Goal: Task Accomplishment & Management: Manage account settings

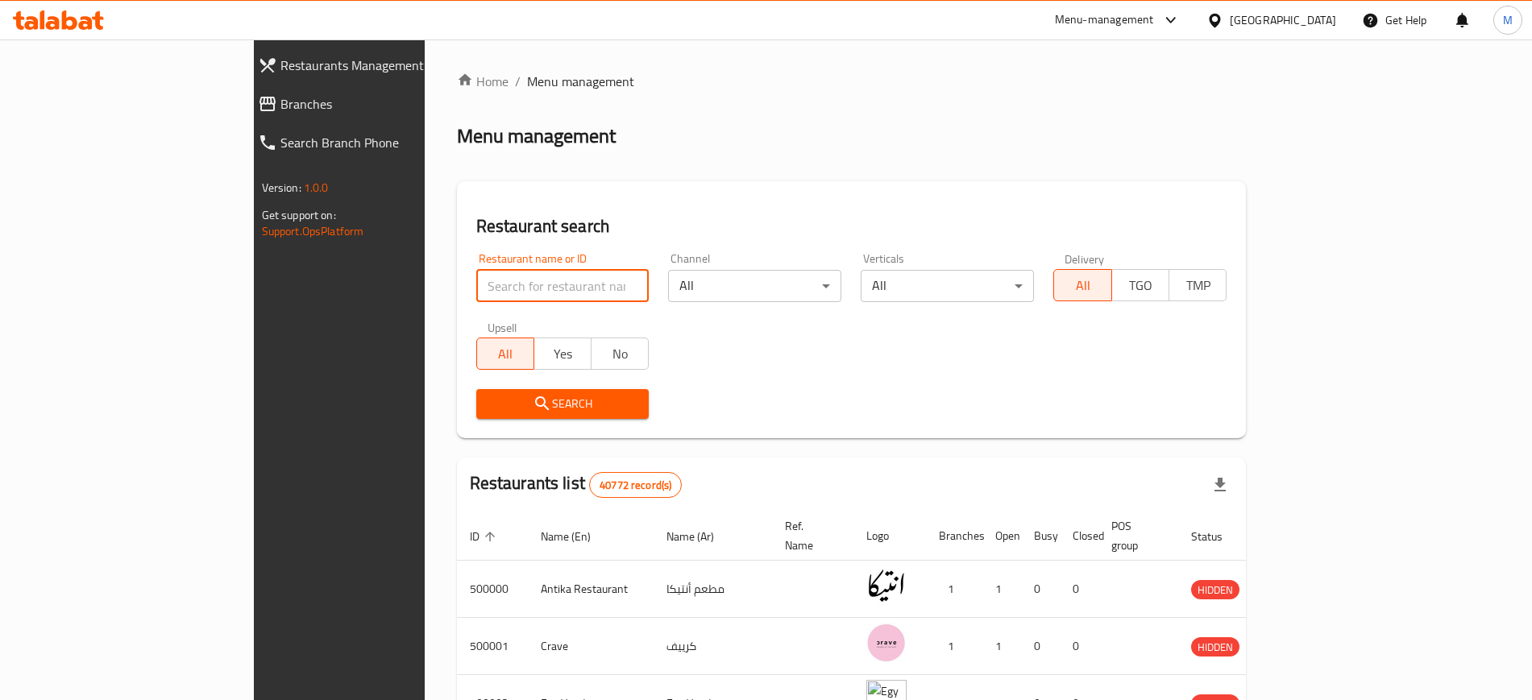
click at [544, 280] on input "search" at bounding box center [562, 286] width 173 height 32
type input "z"
type input "Awlad Taa Taa"
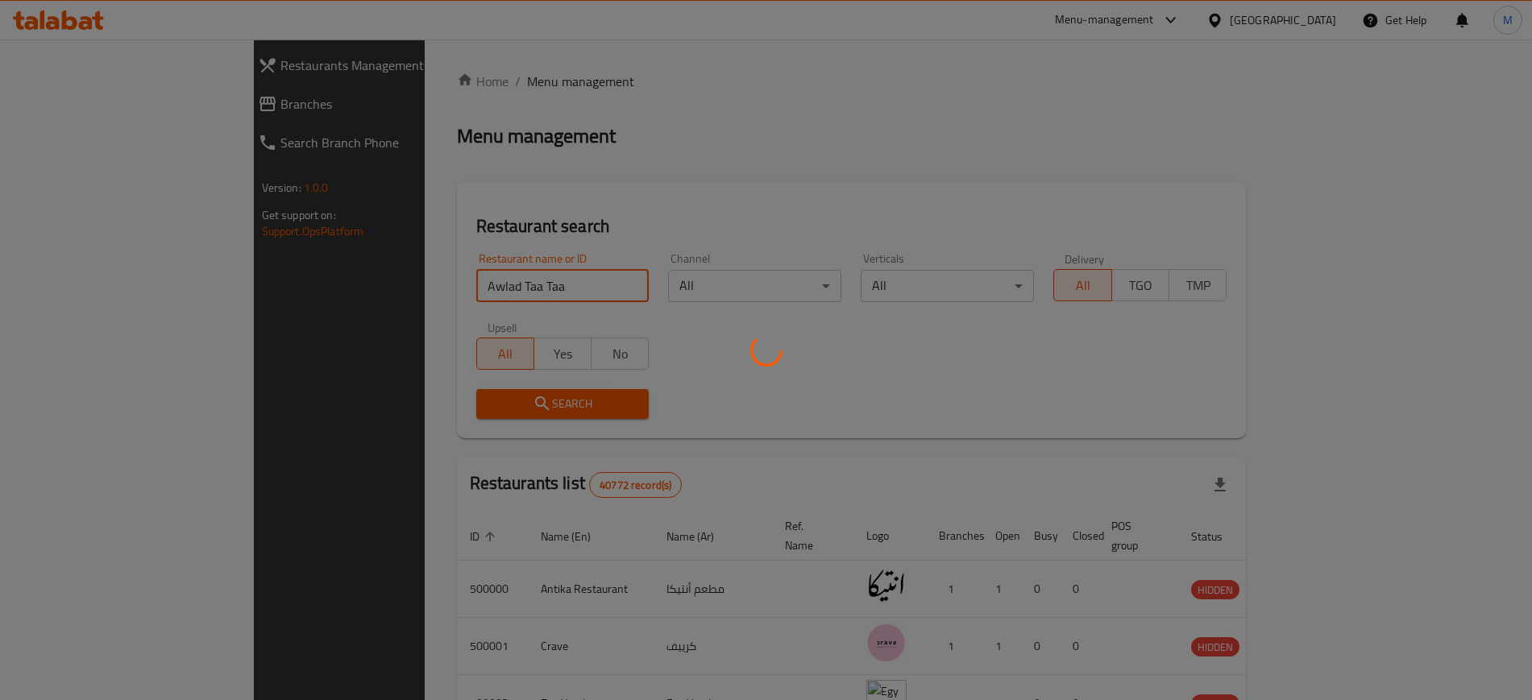
click button "Search" at bounding box center [562, 404] width 173 height 30
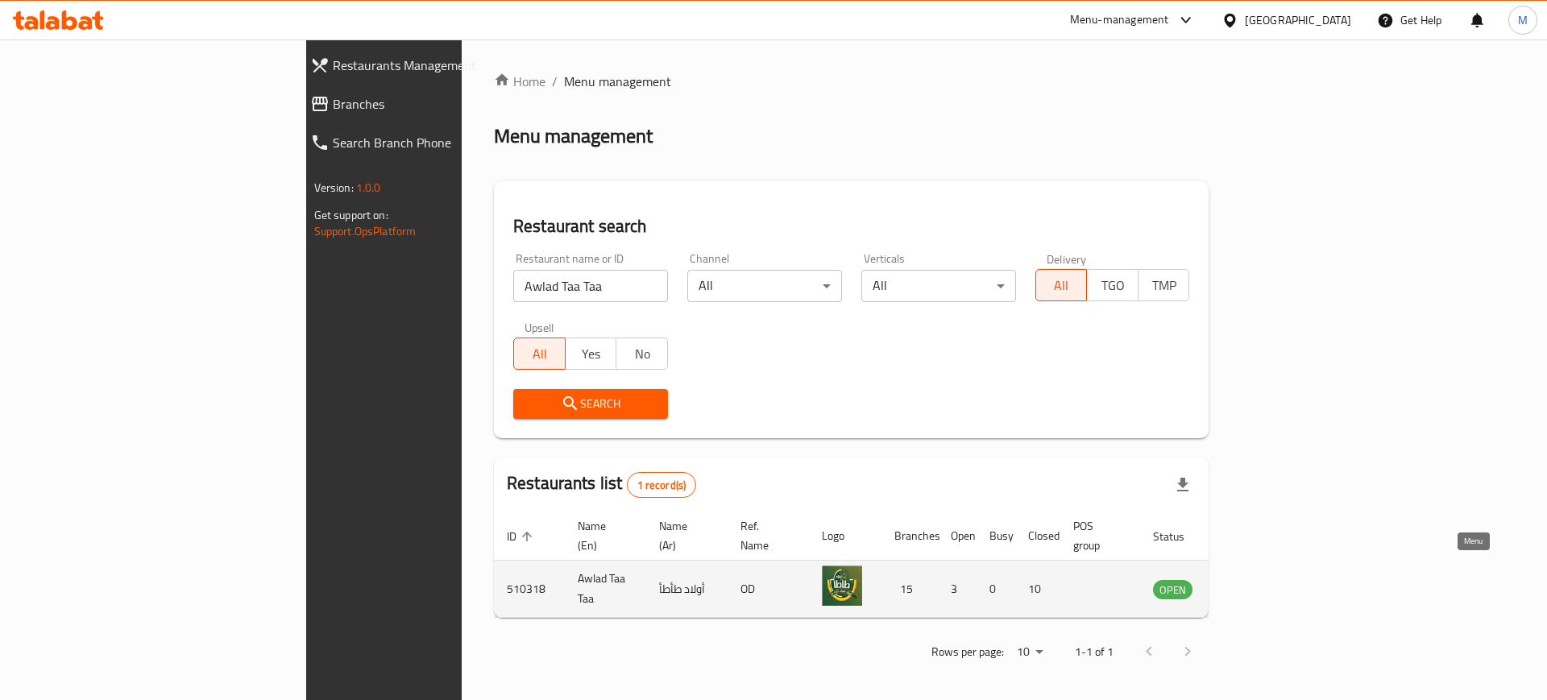
click at [1254, 587] on icon "enhanced table" at bounding box center [1251, 590] width 6 height 6
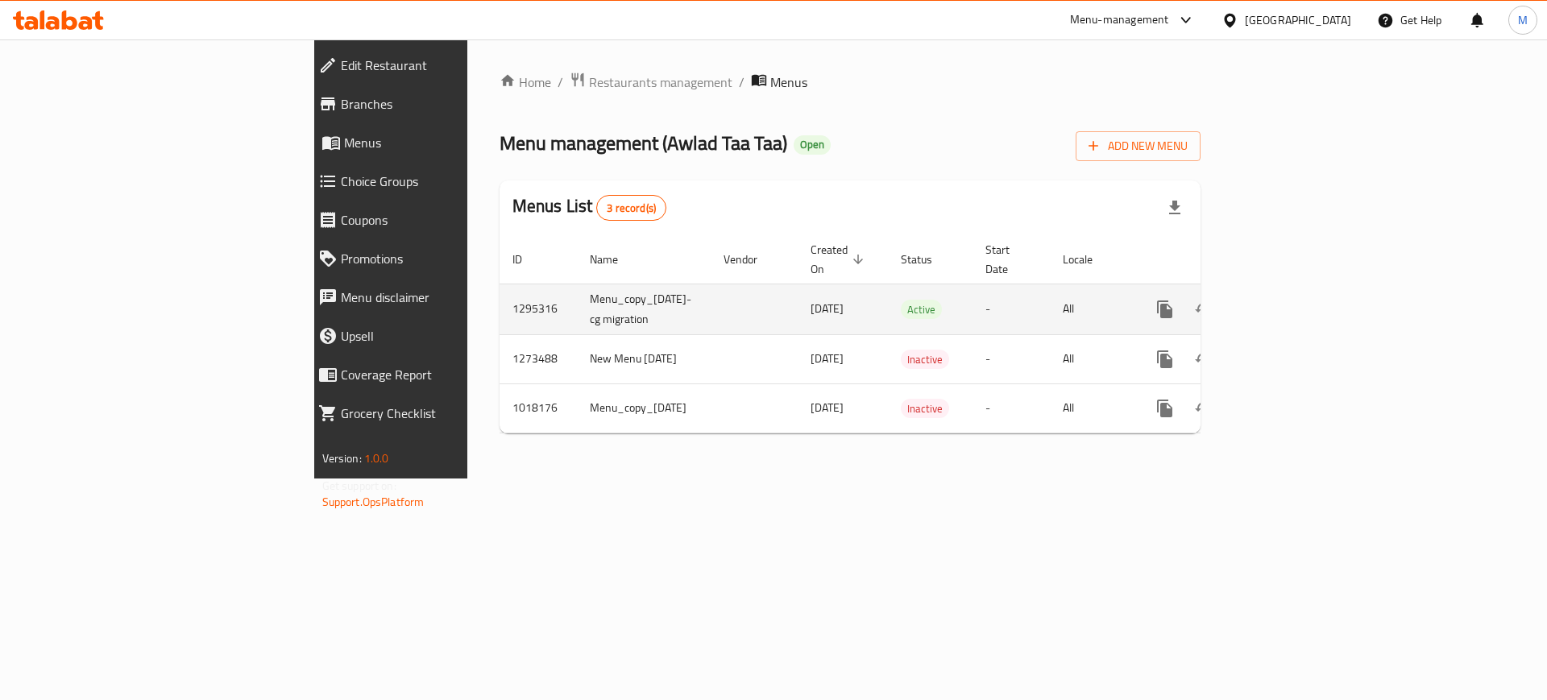
click at [1291, 300] on icon "enhanced table" at bounding box center [1280, 309] width 19 height 19
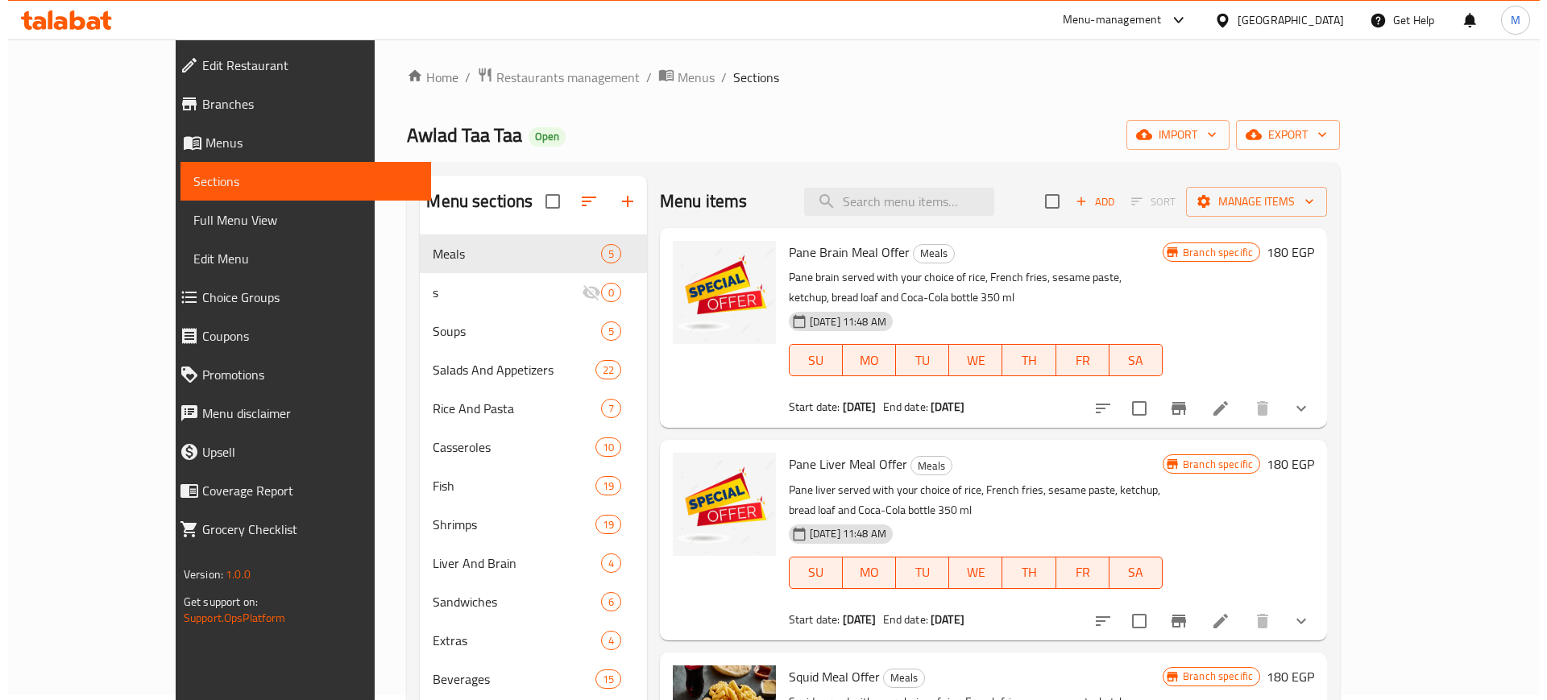
scroll to position [6, 0]
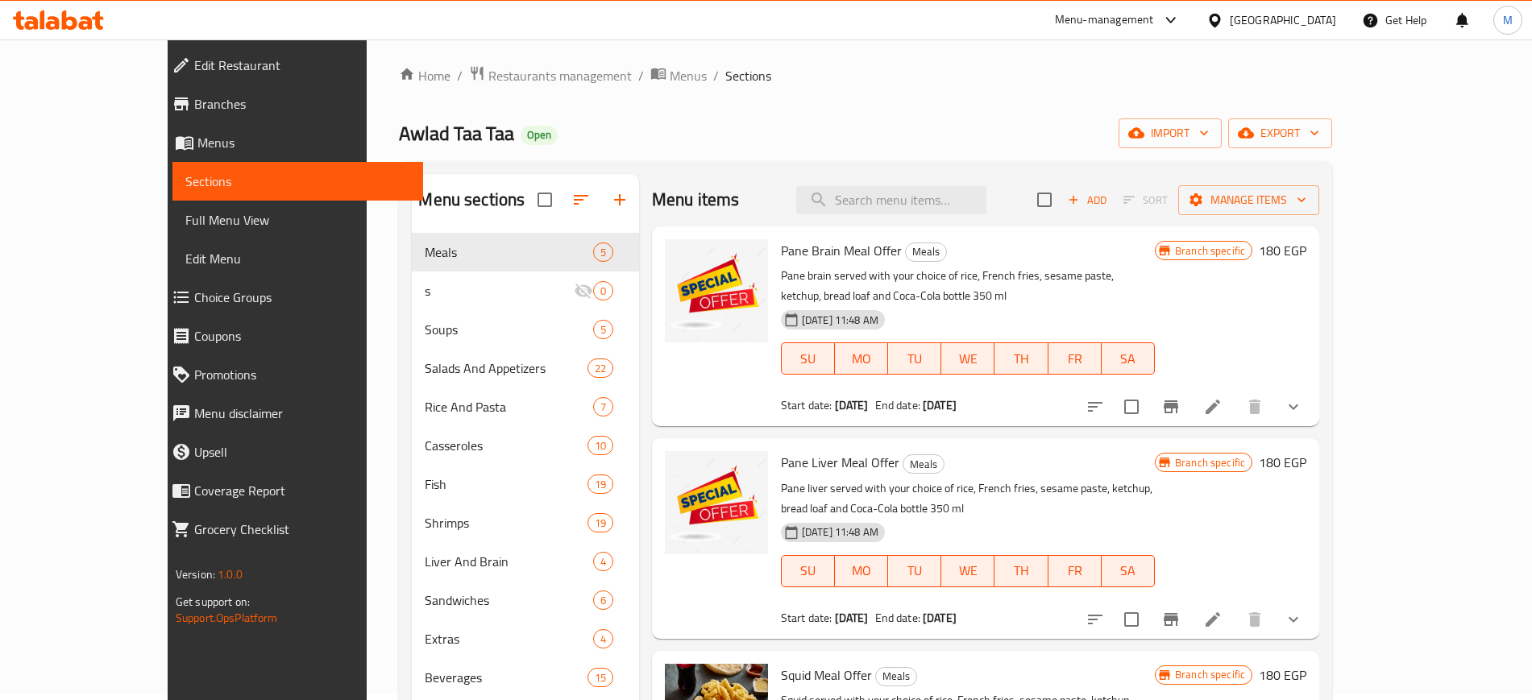
click at [1306, 257] on h6 "180 EGP" at bounding box center [1283, 250] width 48 height 23
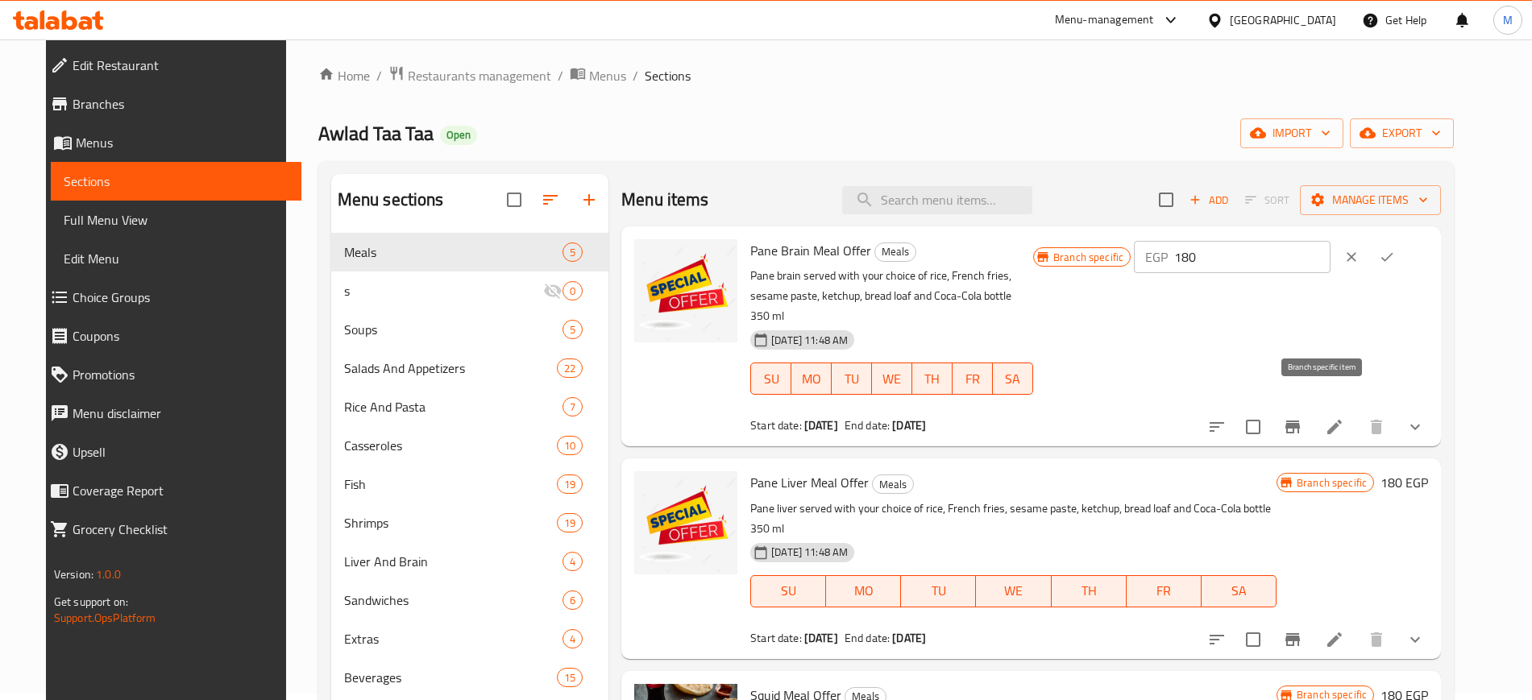
click at [1312, 418] on button "Branch-specific-item" at bounding box center [1292, 427] width 39 height 39
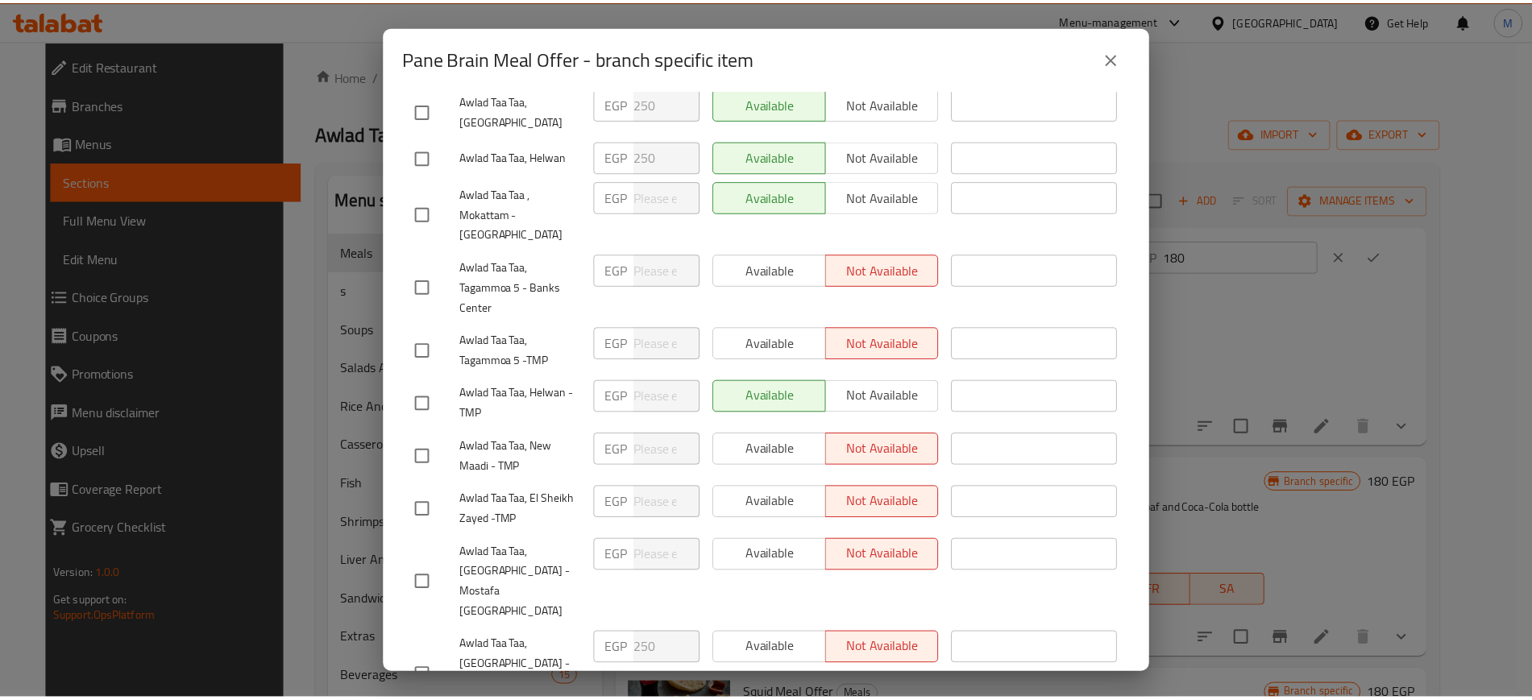
scroll to position [124, 0]
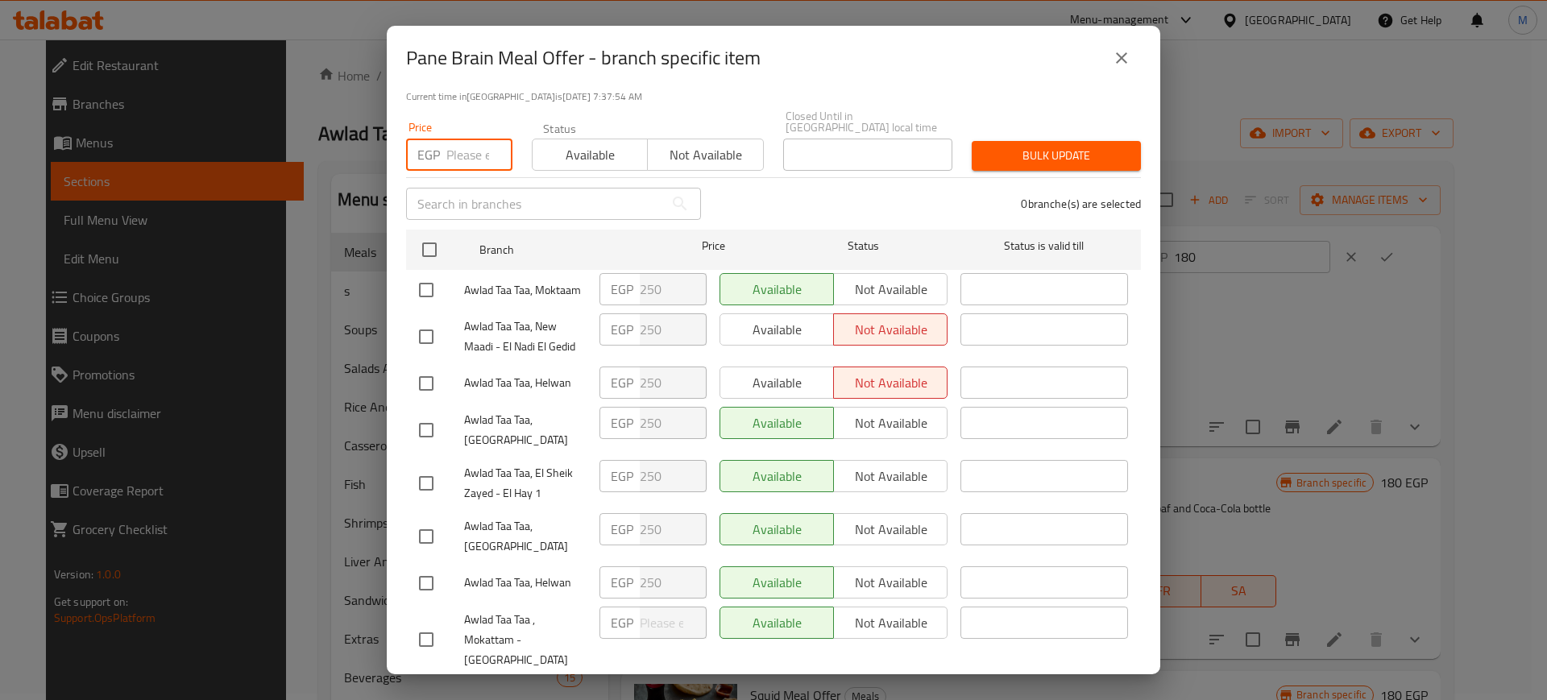
click at [460, 147] on input "number" at bounding box center [479, 155] width 66 height 32
type input "250"
click at [414, 250] on input "checkbox" at bounding box center [430, 250] width 34 height 34
checkbox input "true"
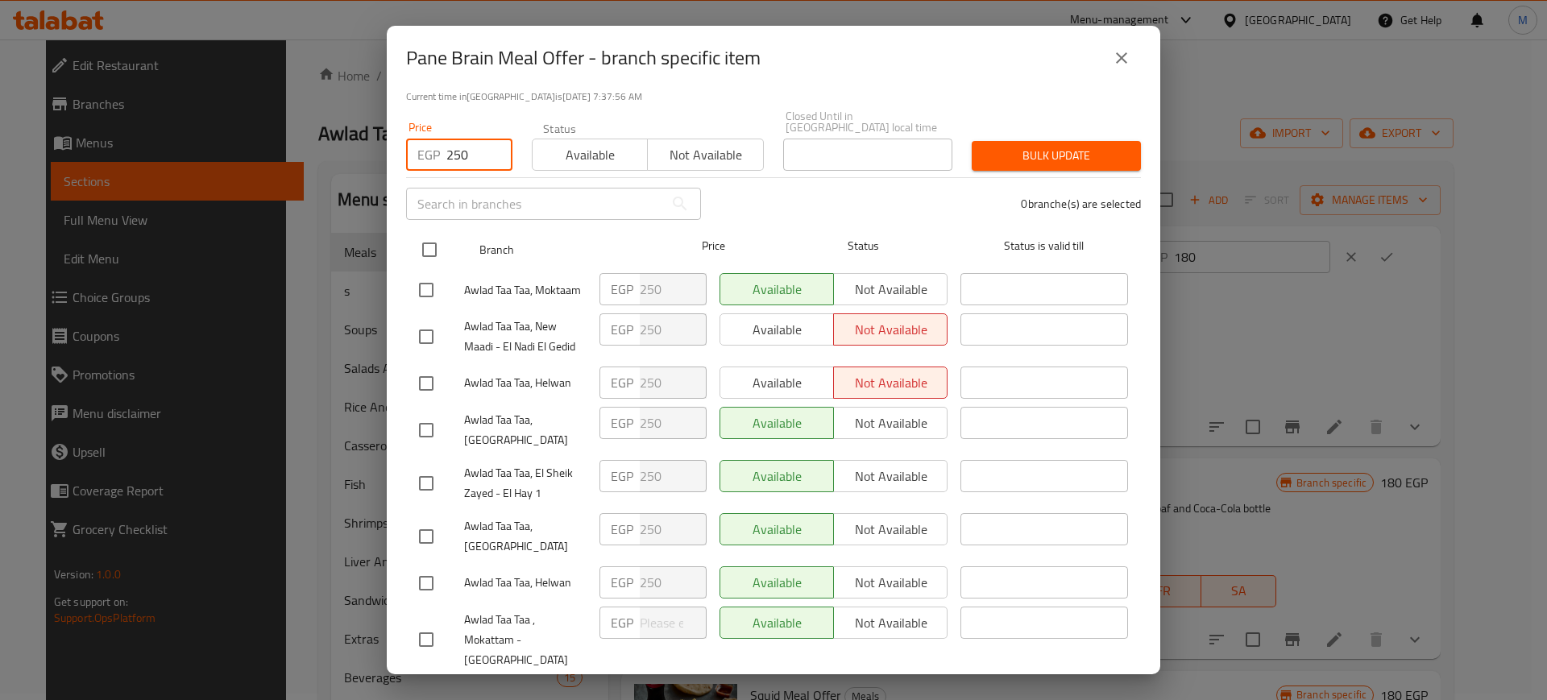
checkbox input "true"
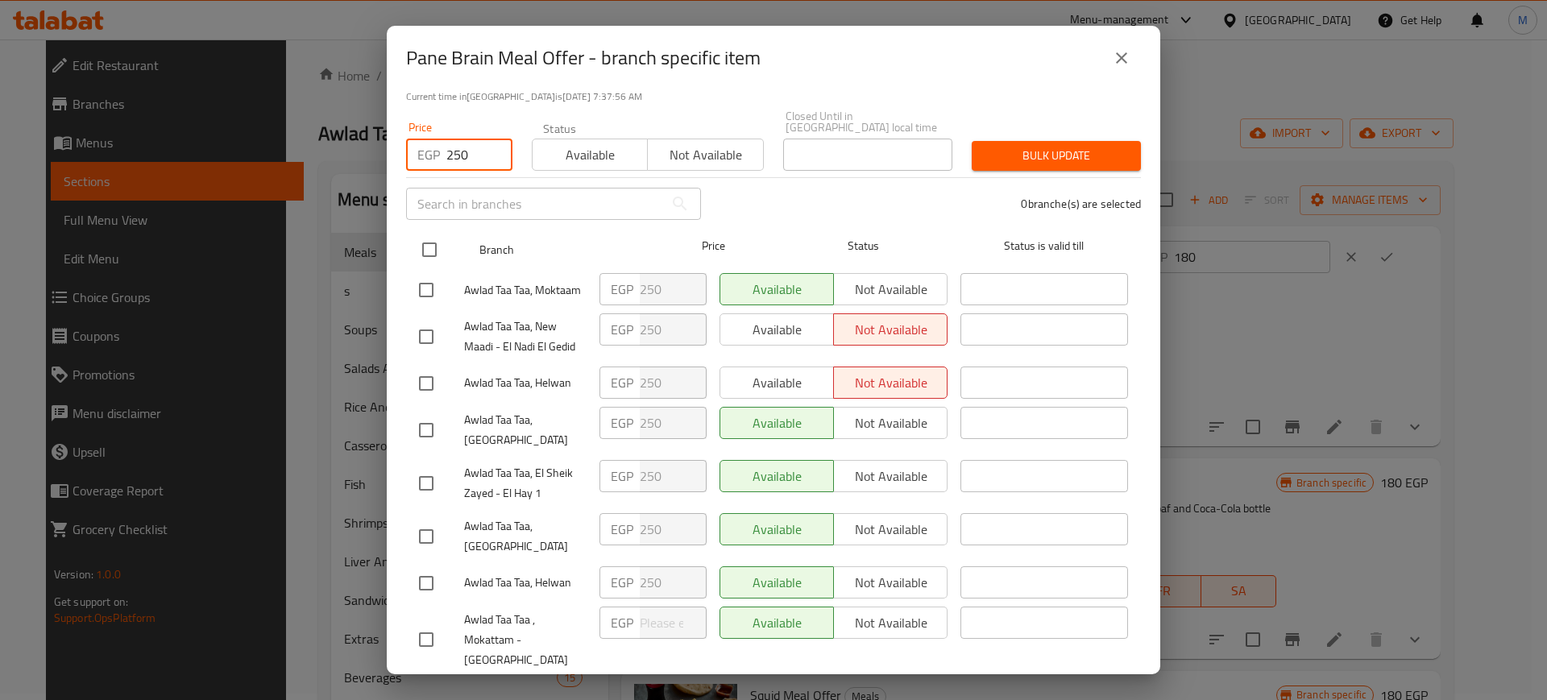
checkbox input "true"
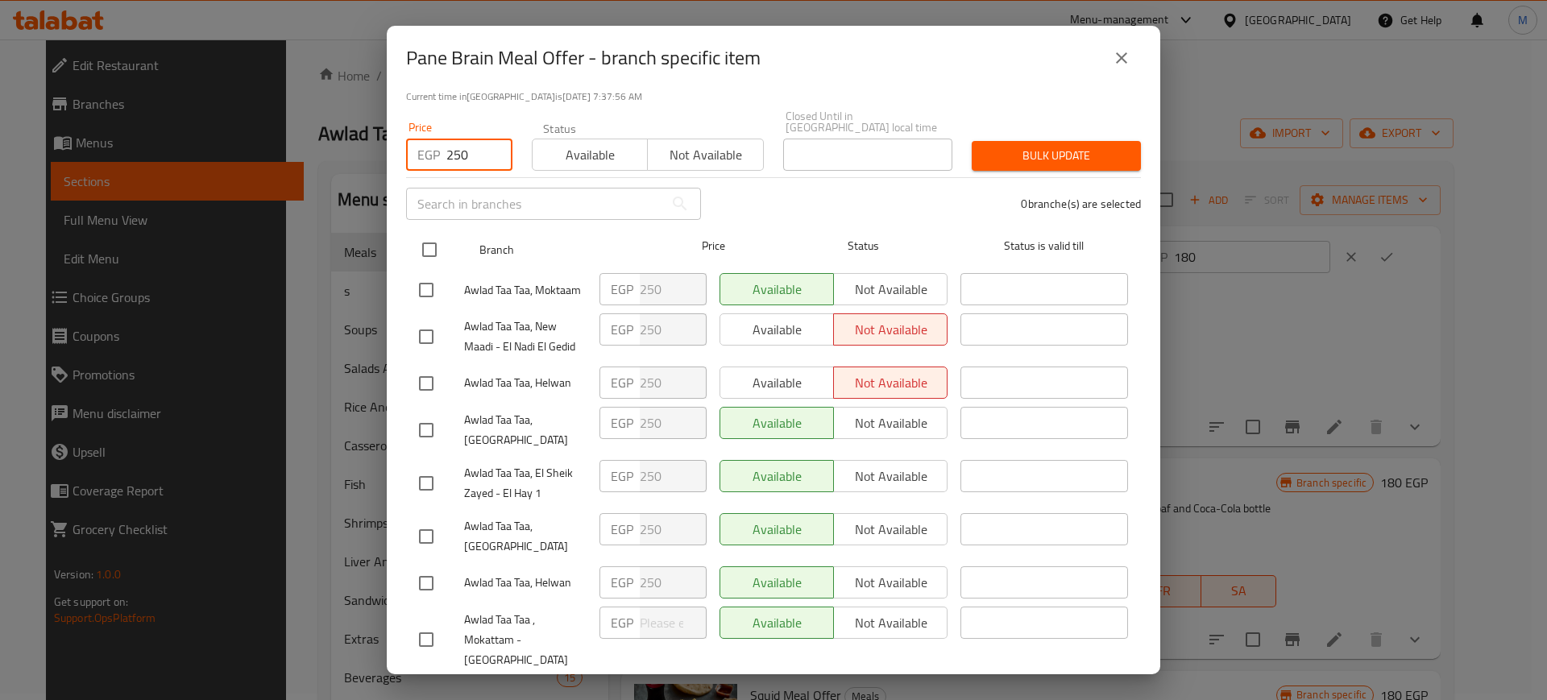
checkbox input "true"
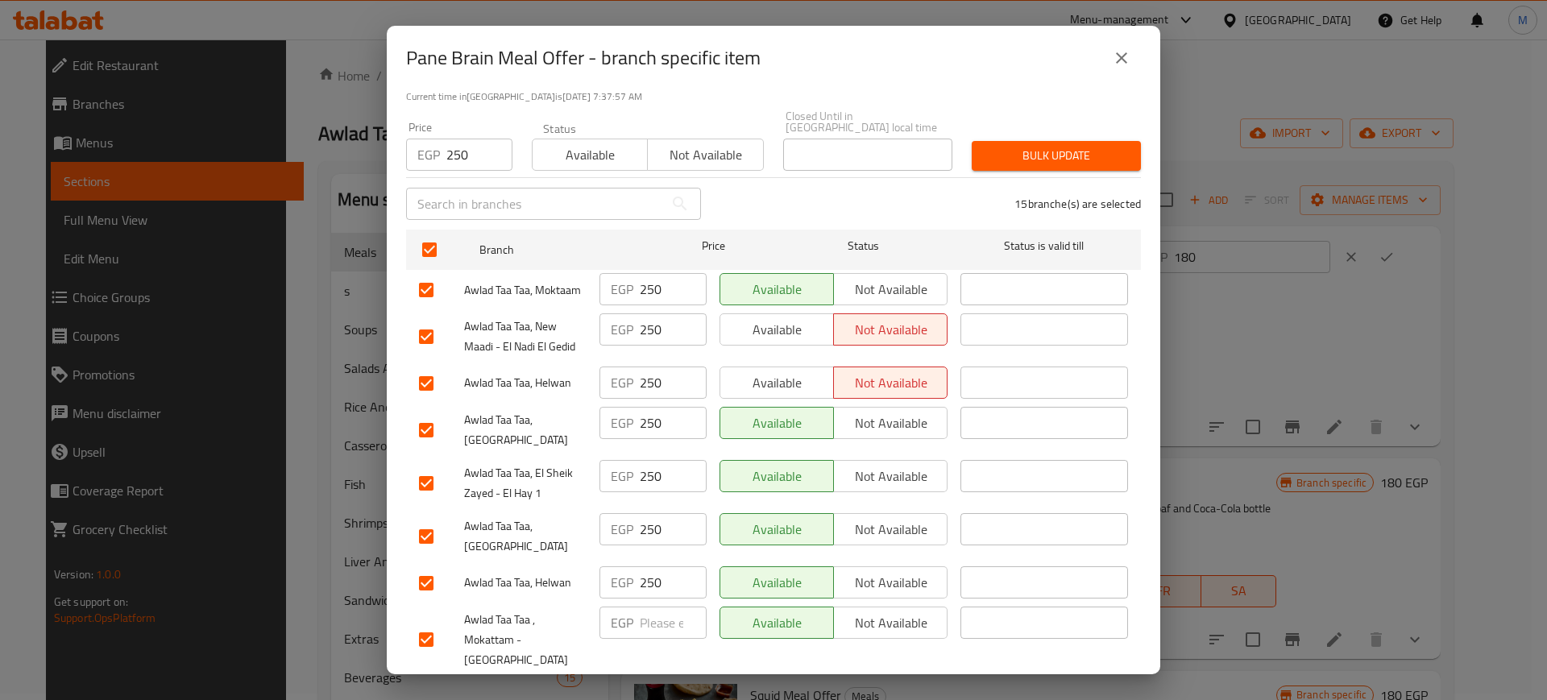
click at [1013, 147] on span "Bulk update" at bounding box center [1056, 156] width 143 height 20
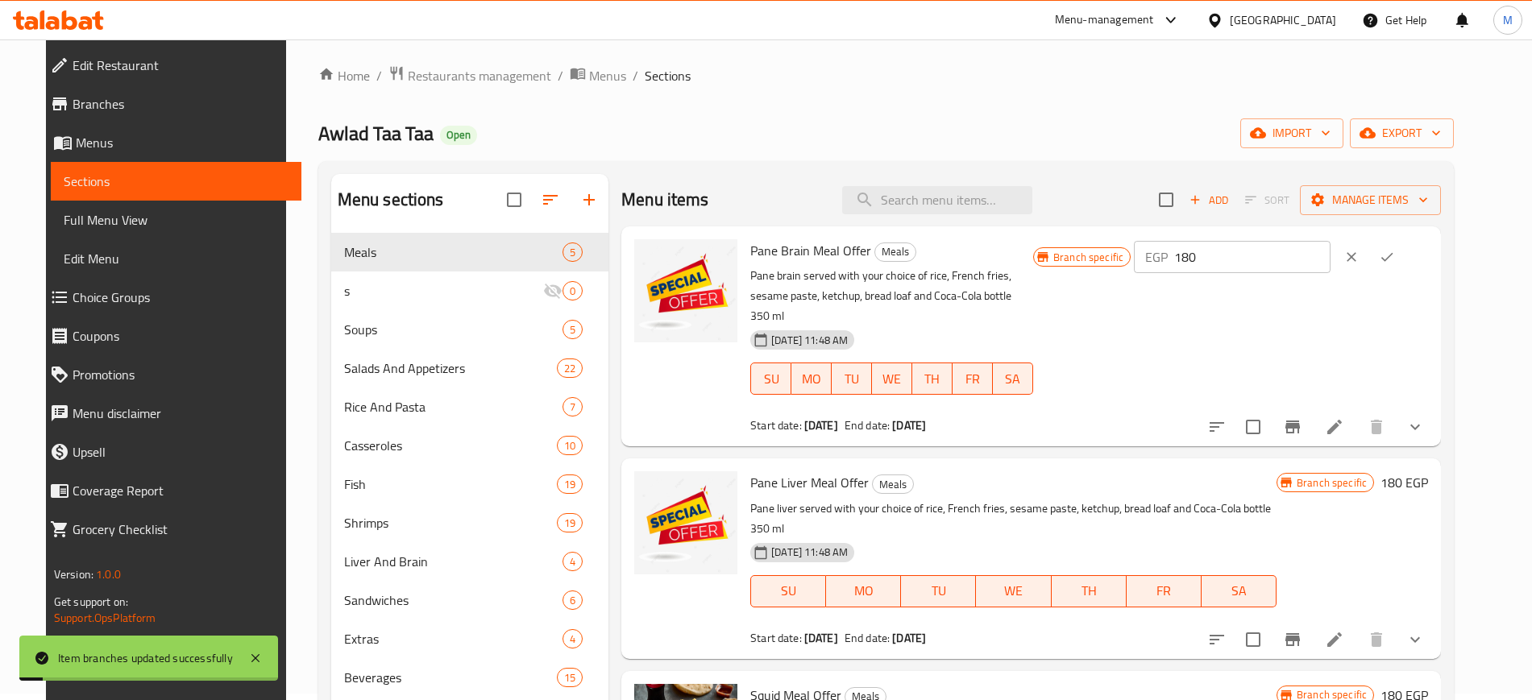
click at [1276, 268] on input "180" at bounding box center [1252, 257] width 156 height 32
type input "5"
type input "250"
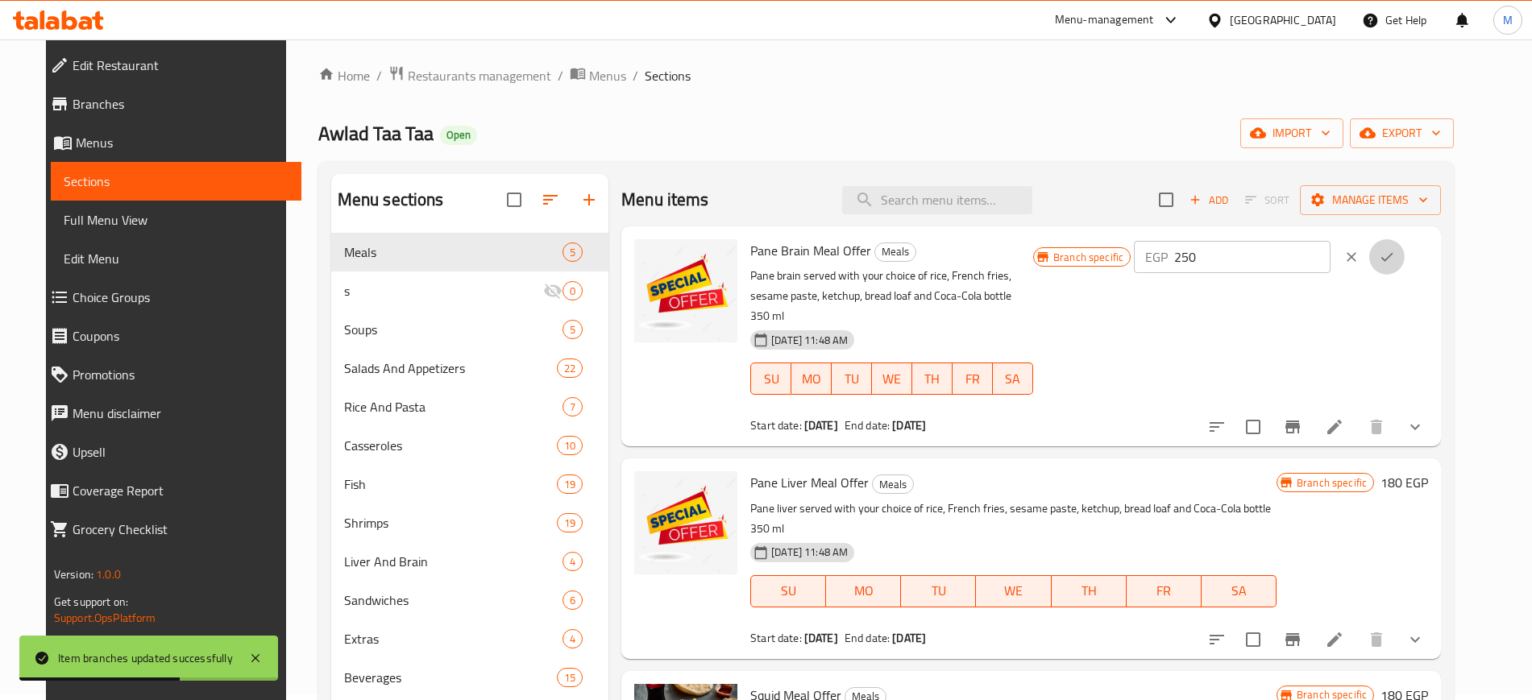
click at [1395, 256] on icon "ok" at bounding box center [1387, 257] width 16 height 16
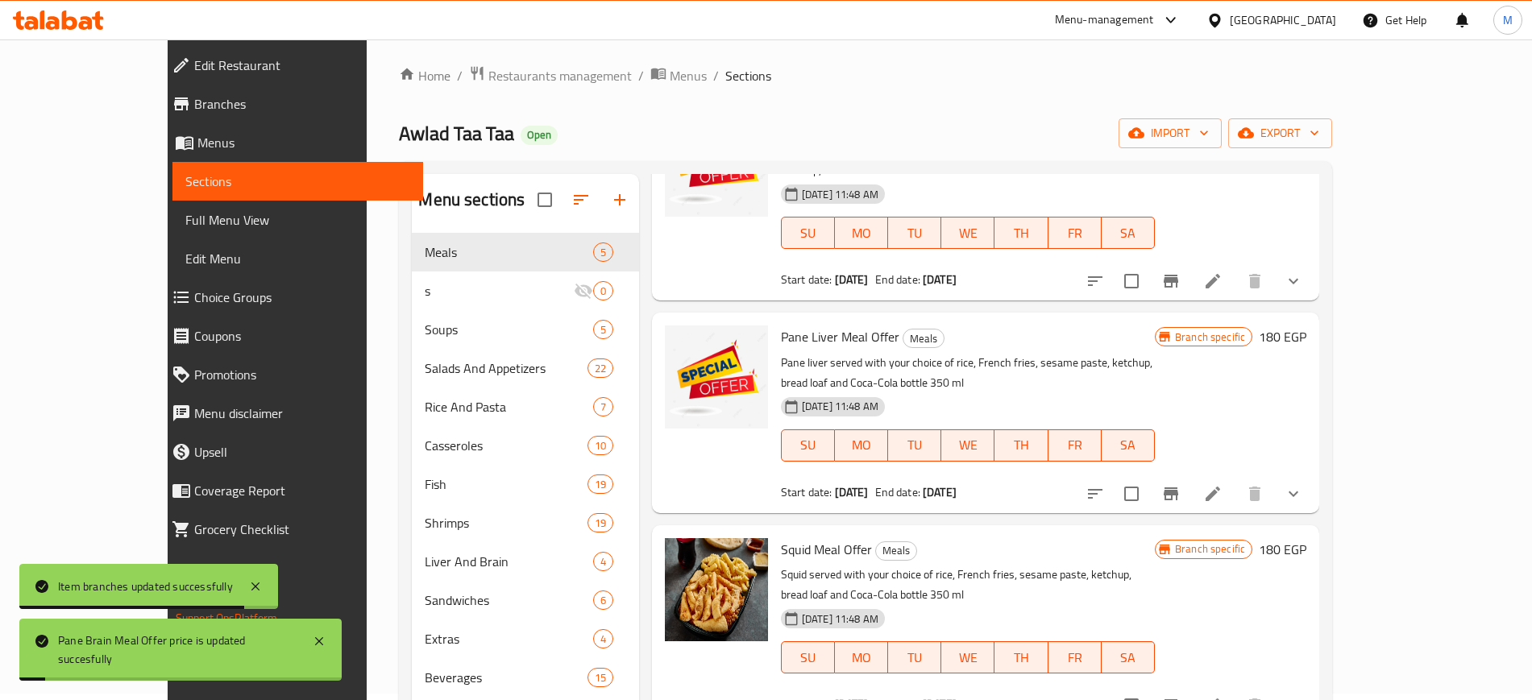
scroll to position [125, 0]
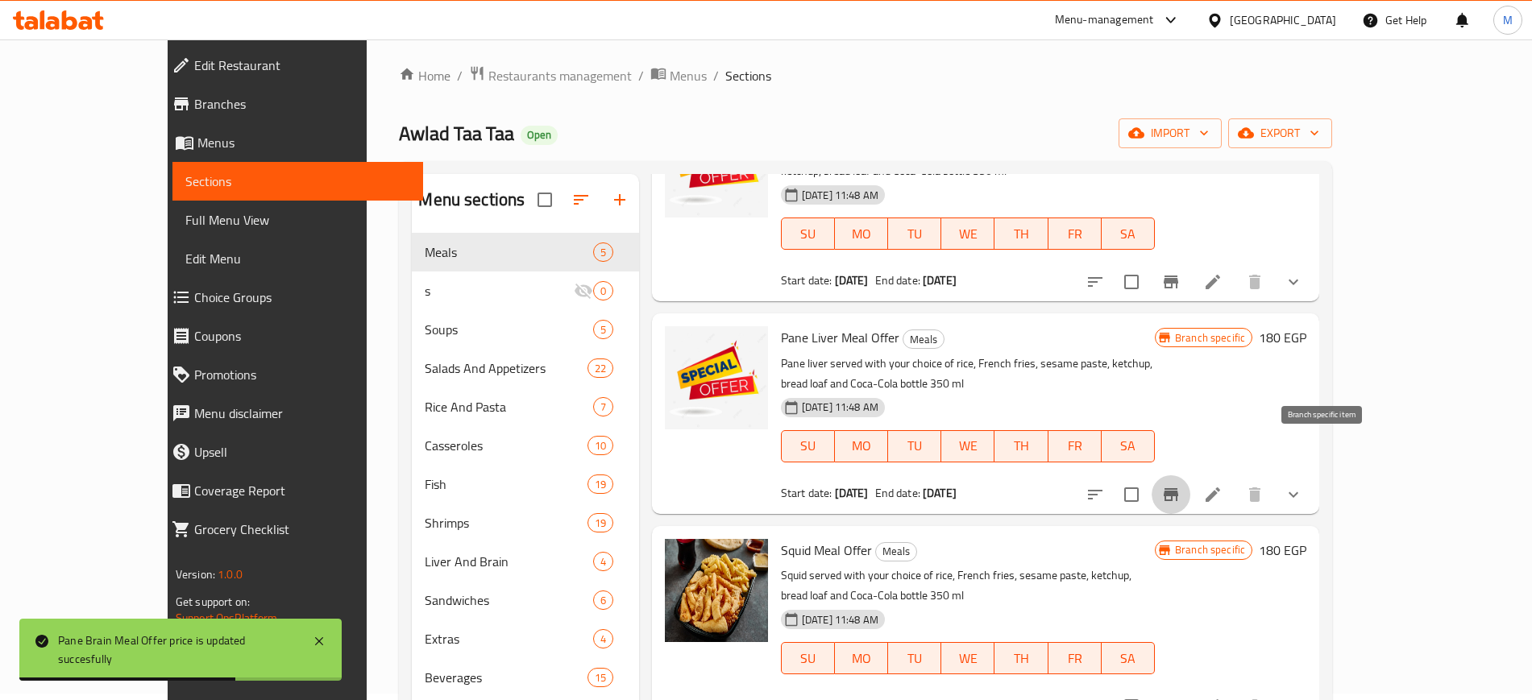
click at [1178, 488] on icon "Branch-specific-item" at bounding box center [1170, 494] width 15 height 13
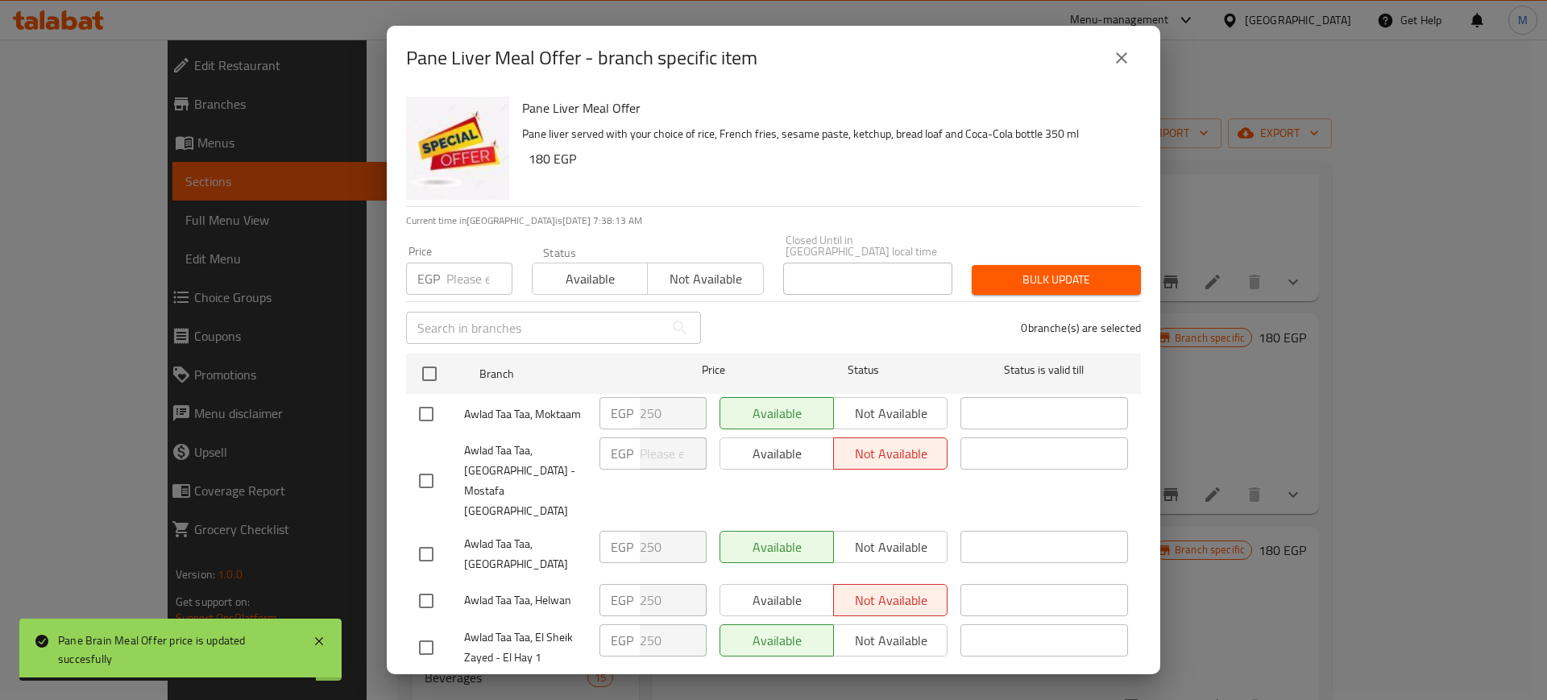
click at [778, 397] on div "Available Not available" at bounding box center [834, 413] width 228 height 32
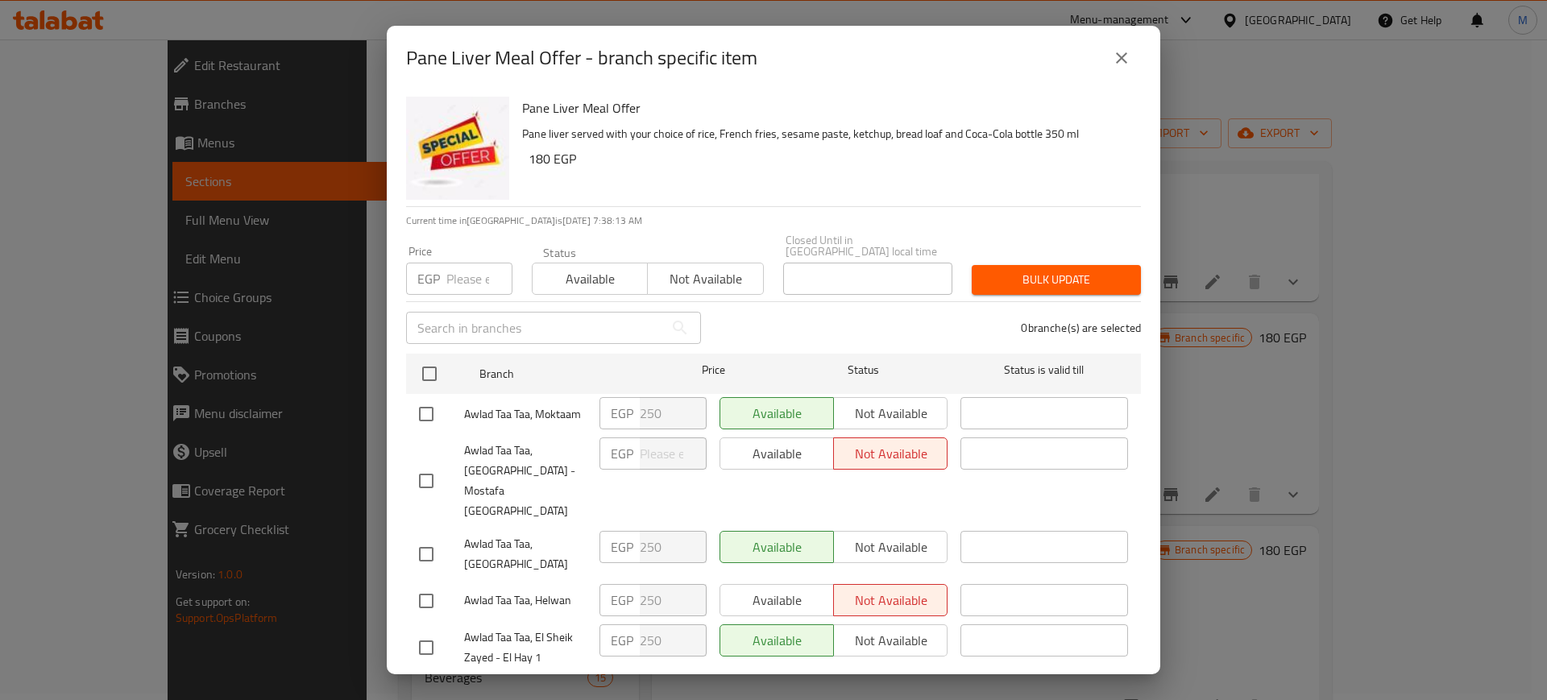
click at [470, 272] on input "number" at bounding box center [479, 279] width 66 height 32
type input "250"
click at [430, 357] on input "checkbox" at bounding box center [430, 374] width 34 height 34
checkbox input "true"
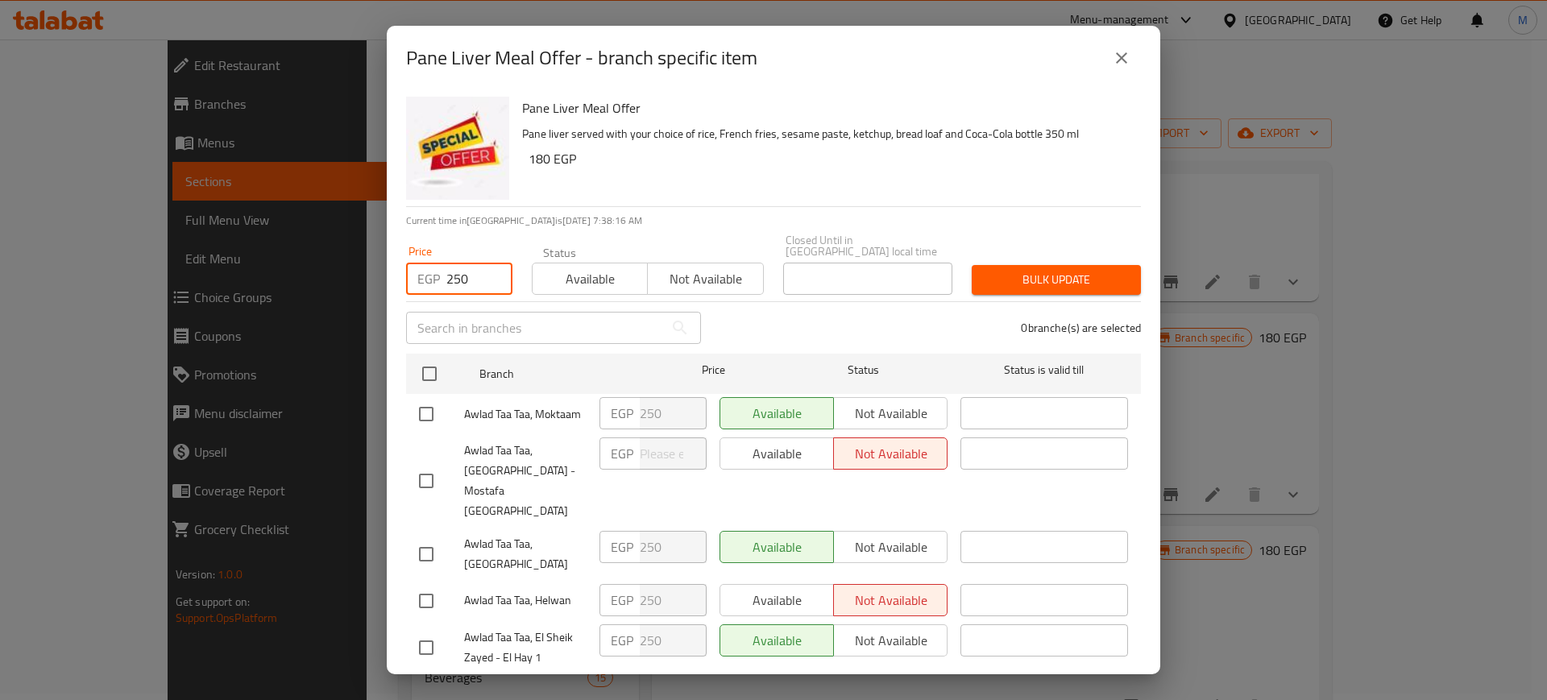
checkbox input "true"
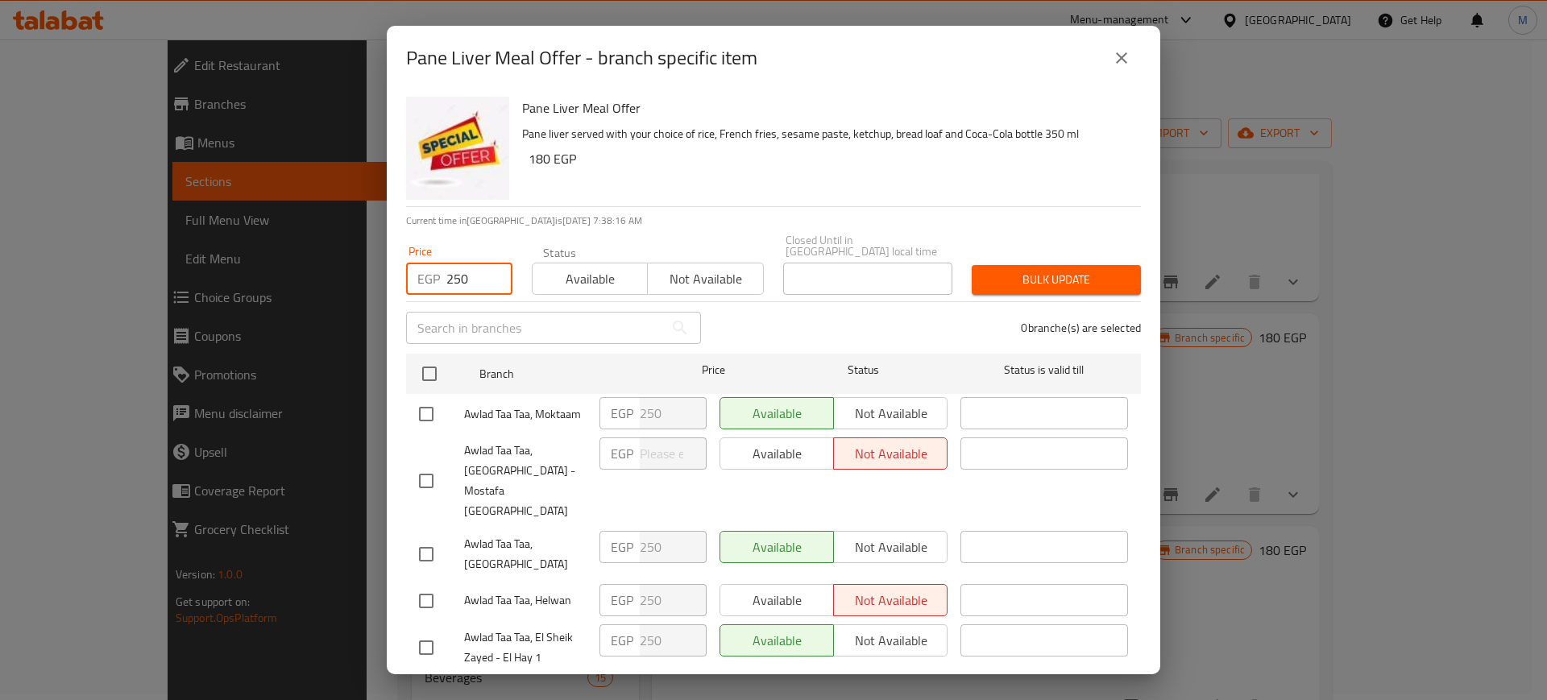
checkbox input "true"
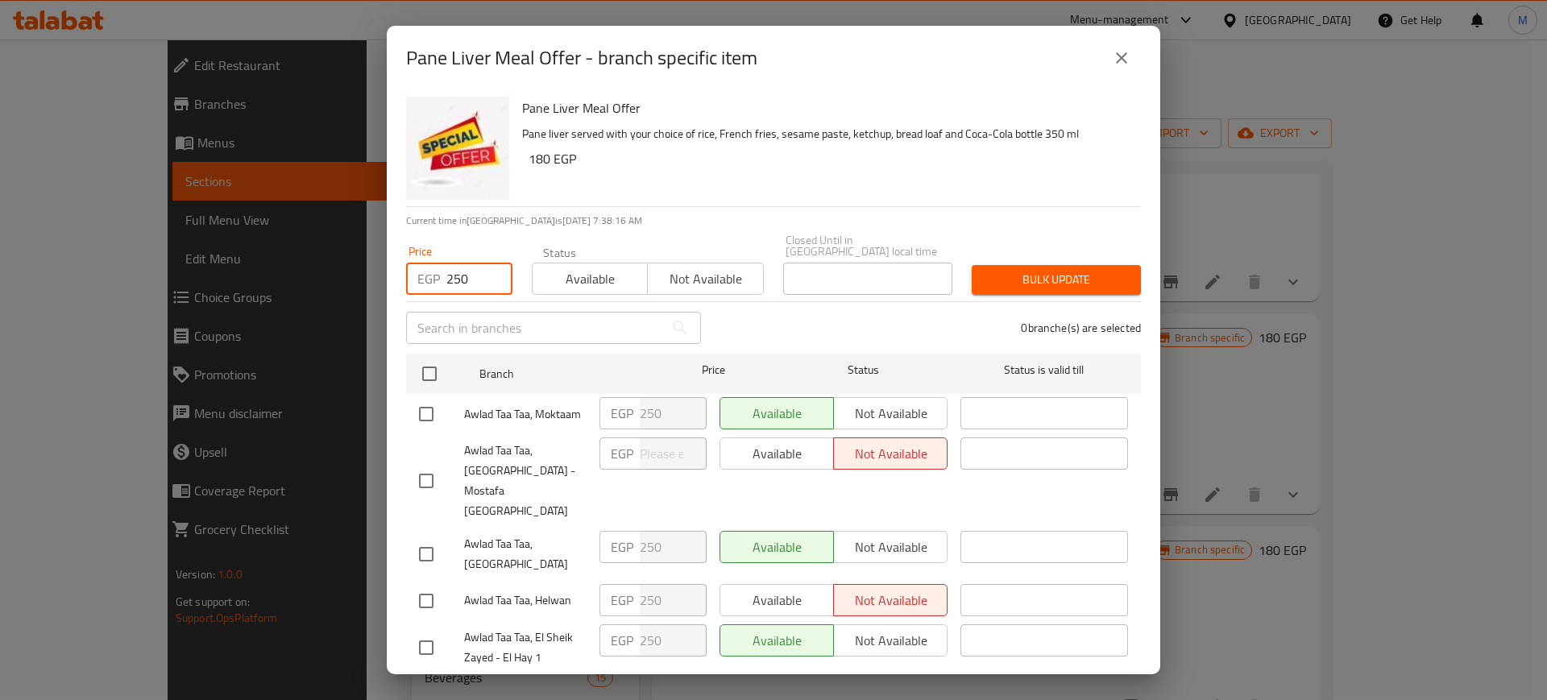
checkbox input "true"
click at [581, 247] on div "Available Not available" at bounding box center [648, 271] width 232 height 48
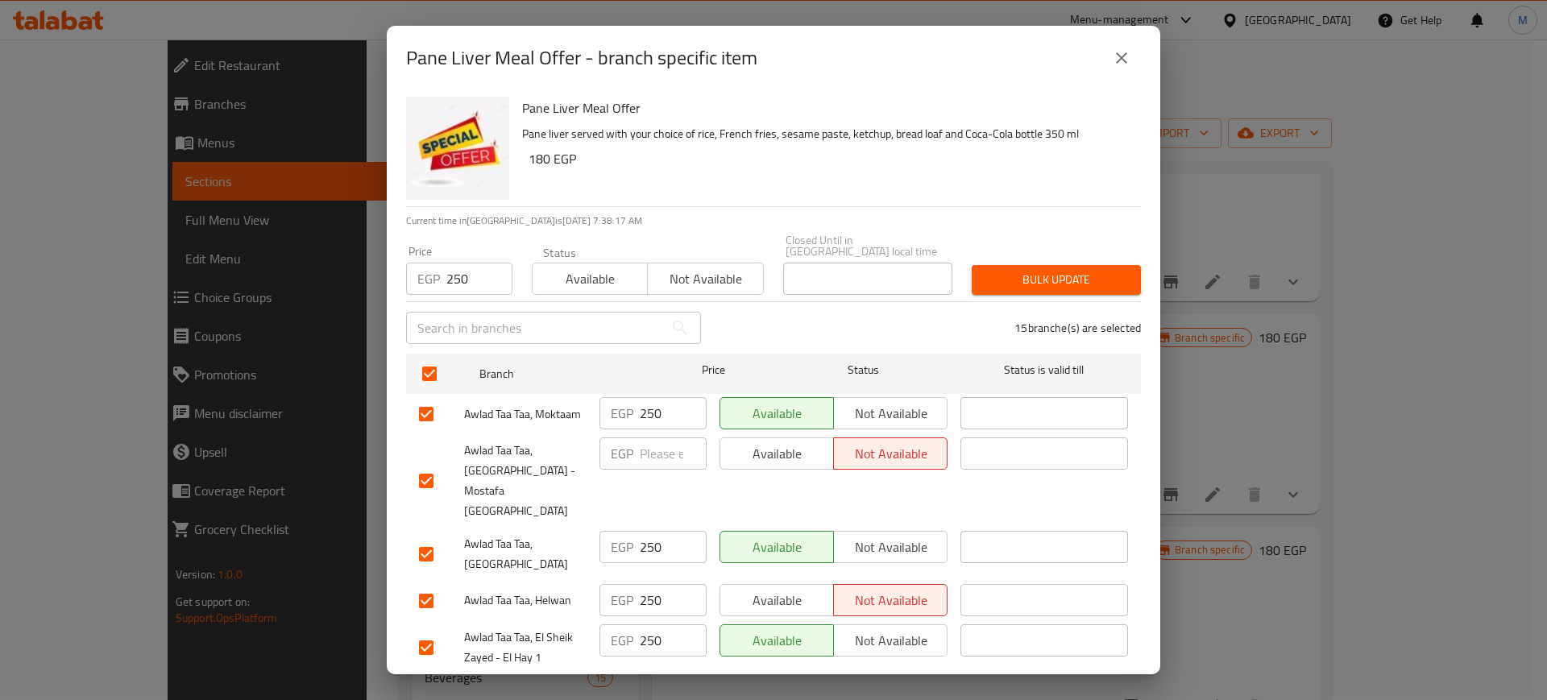
click at [583, 268] on span "Available" at bounding box center [590, 279] width 102 height 23
click at [1026, 270] on span "Bulk update" at bounding box center [1056, 280] width 143 height 20
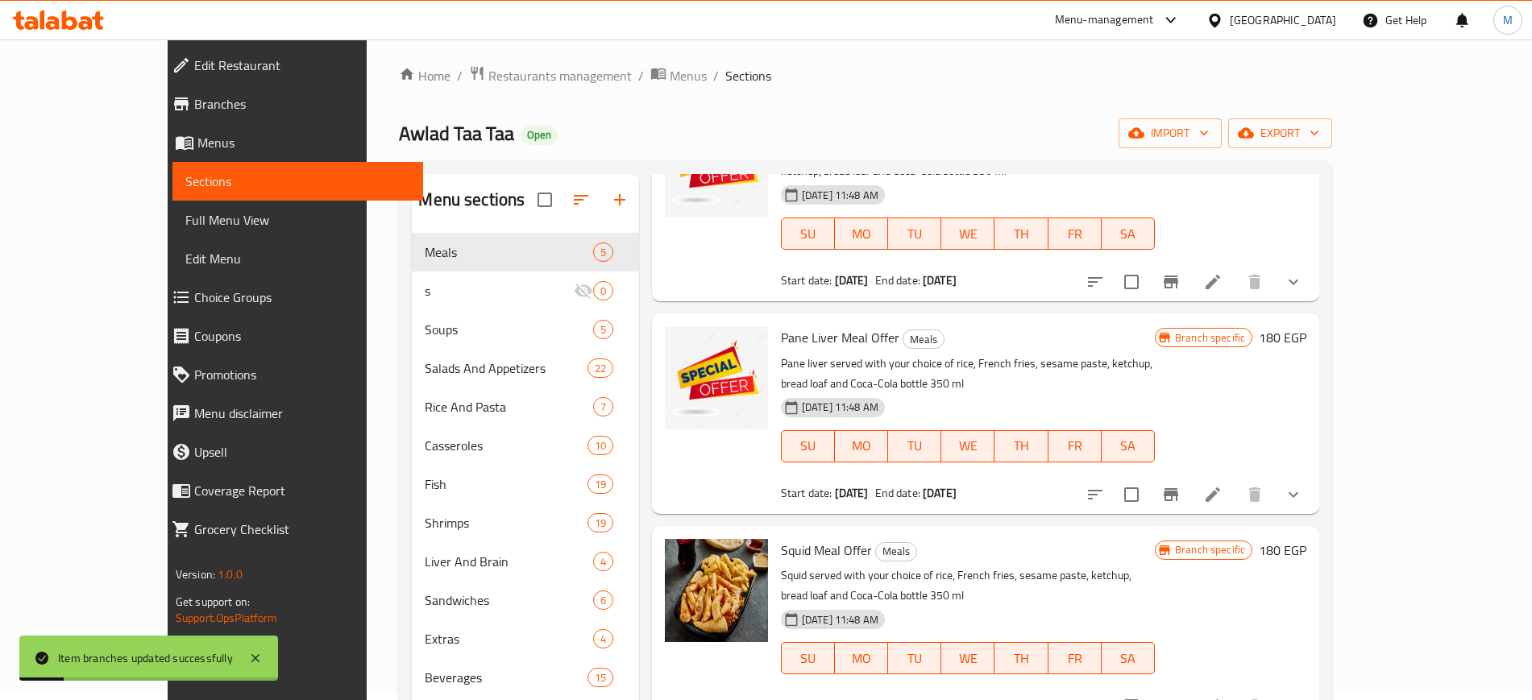
click at [1306, 326] on h6 "180 EGP" at bounding box center [1283, 337] width 48 height 23
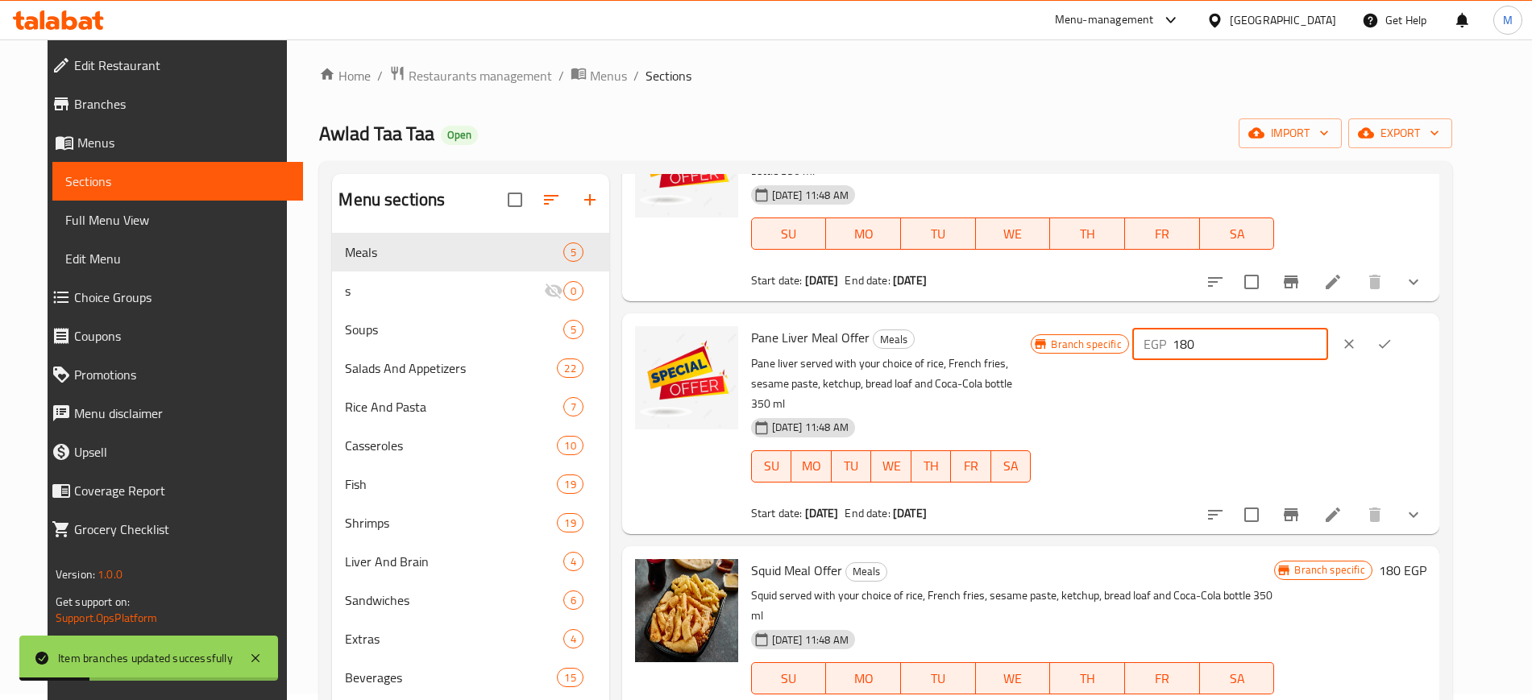
click at [1295, 328] on input "180" at bounding box center [1250, 344] width 156 height 32
type input "250"
click at [1391, 340] on icon "ok" at bounding box center [1385, 344] width 12 height 9
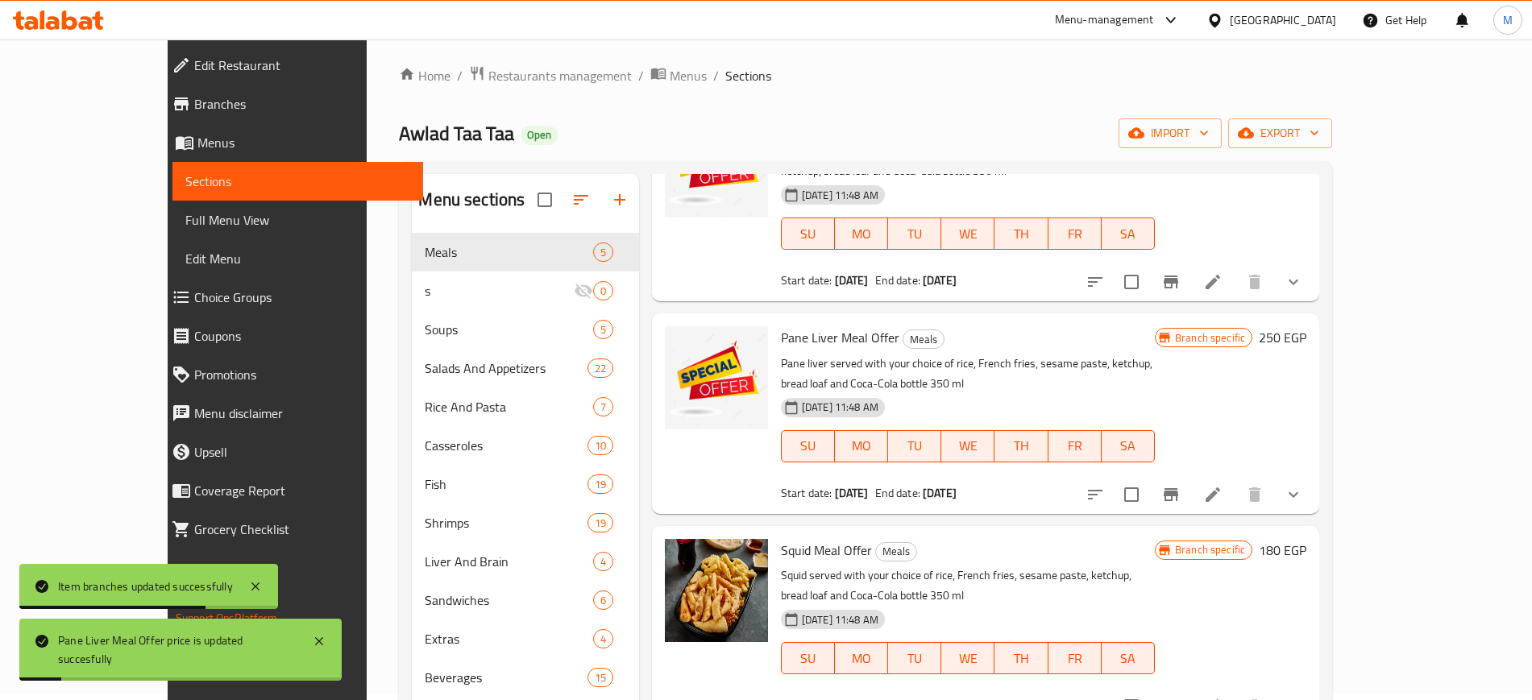
scroll to position [292, 0]
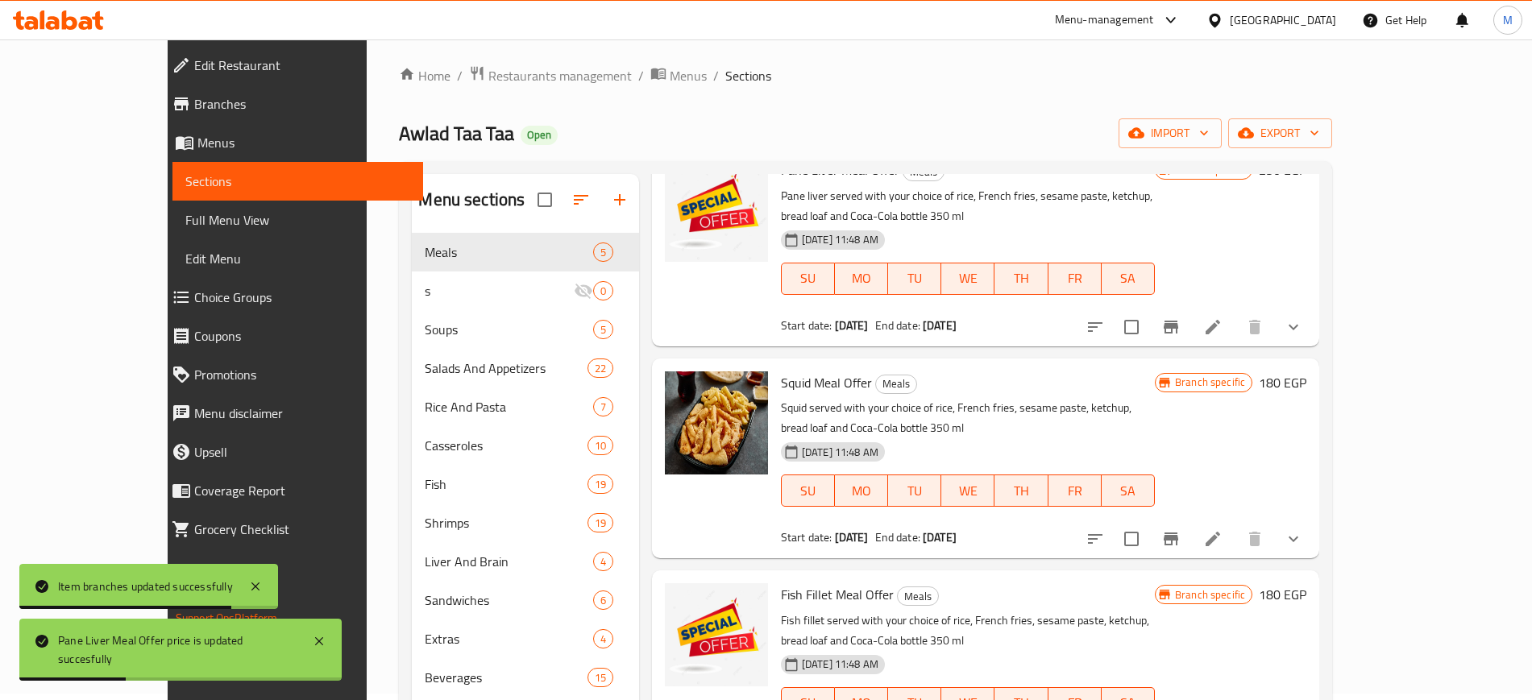
click at [1306, 371] on h6 "180 EGP" at bounding box center [1283, 382] width 48 height 23
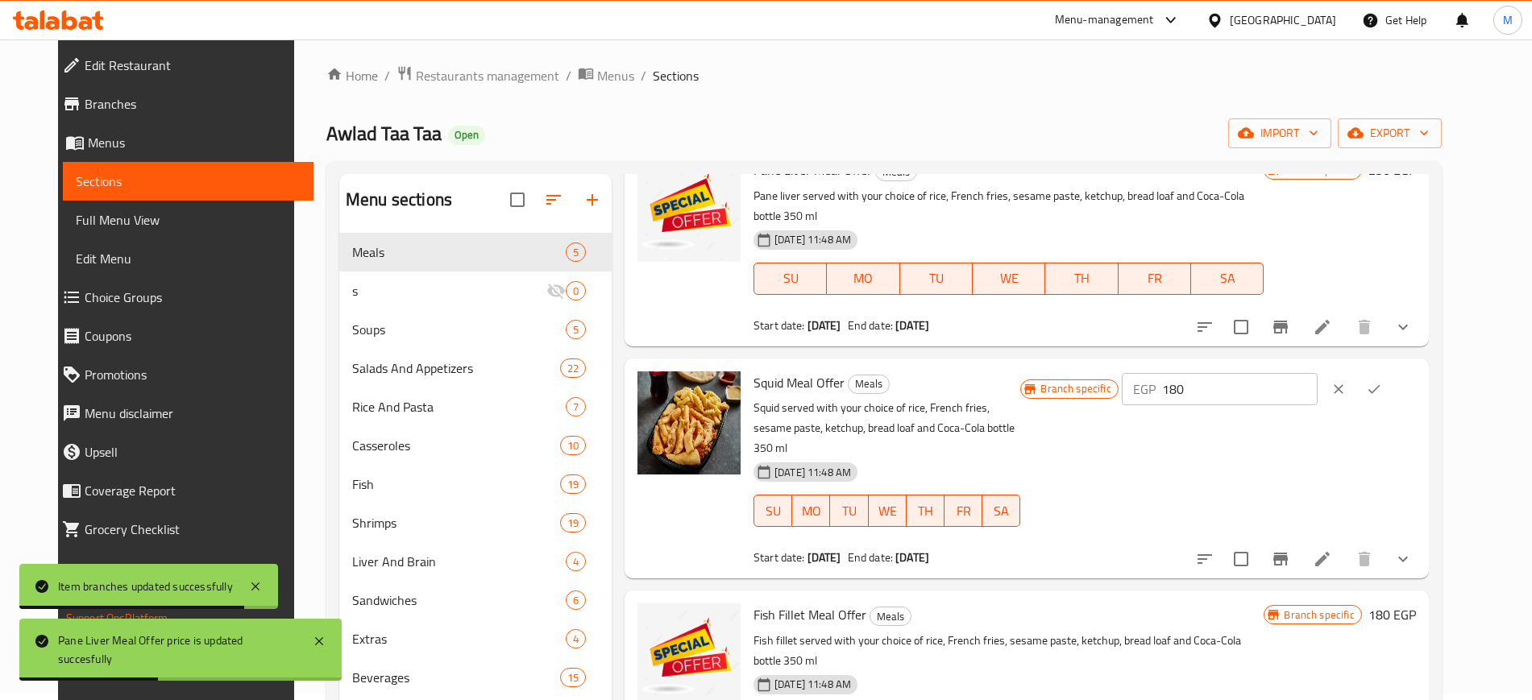
click at [1298, 373] on input "180" at bounding box center [1240, 389] width 156 height 32
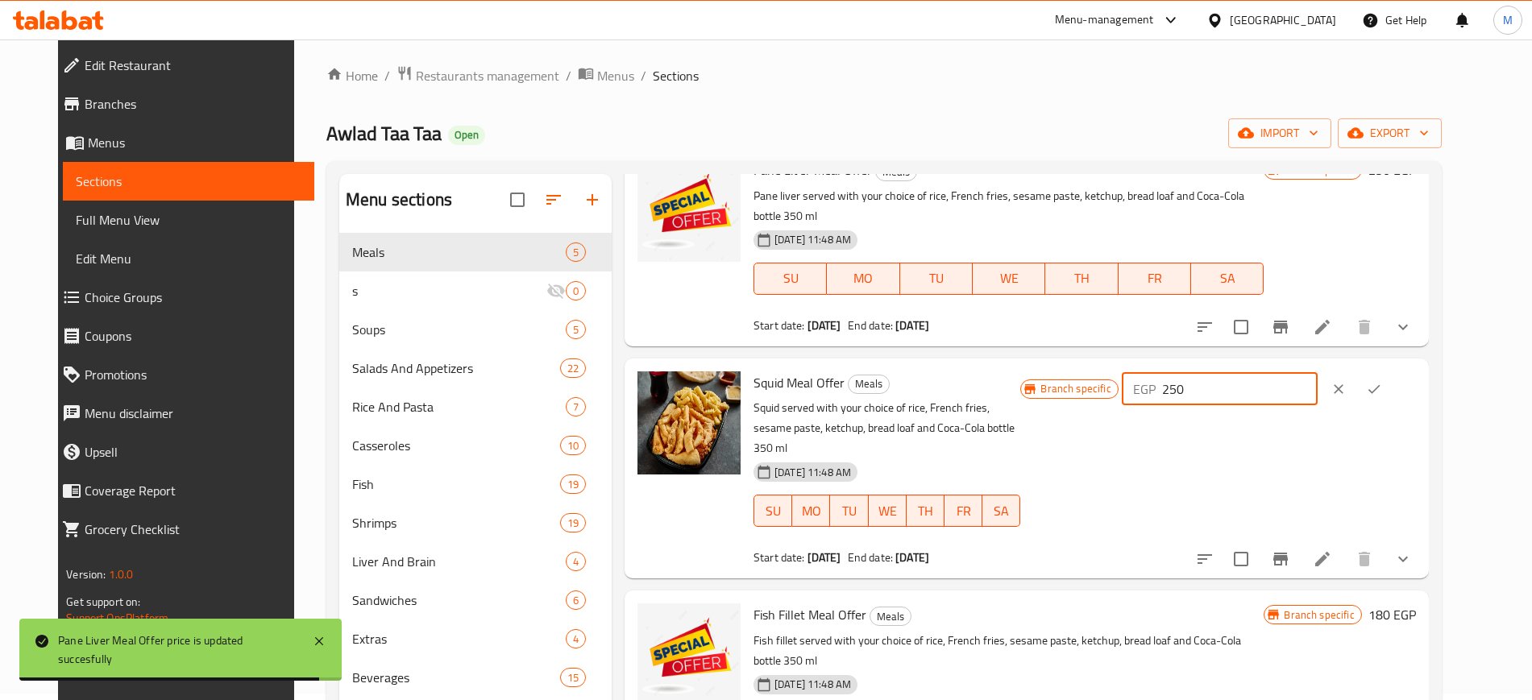
type input "250"
click at [1392, 371] on button "ok" at bounding box center [1373, 388] width 35 height 35
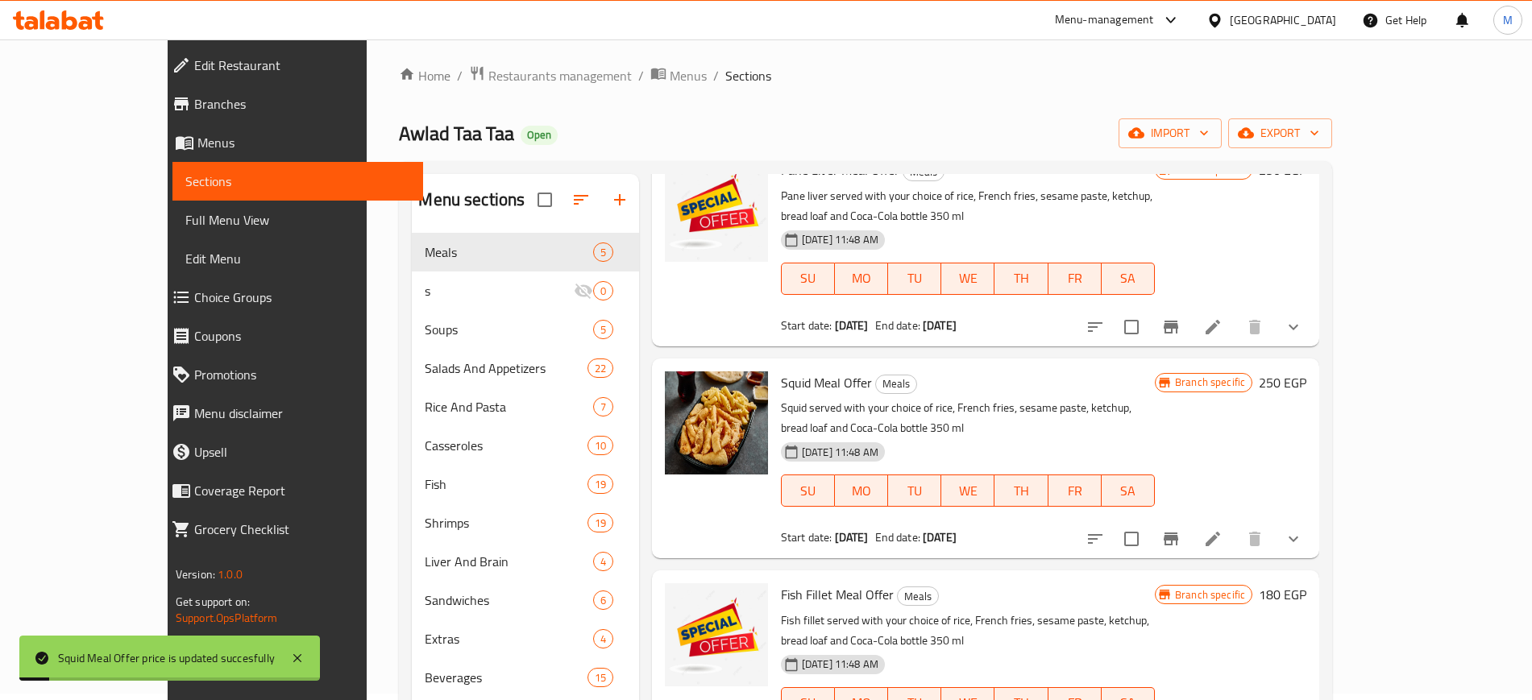
click at [1180, 529] on icon "Branch-specific-item" at bounding box center [1170, 538] width 19 height 19
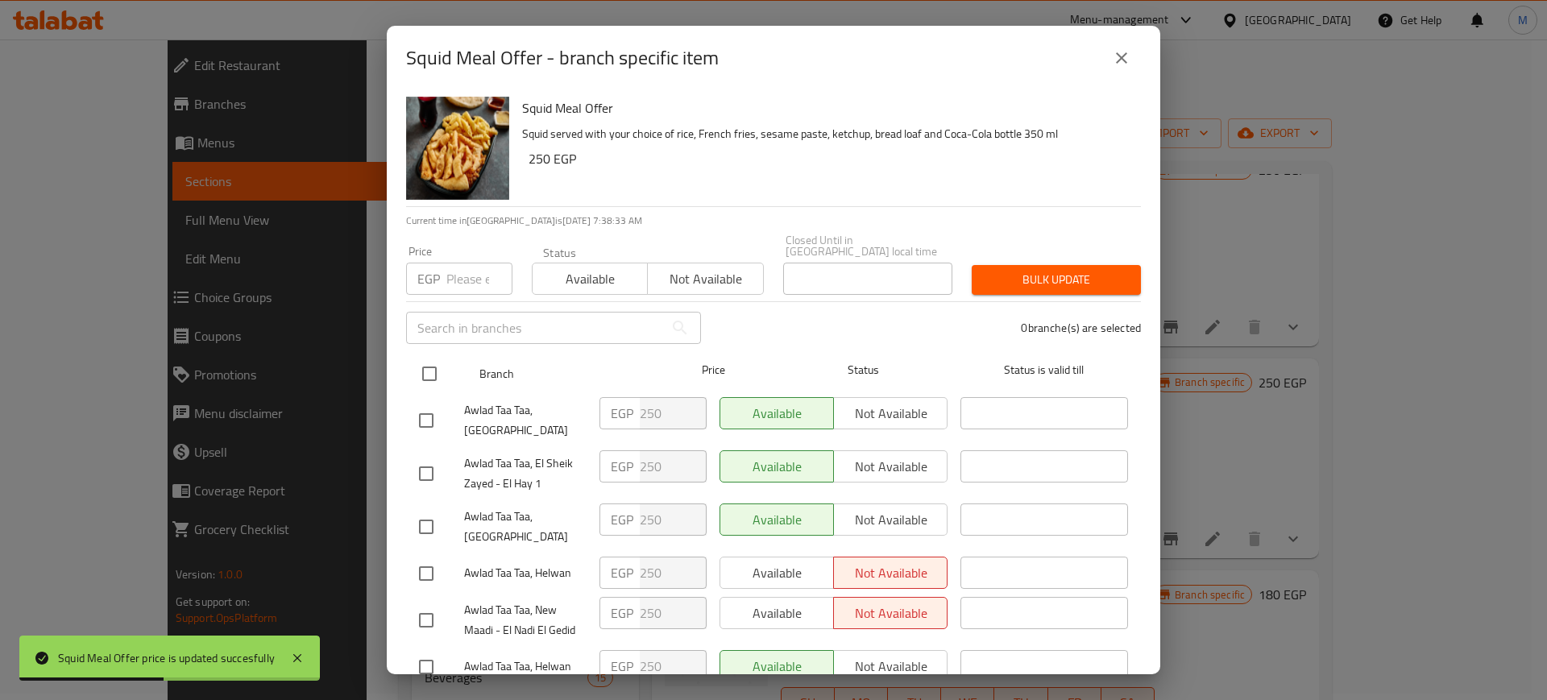
click at [429, 357] on input "checkbox" at bounding box center [430, 374] width 34 height 34
checkbox input "true"
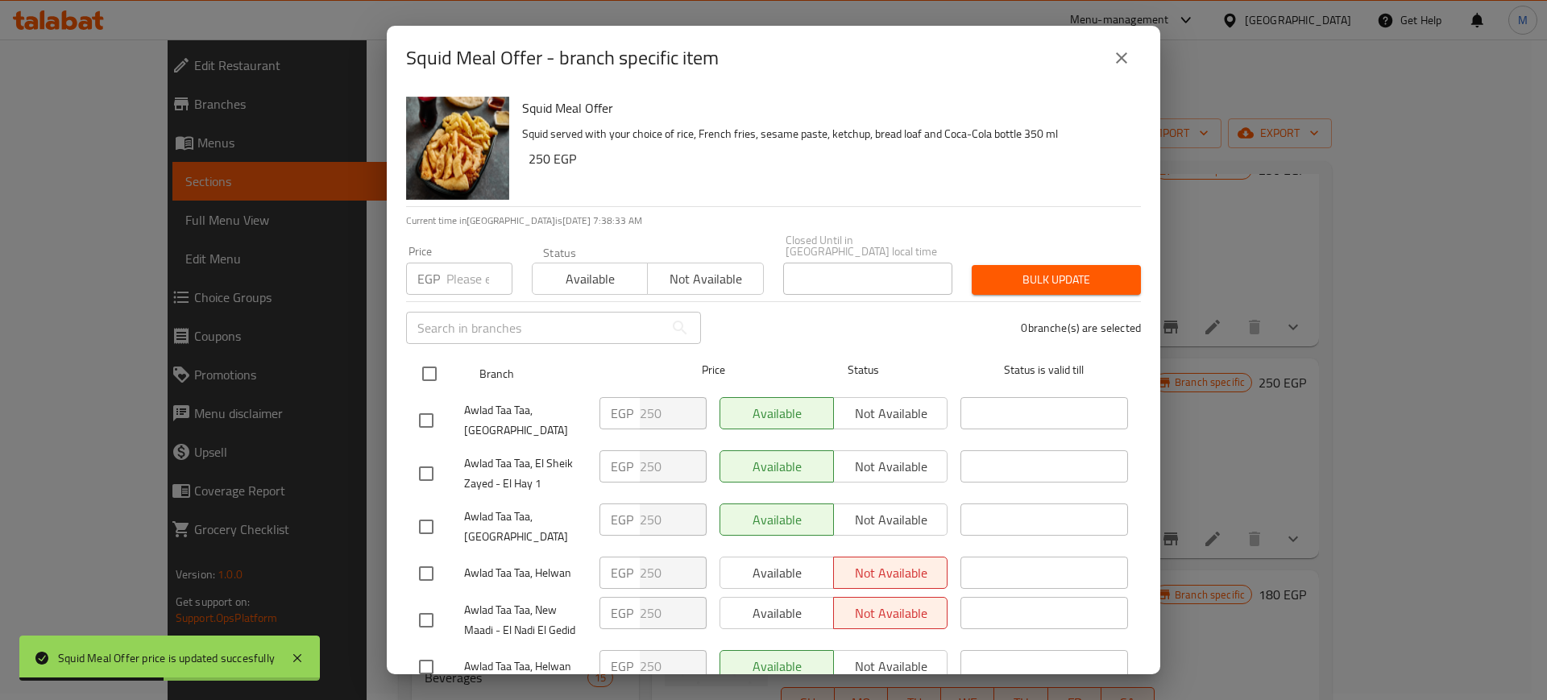
checkbox input "true"
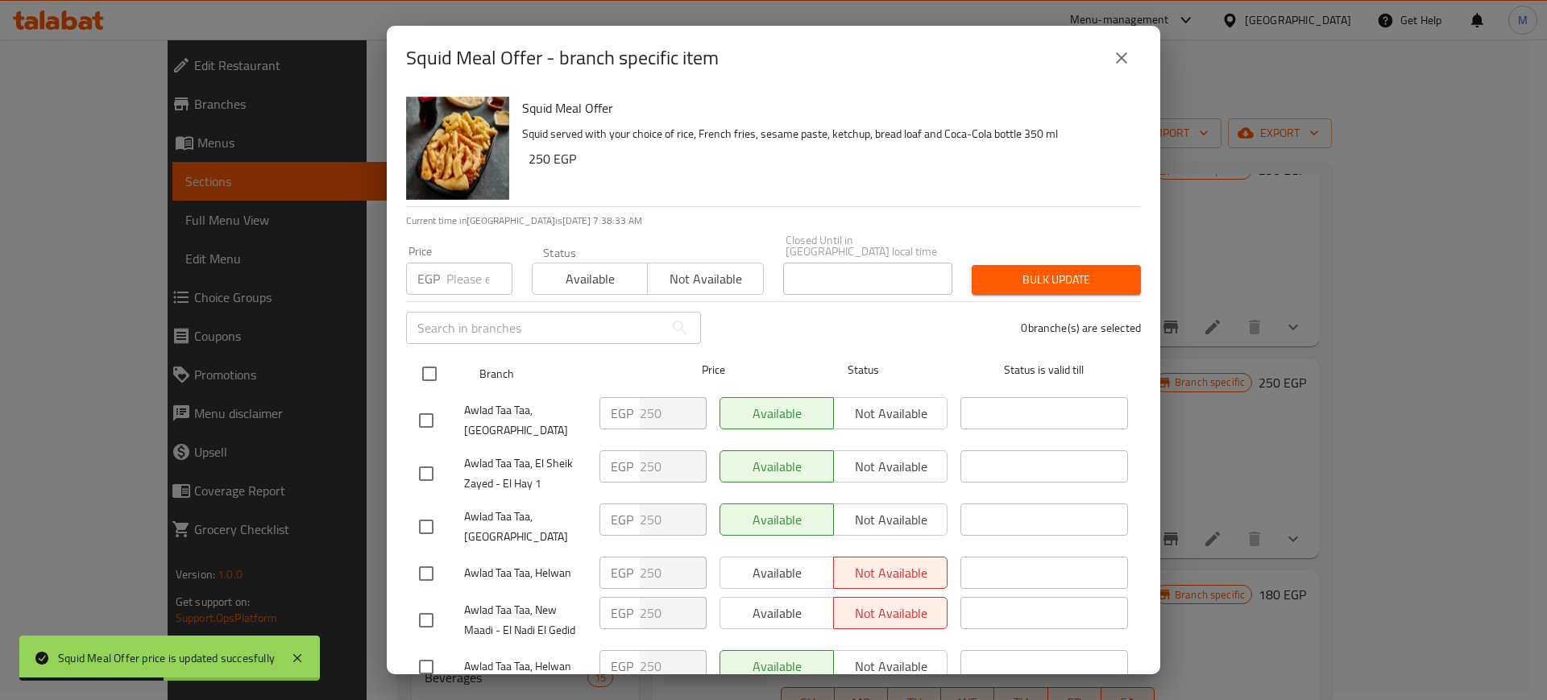
checkbox input "true"
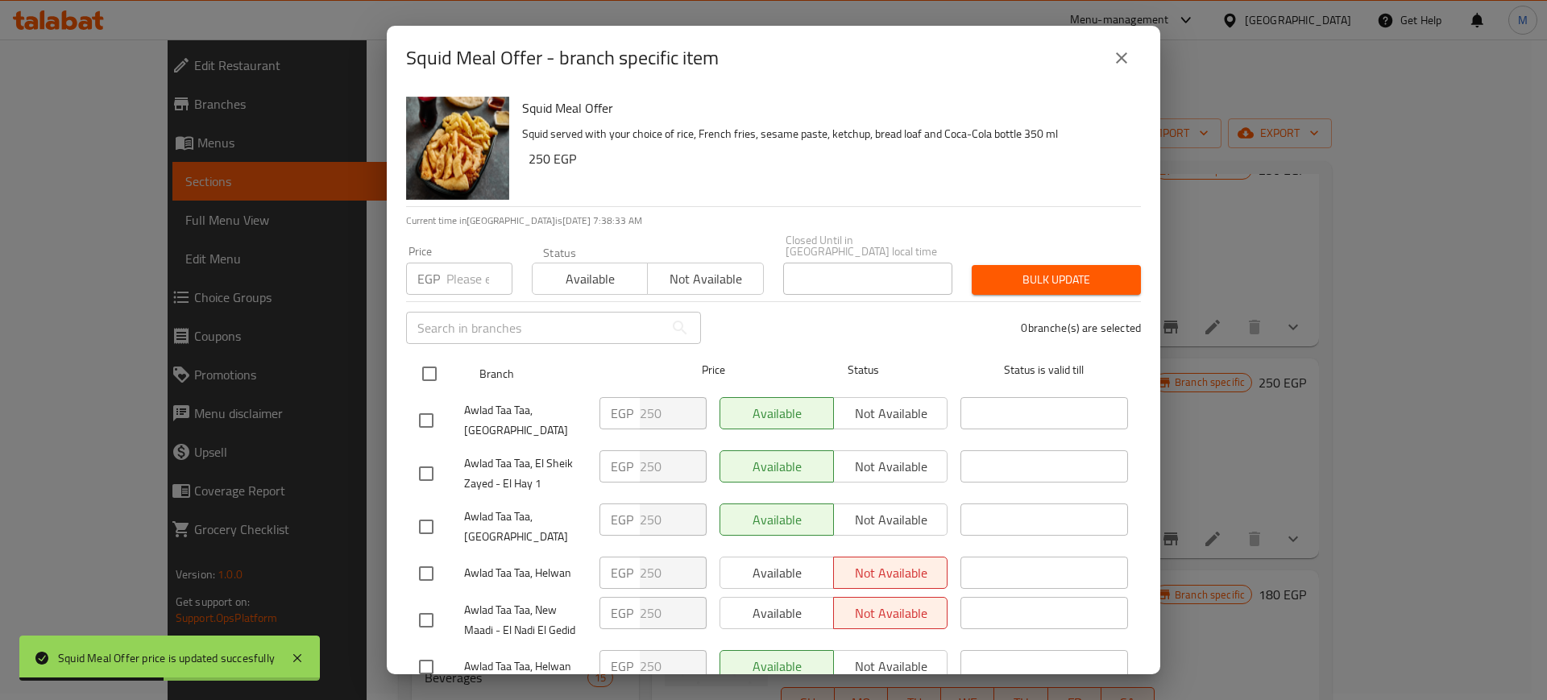
checkbox input "true"
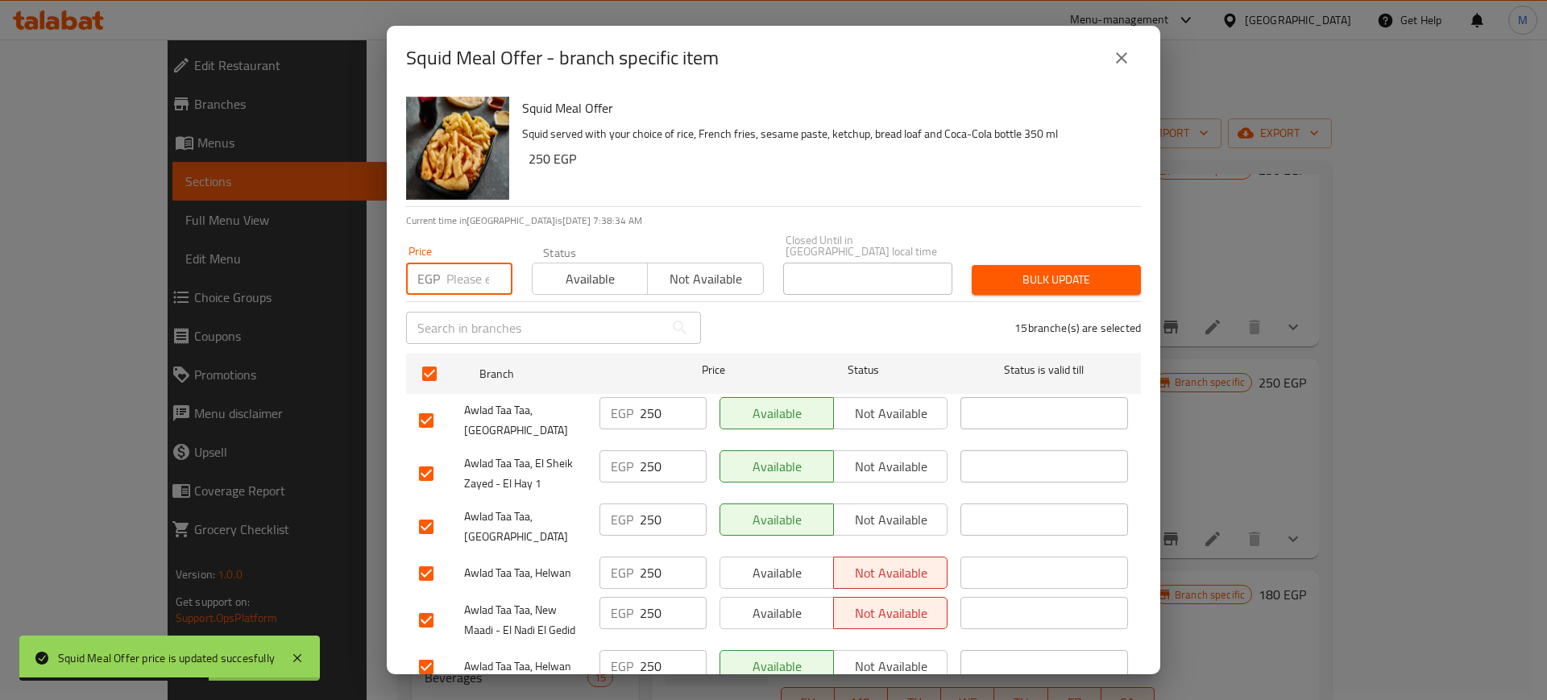
click at [466, 278] on input "number" at bounding box center [479, 279] width 66 height 32
type input "250"
click at [573, 268] on span "Available" at bounding box center [590, 279] width 102 height 23
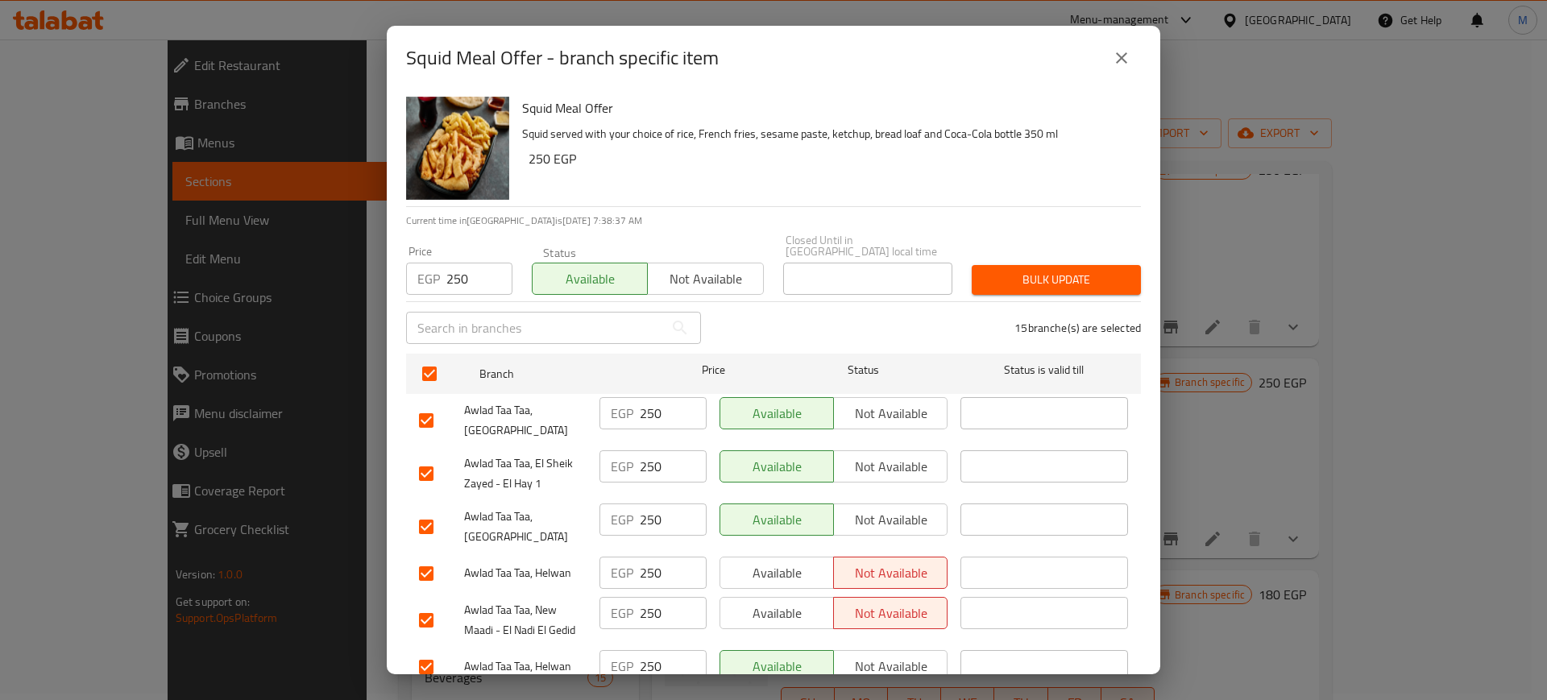
click at [985, 272] on span "Bulk update" at bounding box center [1056, 280] width 143 height 20
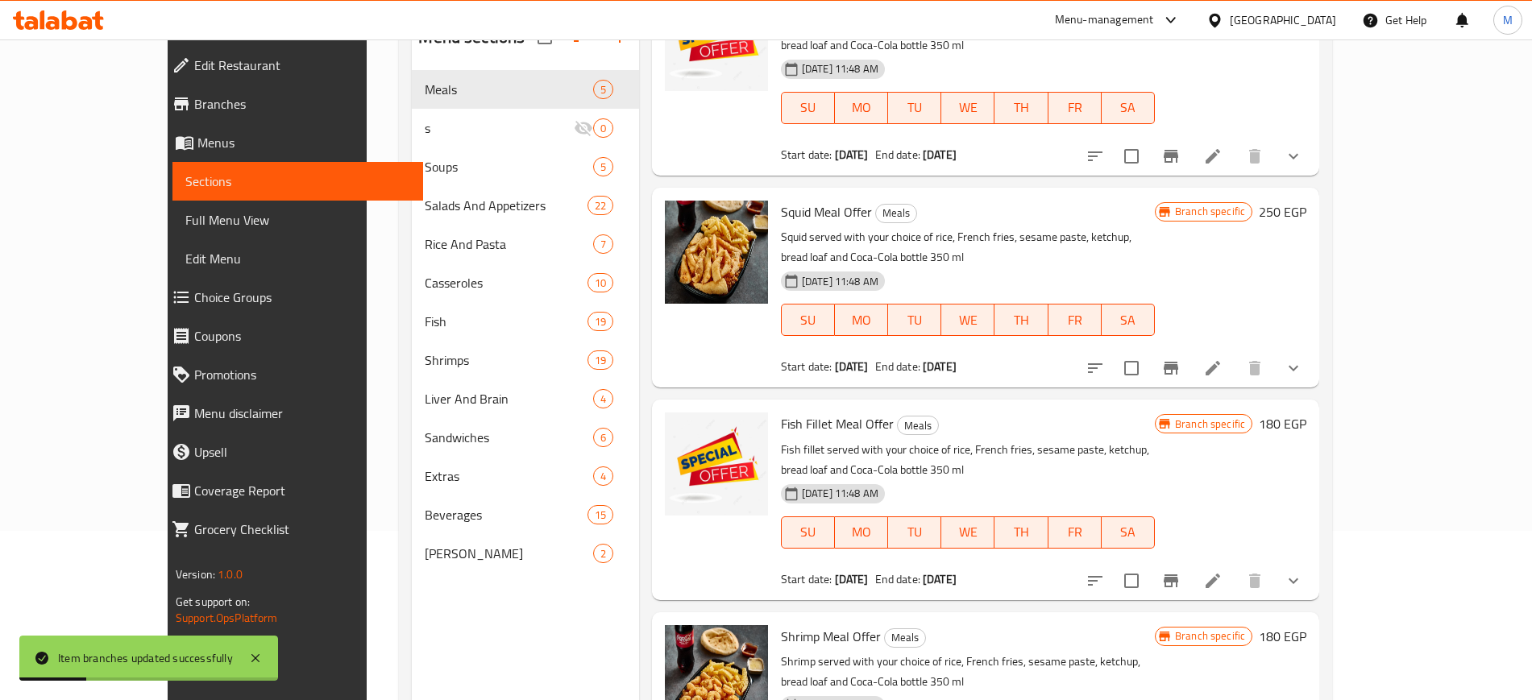
scroll to position [222, 0]
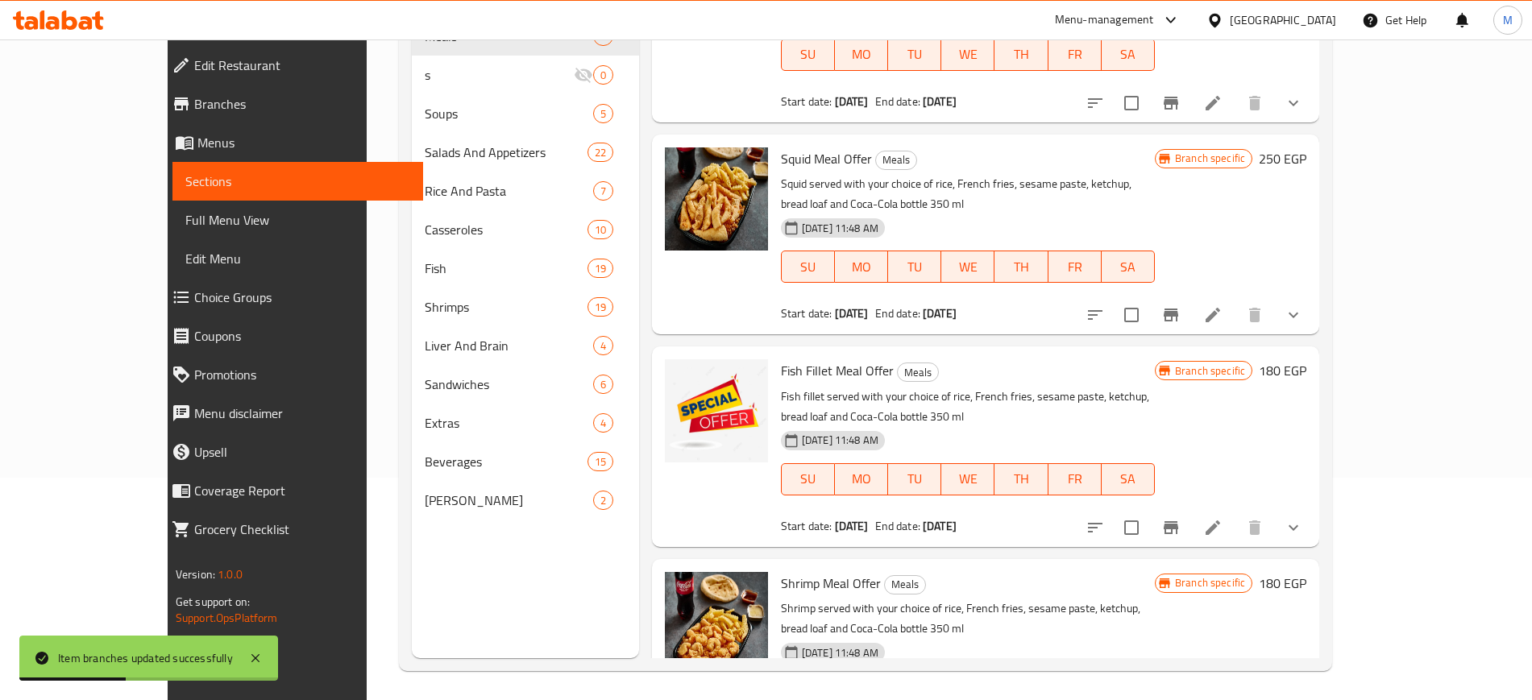
click at [1306, 359] on h6 "180 EGP" at bounding box center [1283, 370] width 48 height 23
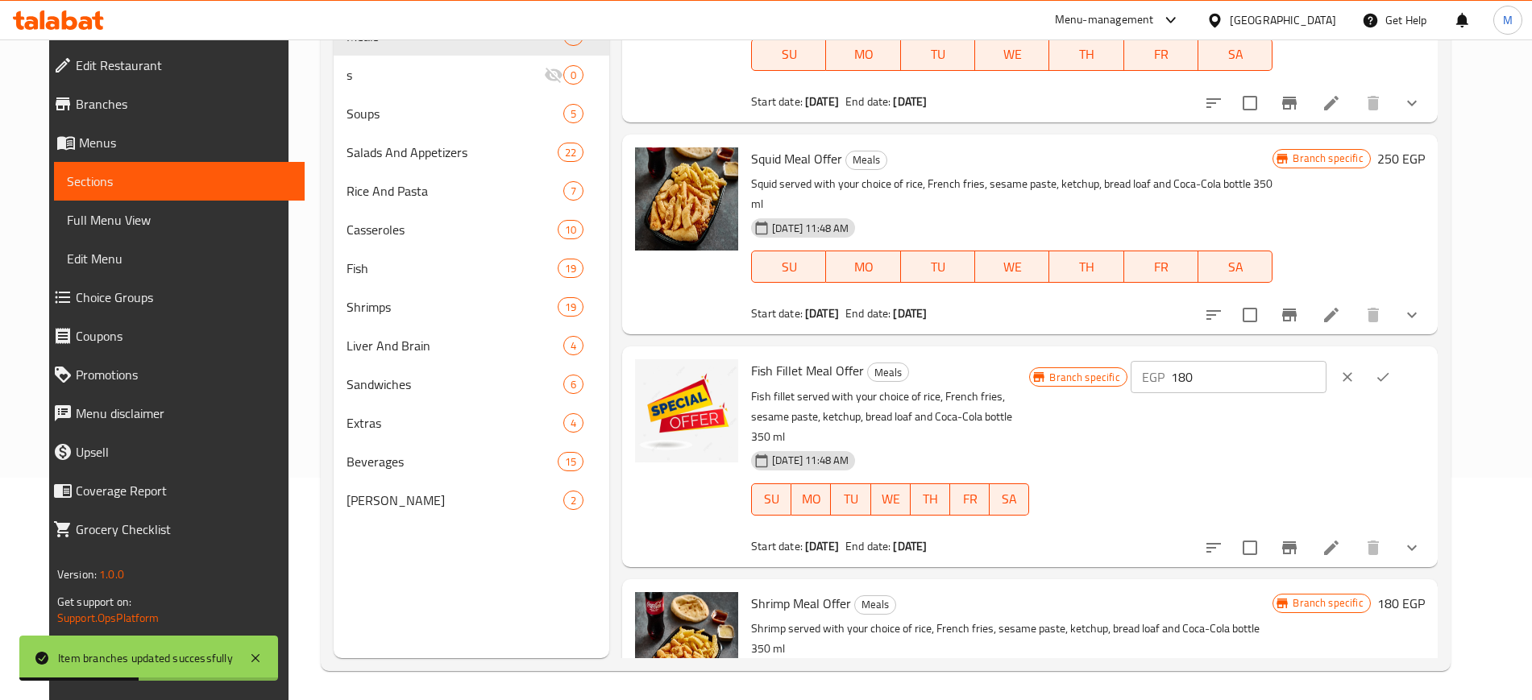
click at [1273, 361] on input "180" at bounding box center [1249, 377] width 156 height 32
type input "250"
click at [1391, 369] on icon "ok" at bounding box center [1383, 377] width 16 height 16
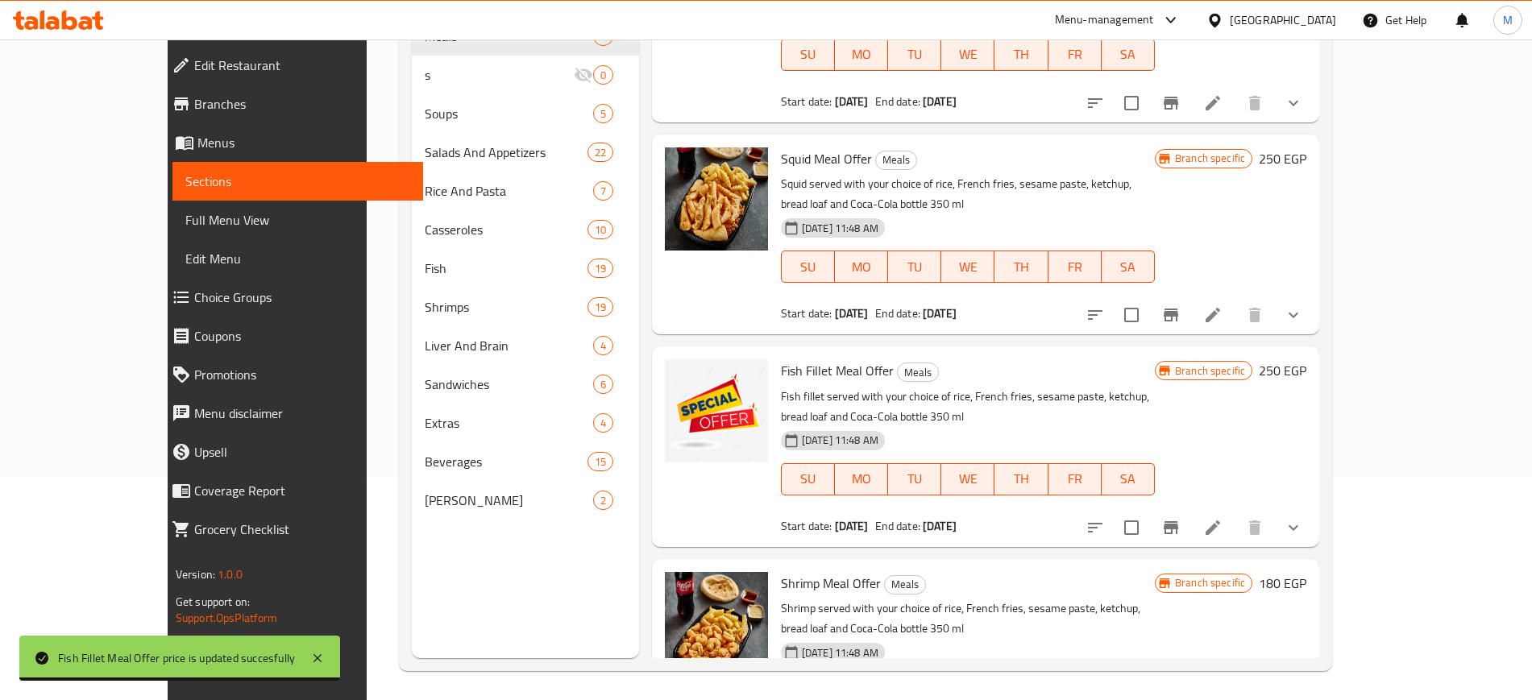
click at [1306, 572] on h6 "180 EGP" at bounding box center [1283, 583] width 48 height 23
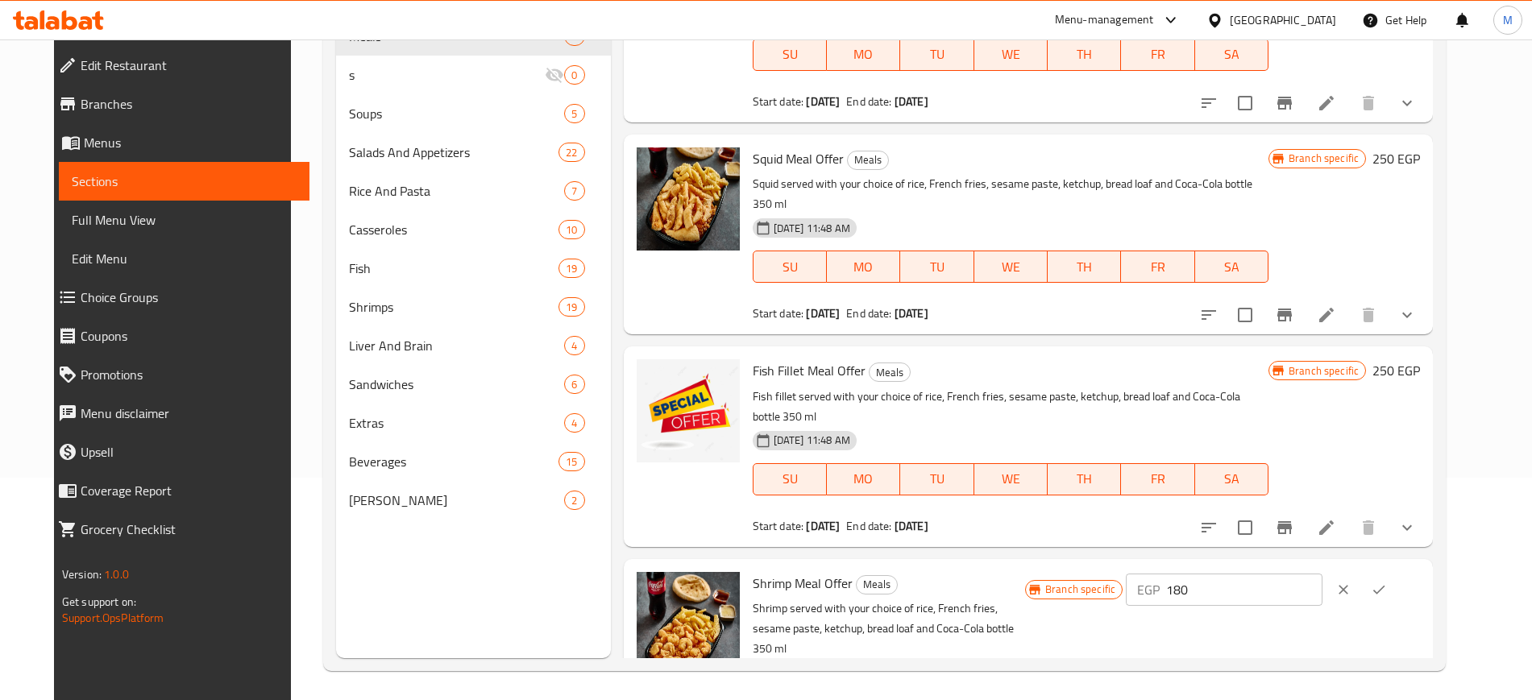
click at [1312, 574] on input "180" at bounding box center [1244, 590] width 156 height 32
type input "250"
click at [1387, 582] on icon "ok" at bounding box center [1379, 590] width 16 height 16
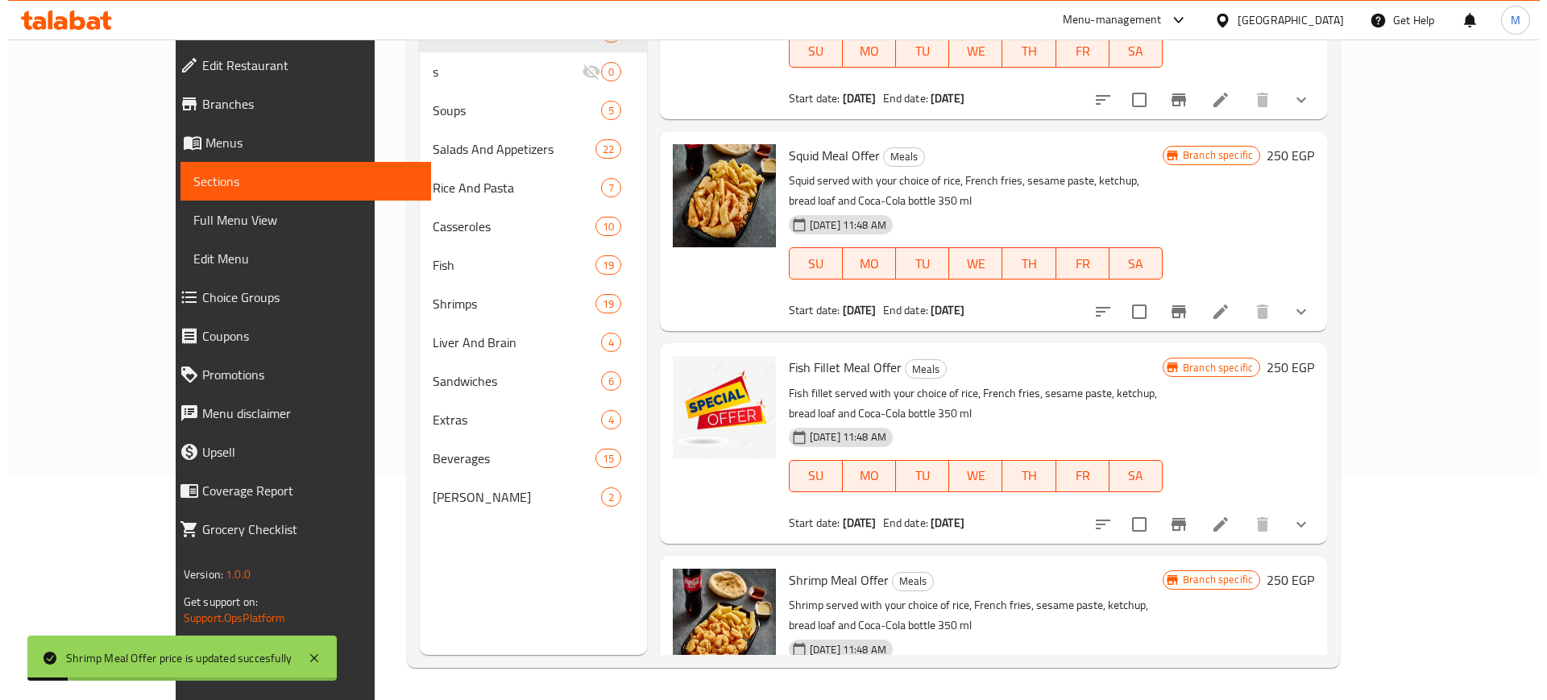
scroll to position [225, 0]
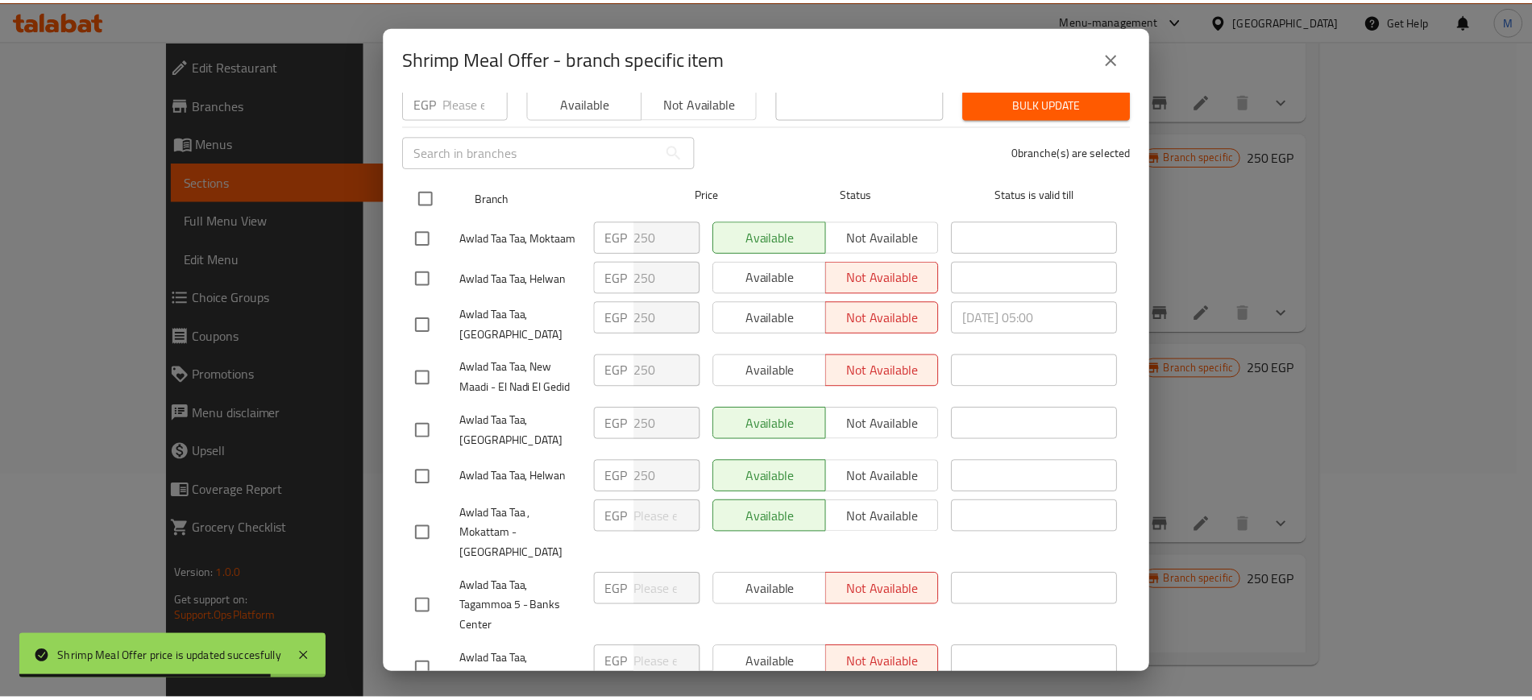
scroll to position [0, 0]
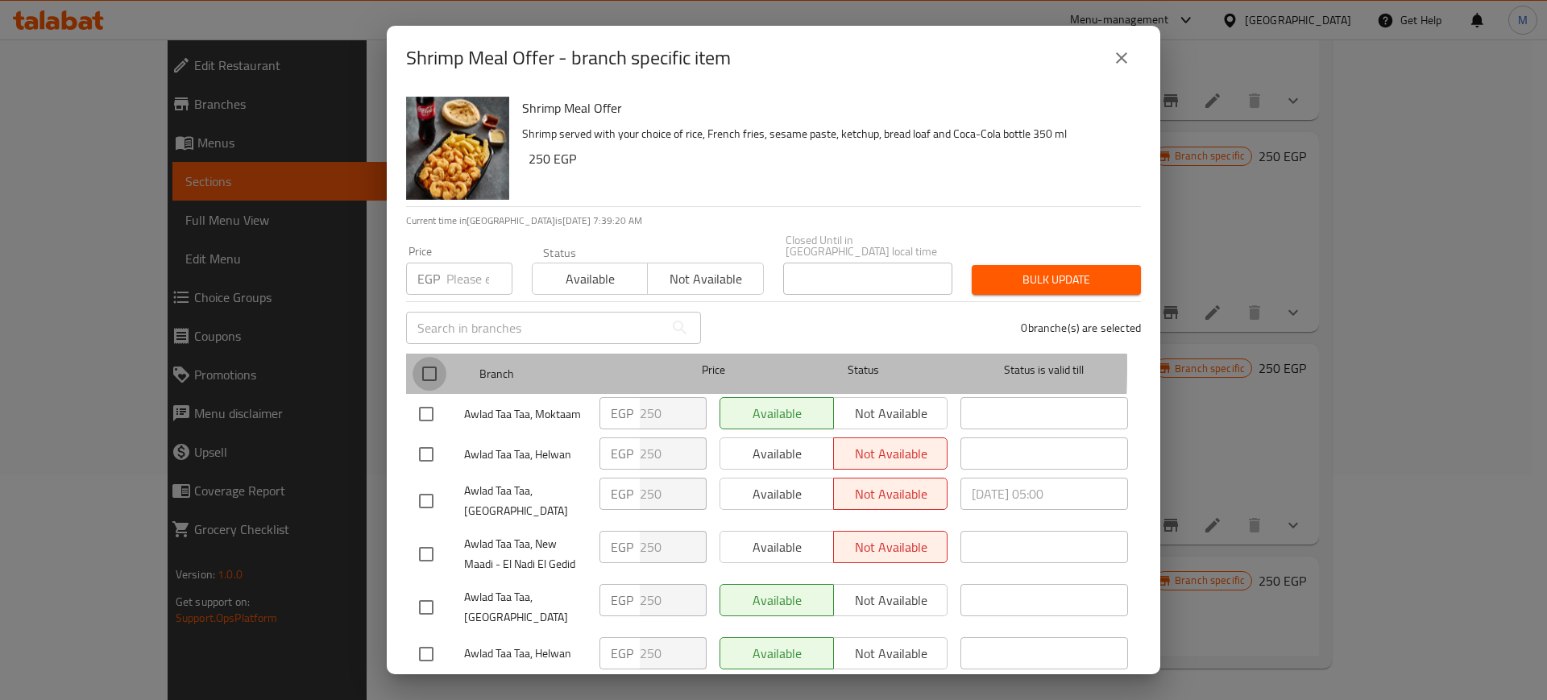
click at [434, 357] on input "checkbox" at bounding box center [430, 374] width 34 height 34
checkbox input "true"
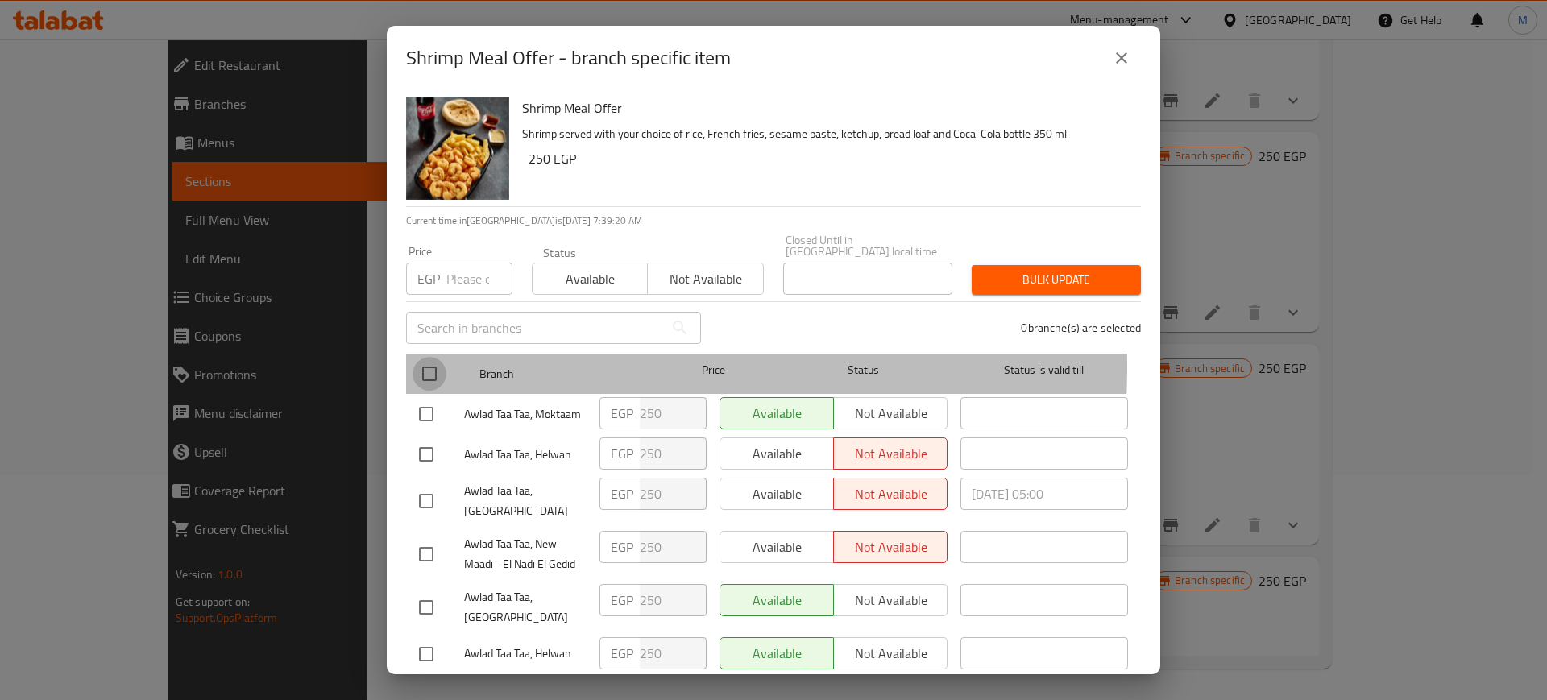
checkbox input "true"
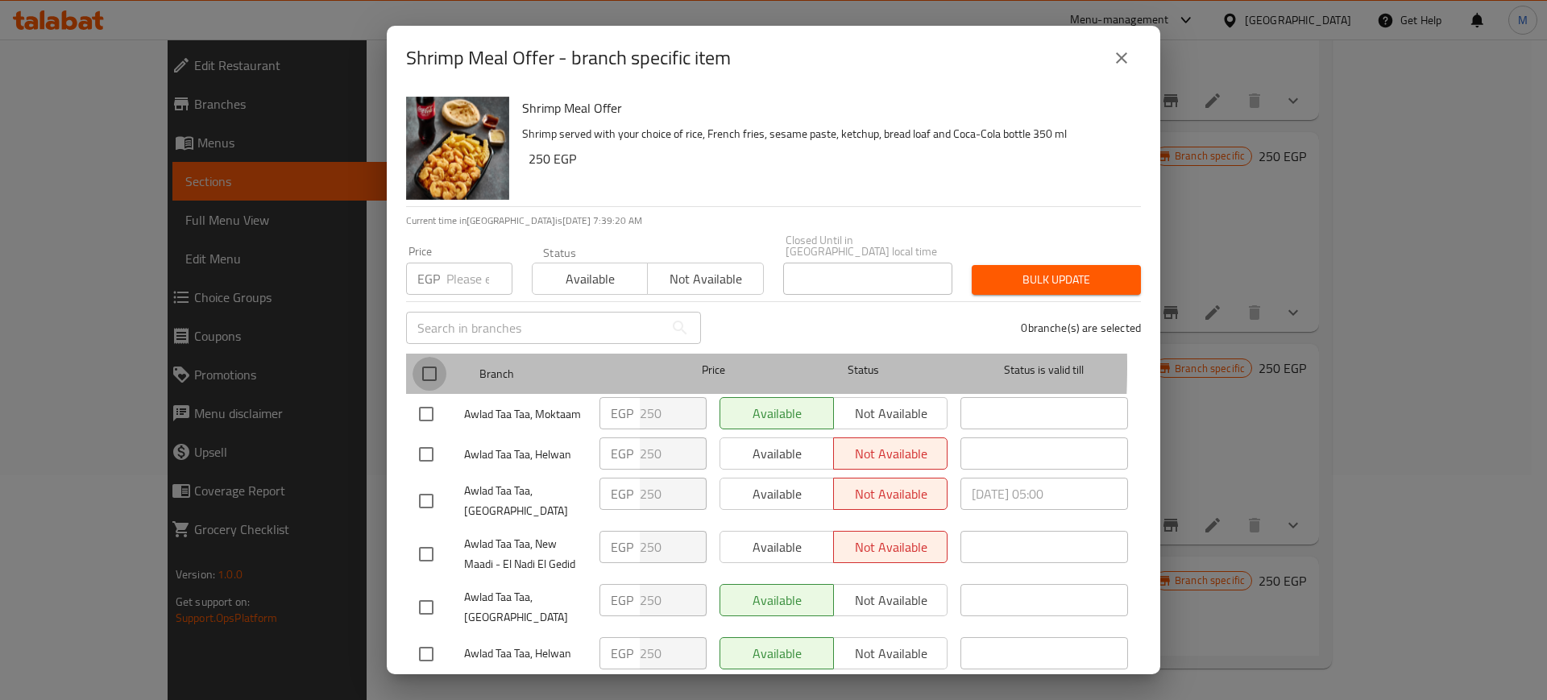
checkbox input "true"
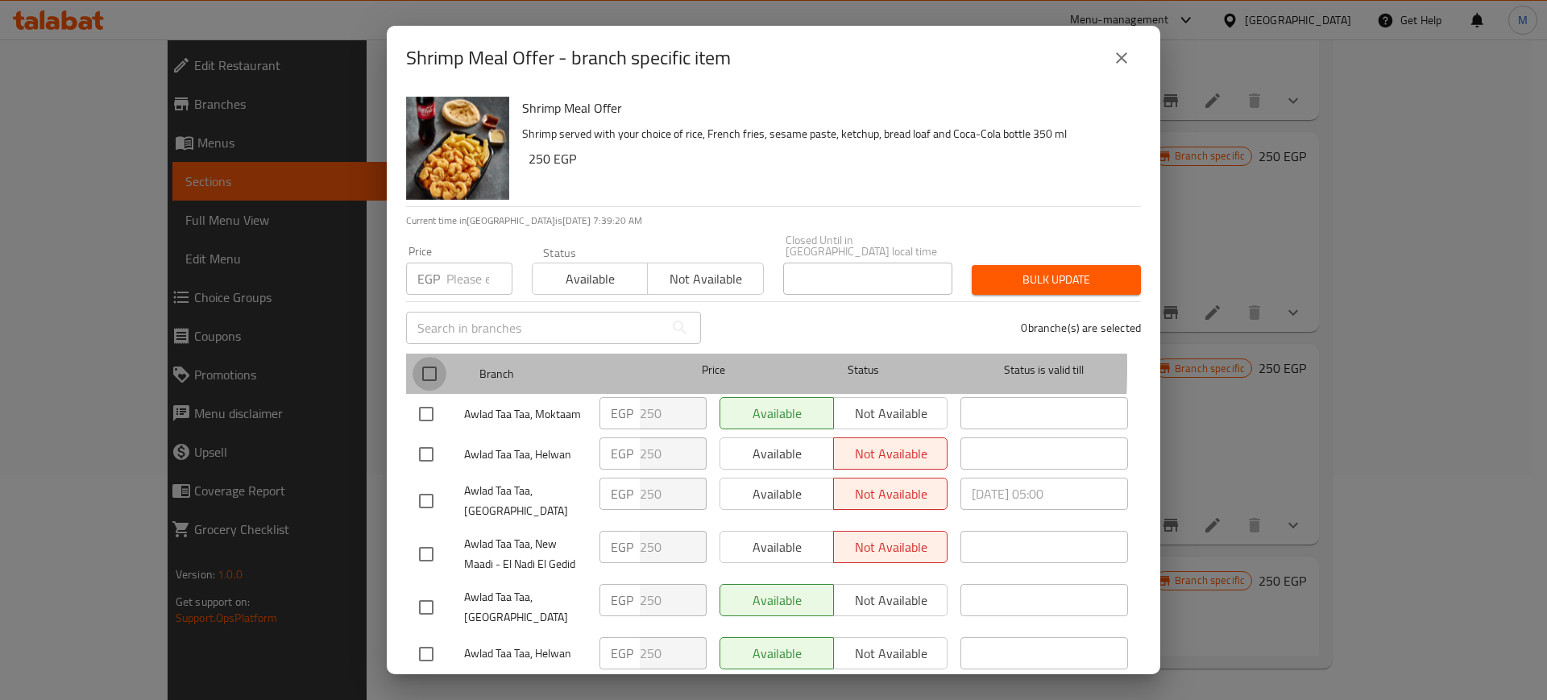
checkbox input "true"
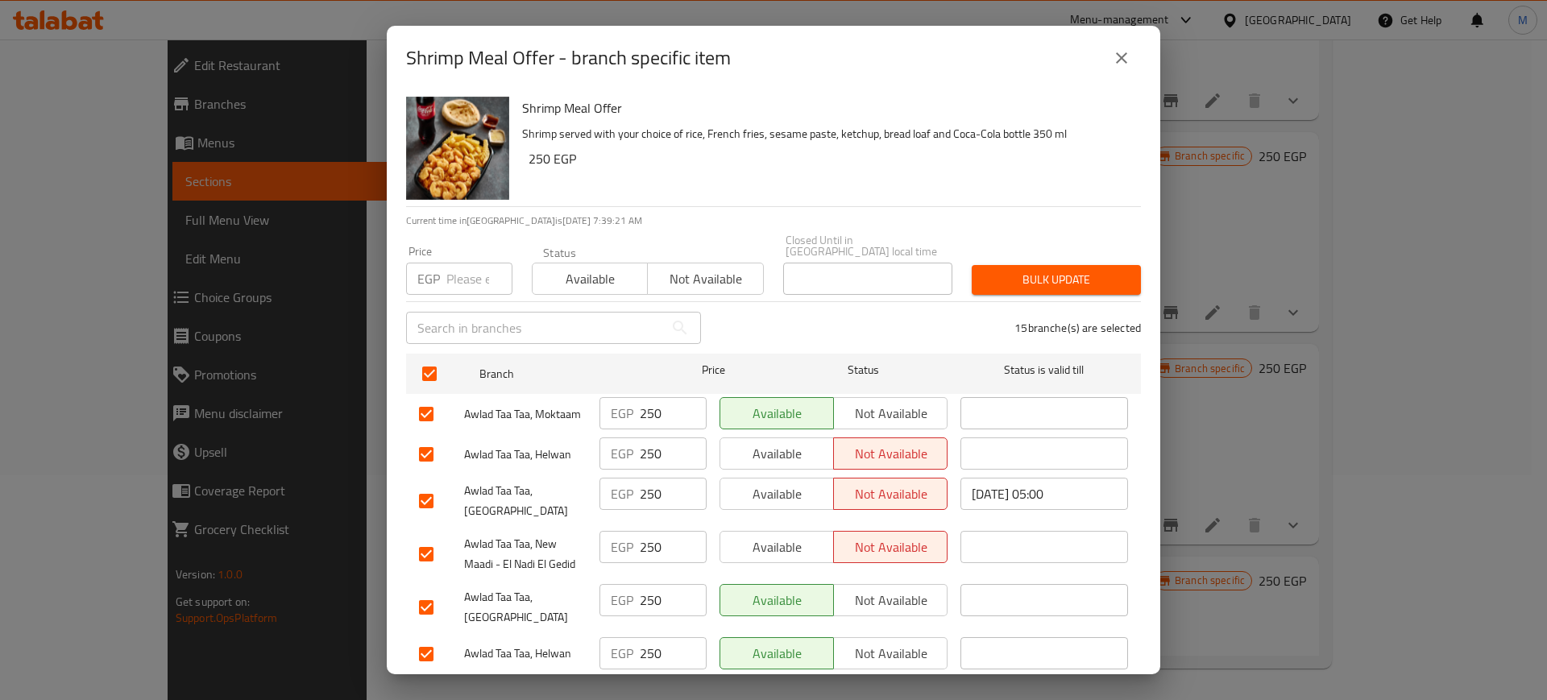
click at [458, 270] on input "number" at bounding box center [479, 279] width 66 height 32
type input "25"
type input "250"
click at [1024, 270] on span "Bulk update" at bounding box center [1056, 280] width 143 height 20
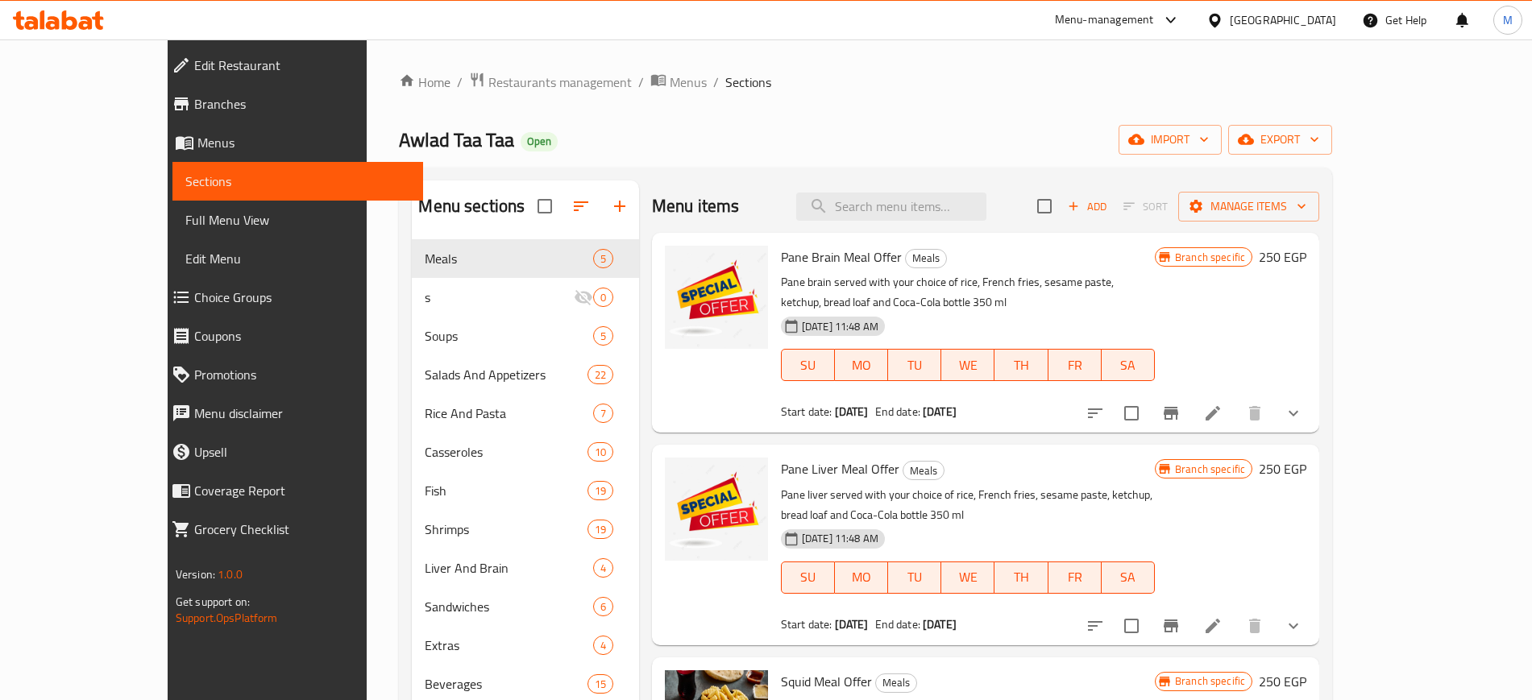
click at [950, 191] on div "Menu items Add Sort Manage items" at bounding box center [985, 206] width 667 height 52
click at [960, 210] on input "search" at bounding box center [891, 207] width 190 height 28
type input "l"
type input "مرجان"
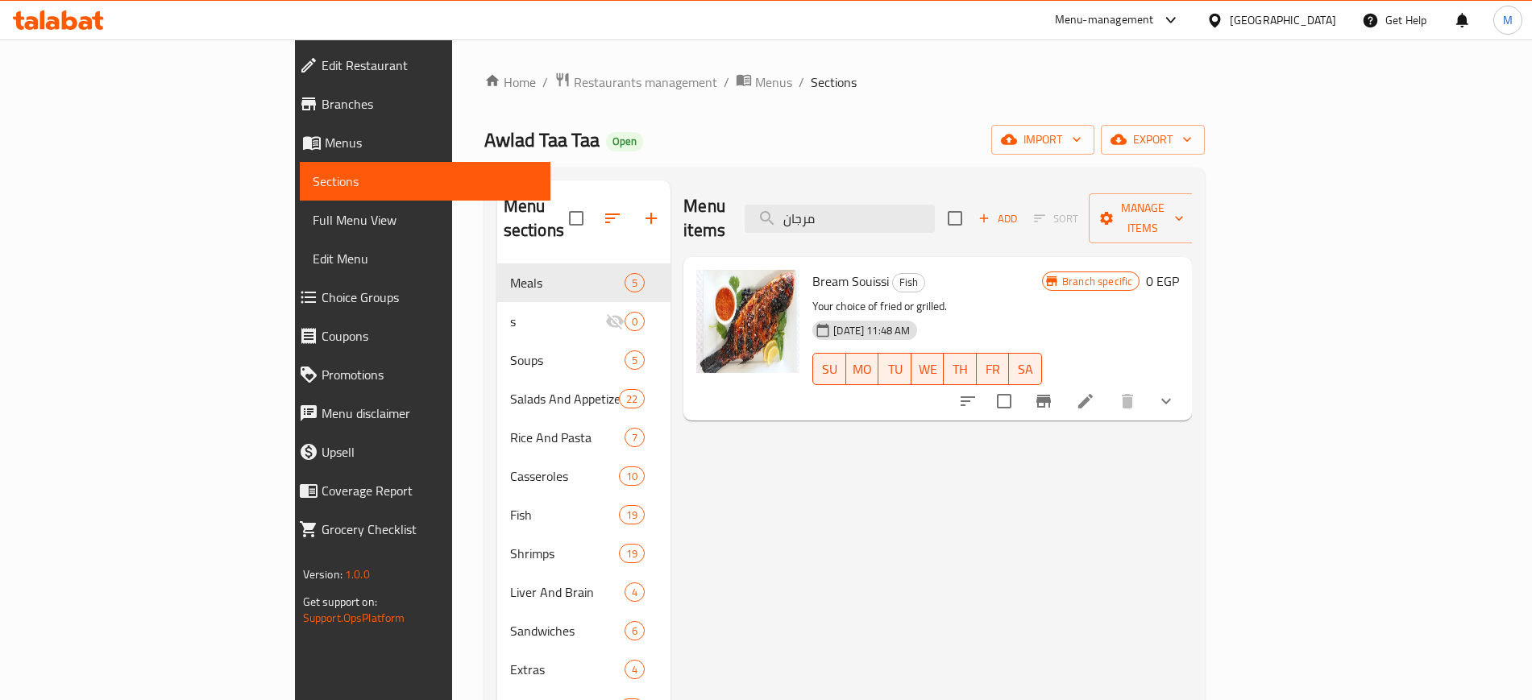
click at [1185, 382] on button "show more" at bounding box center [1166, 401] width 39 height 39
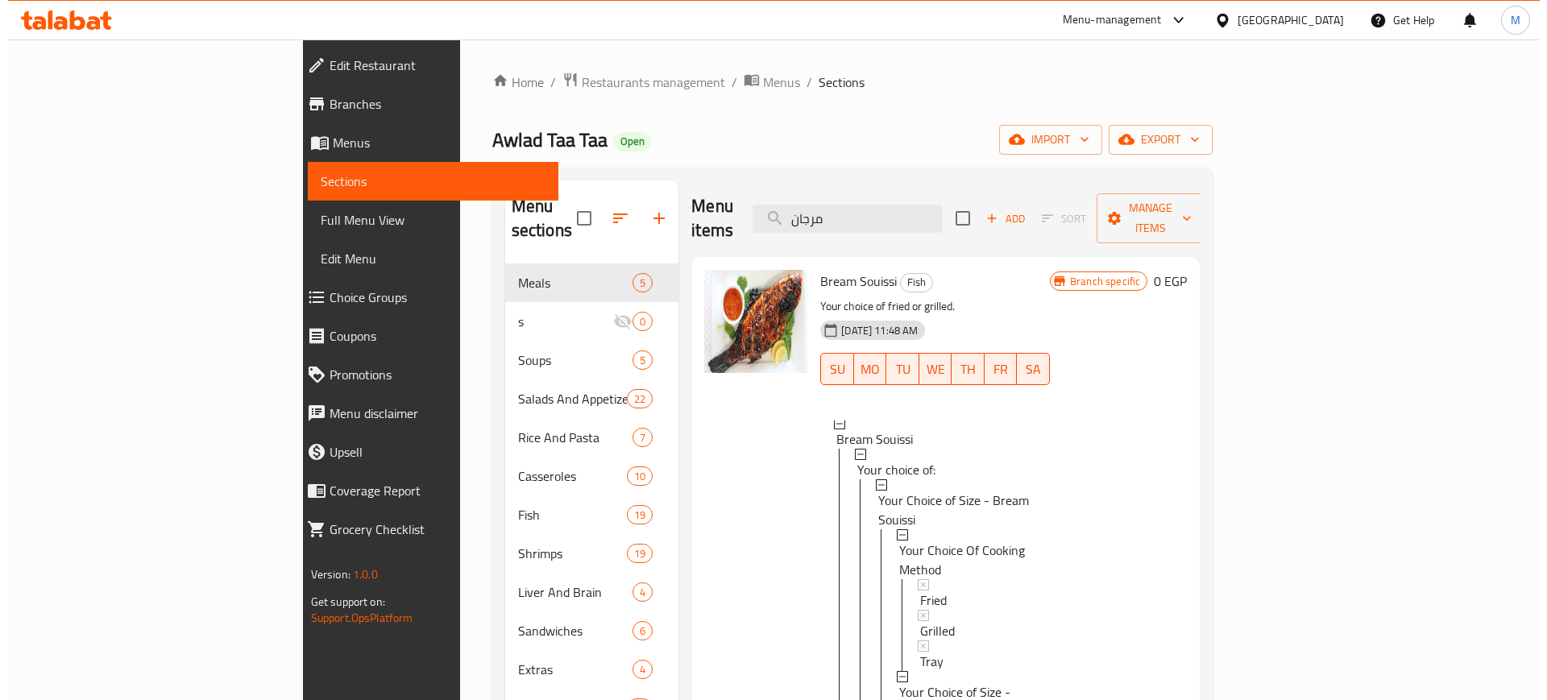
scroll to position [226, 0]
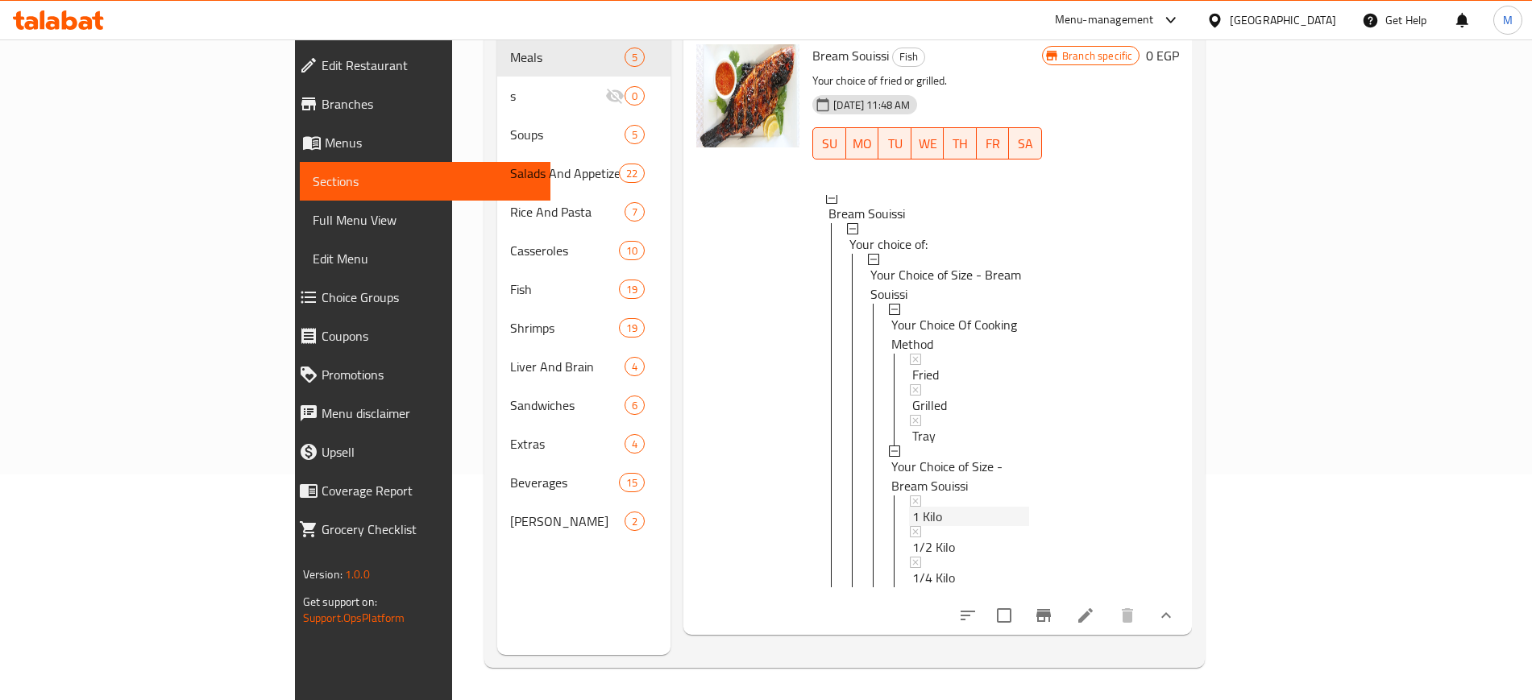
click at [912, 507] on div "1 Kilo" at bounding box center [970, 516] width 117 height 19
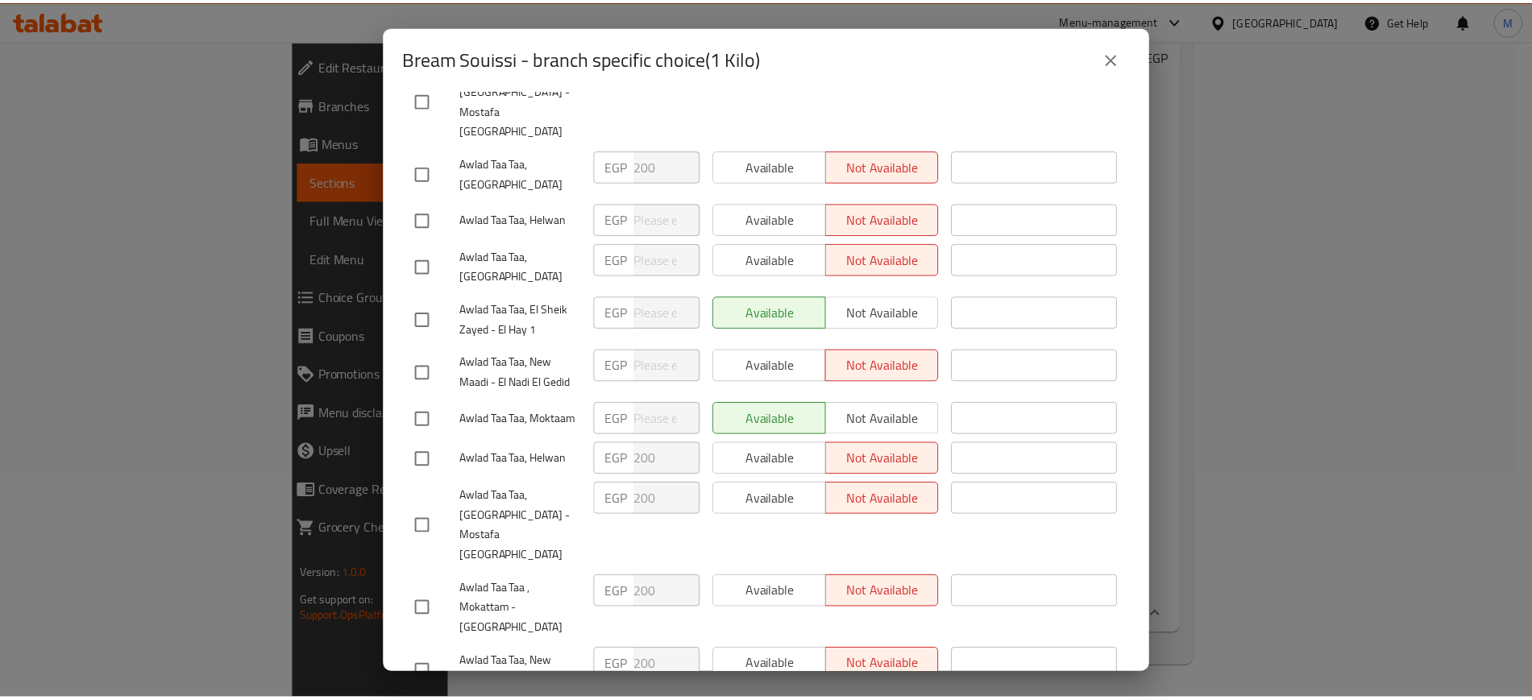
scroll to position [347, 0]
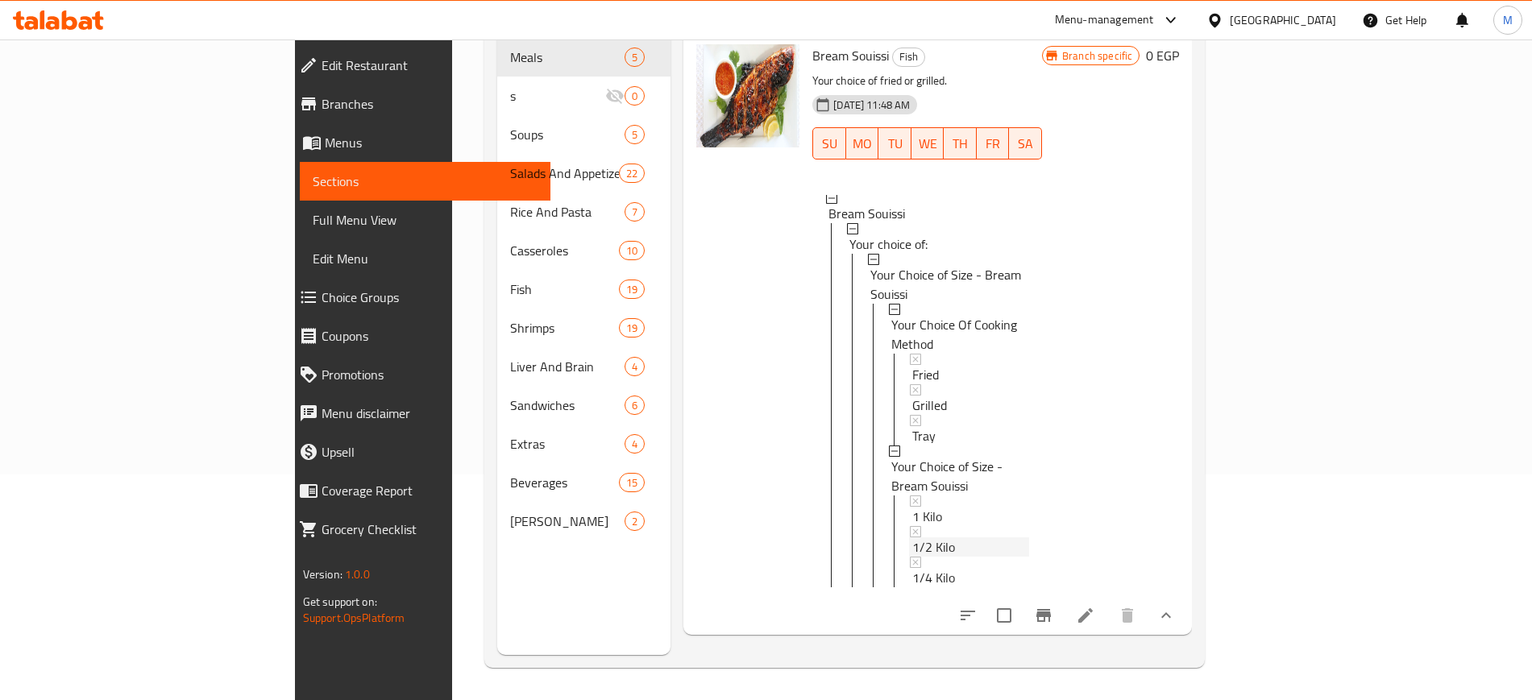
click at [912, 537] on div "1/2 Kilo" at bounding box center [970, 546] width 117 height 19
click at [912, 568] on span "1/4 Kilo" at bounding box center [933, 577] width 43 height 19
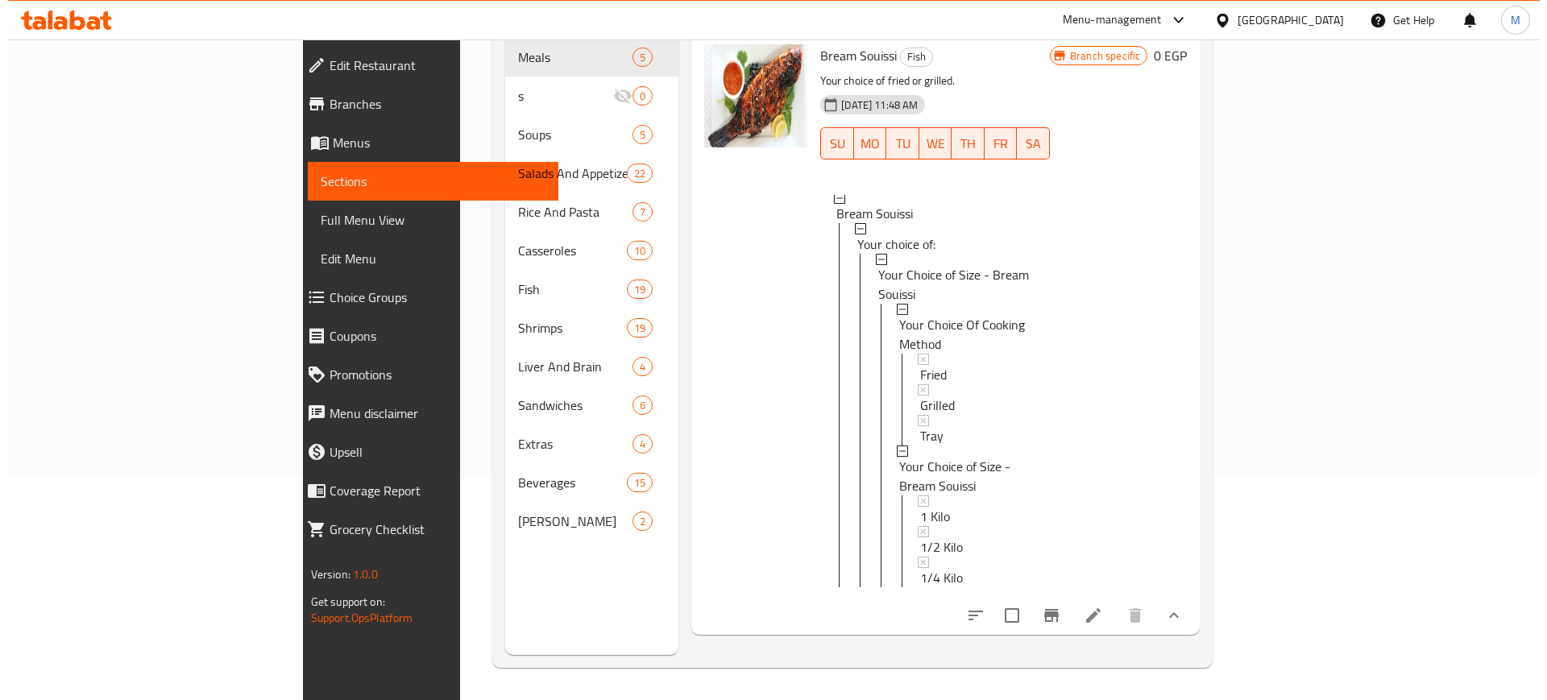
scroll to position [225, 0]
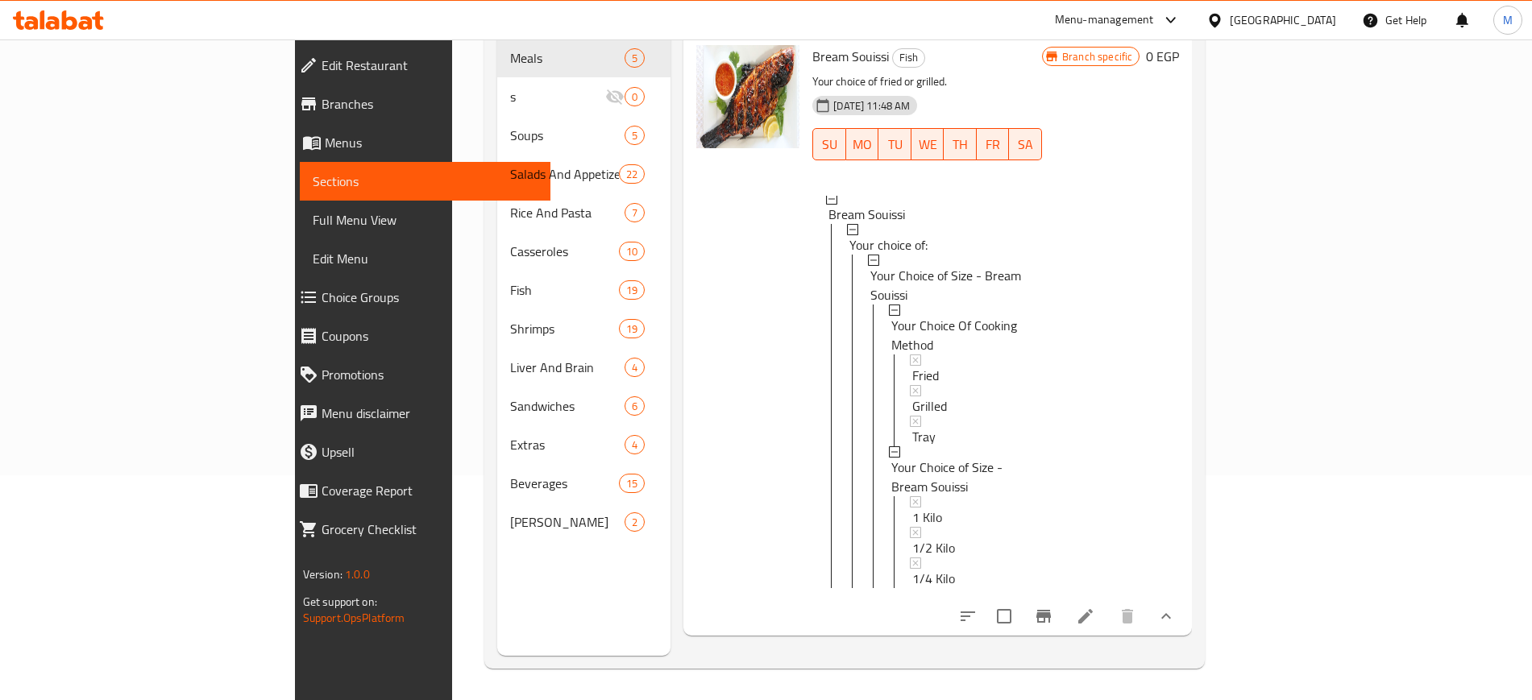
click at [912, 569] on span "1/4 Kilo" at bounding box center [933, 578] width 43 height 19
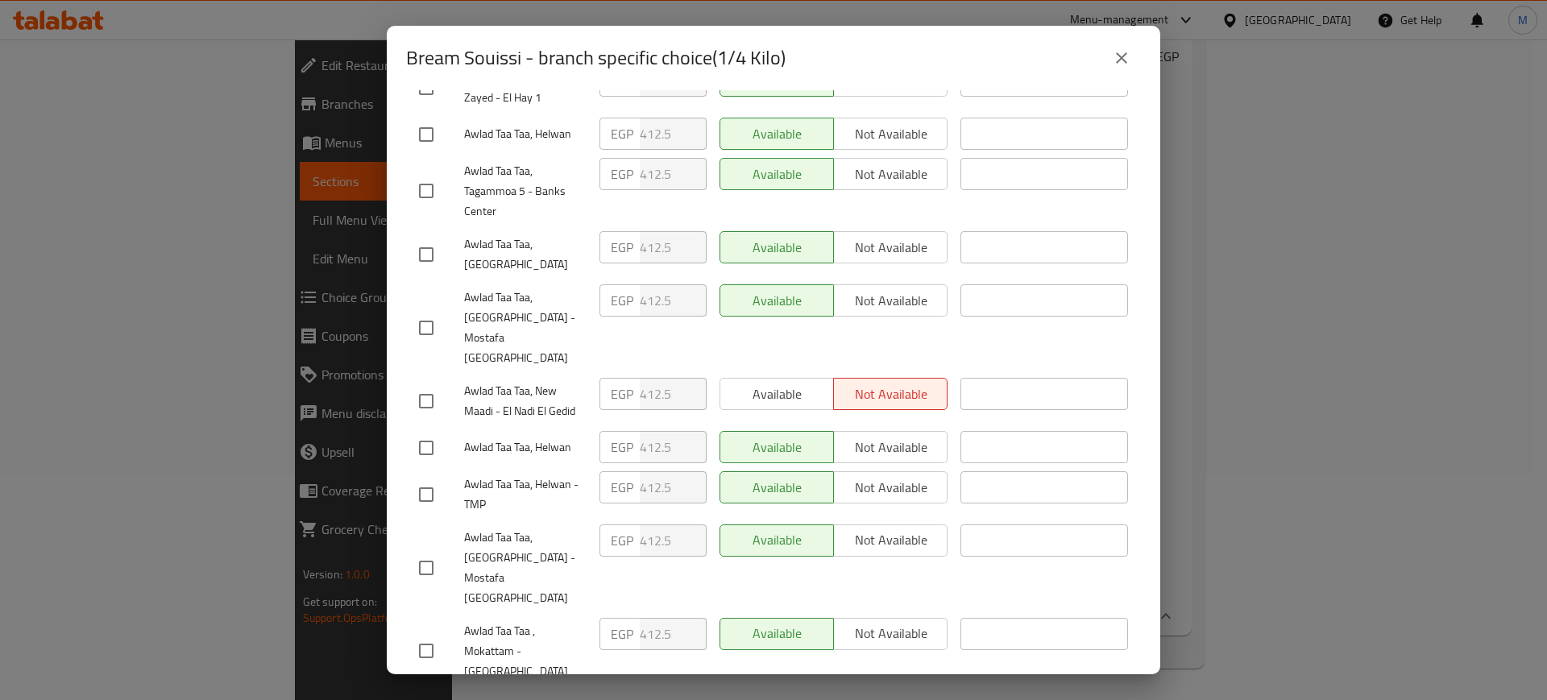
scroll to position [0, 0]
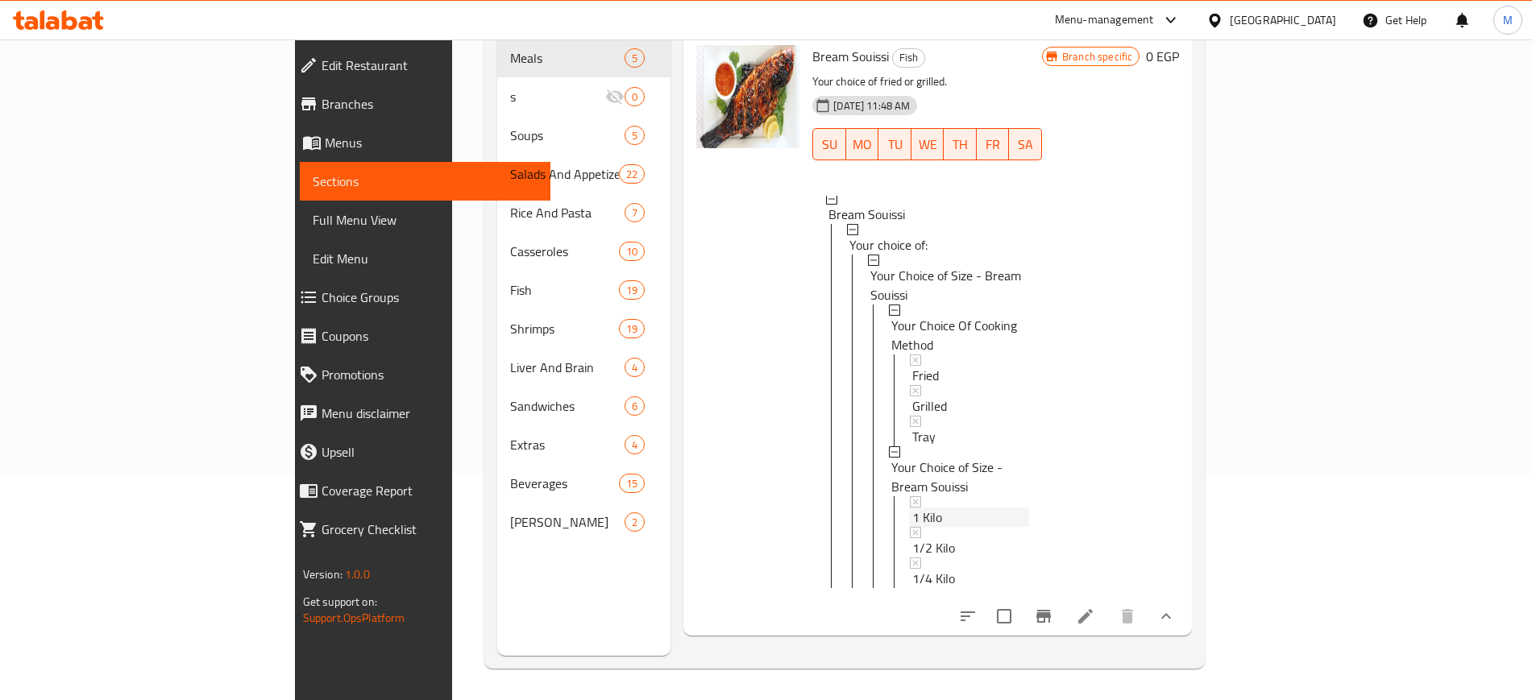
click at [919, 508] on div "1 Kilo" at bounding box center [970, 517] width 117 height 19
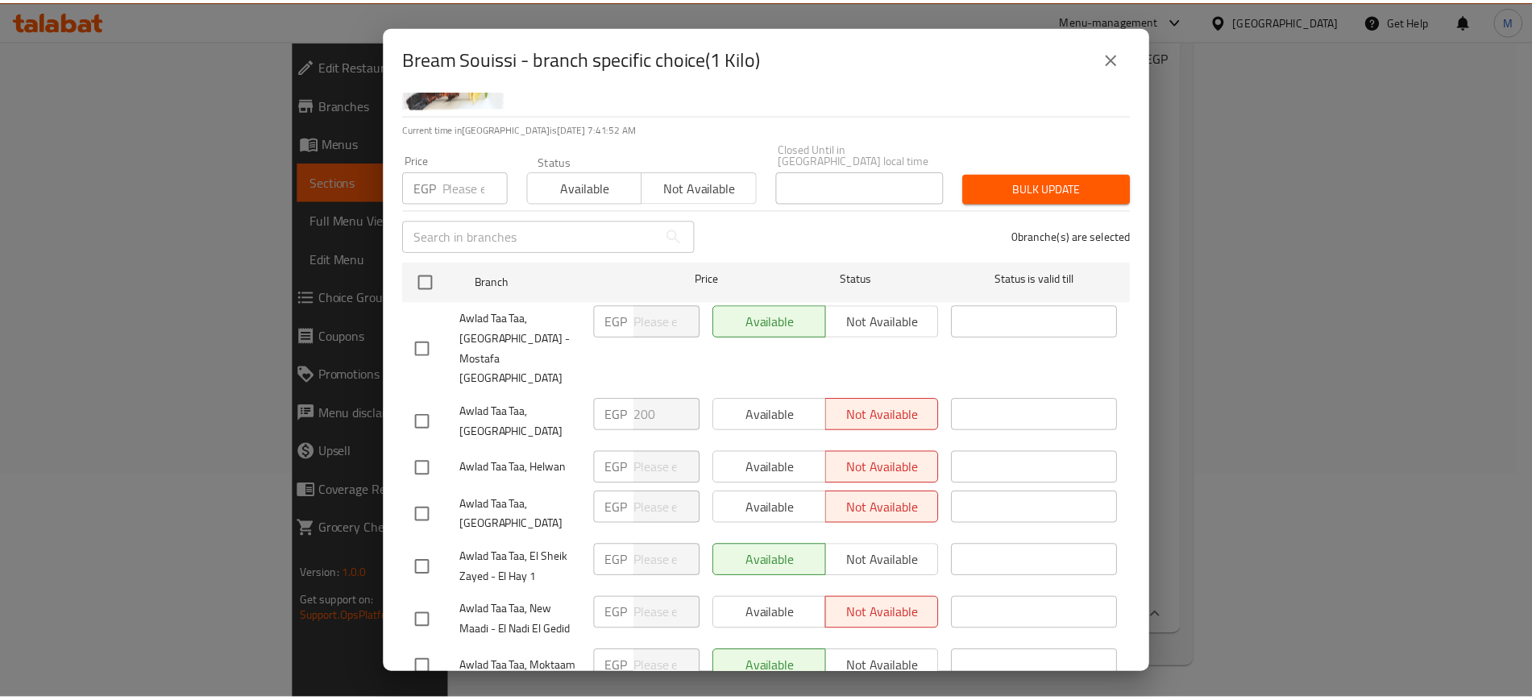
scroll to position [92, 0]
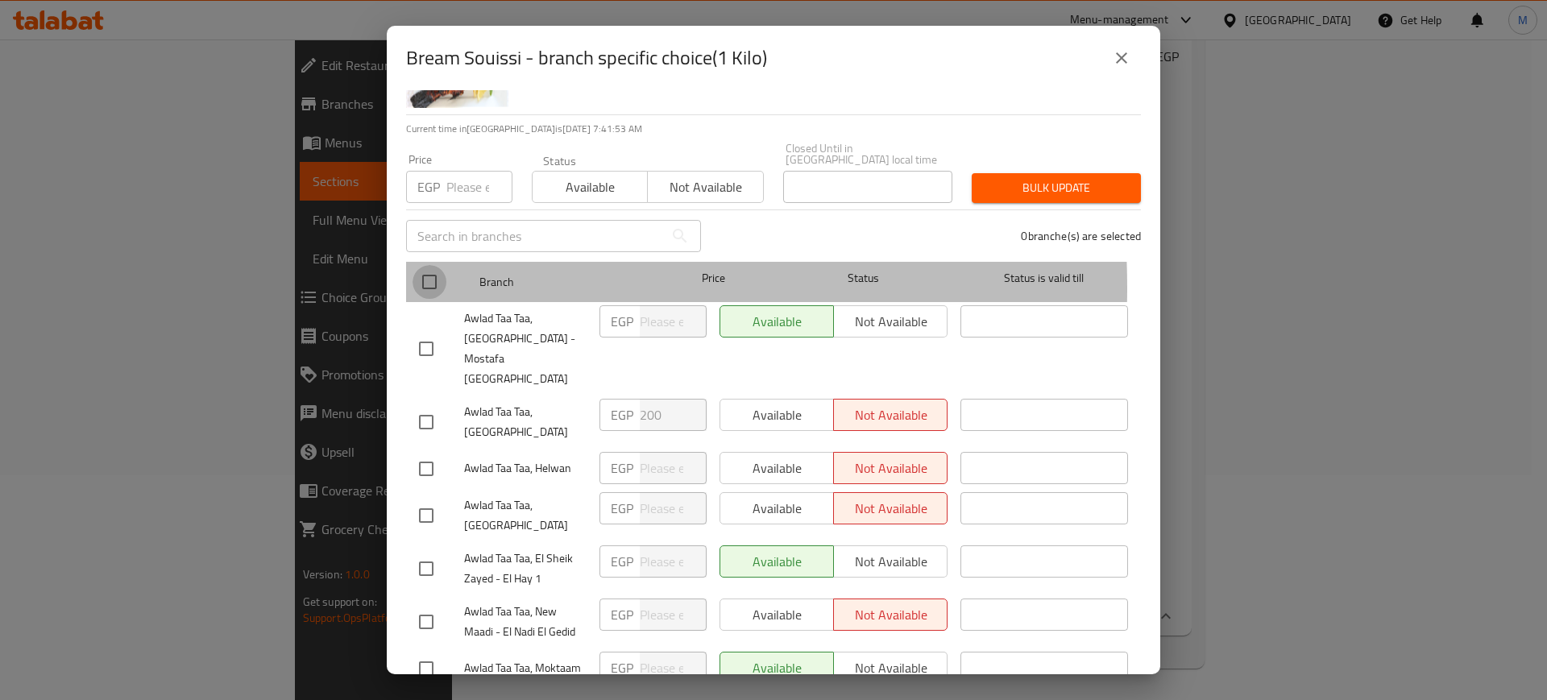
click at [425, 276] on input "checkbox" at bounding box center [430, 282] width 34 height 34
checkbox input "true"
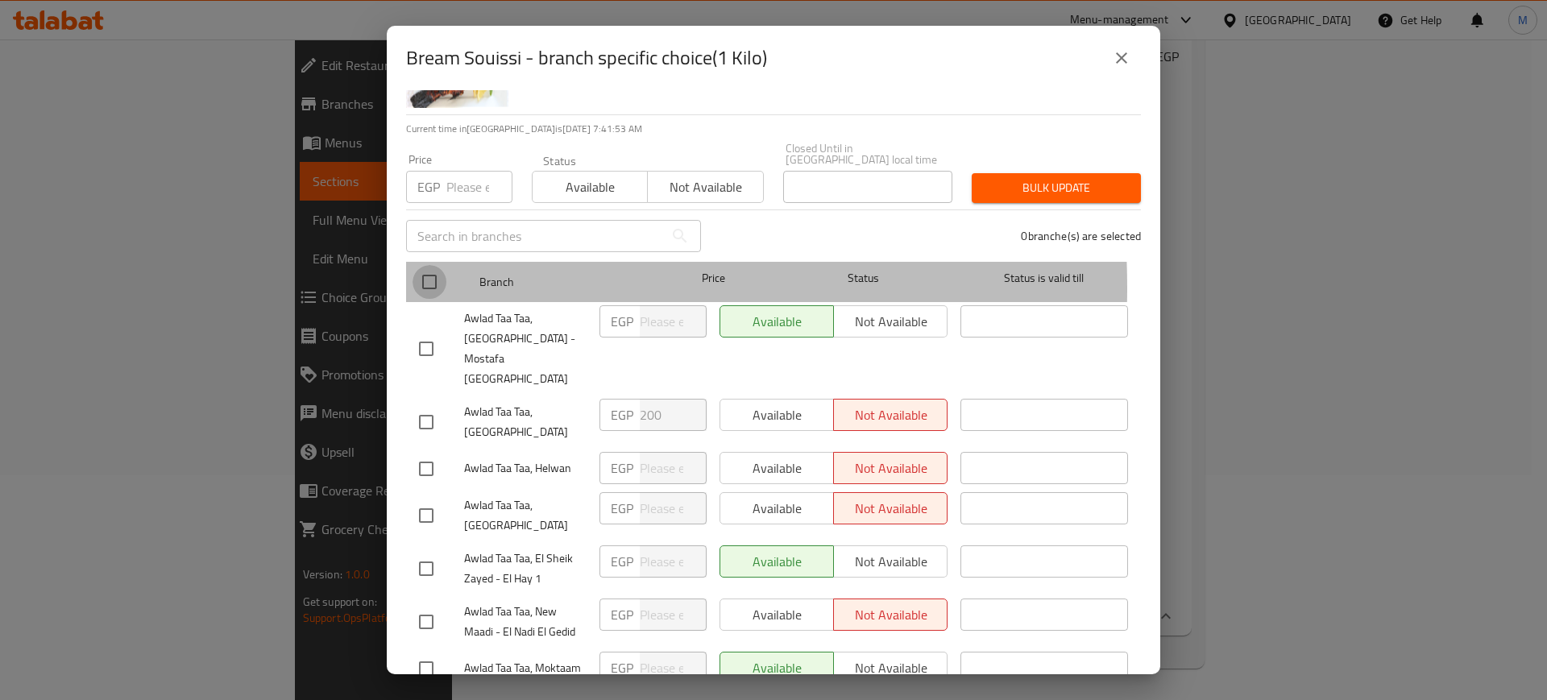
checkbox input "true"
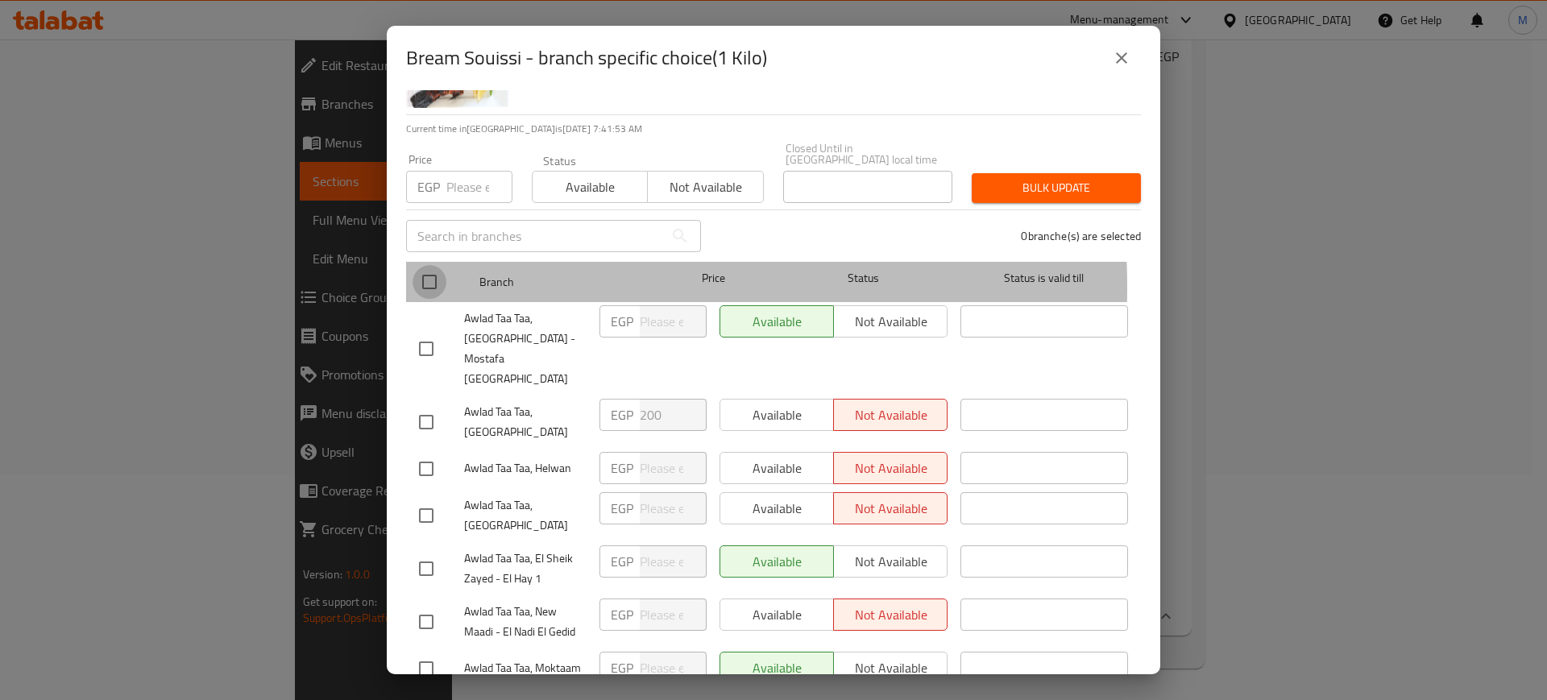
checkbox input "true"
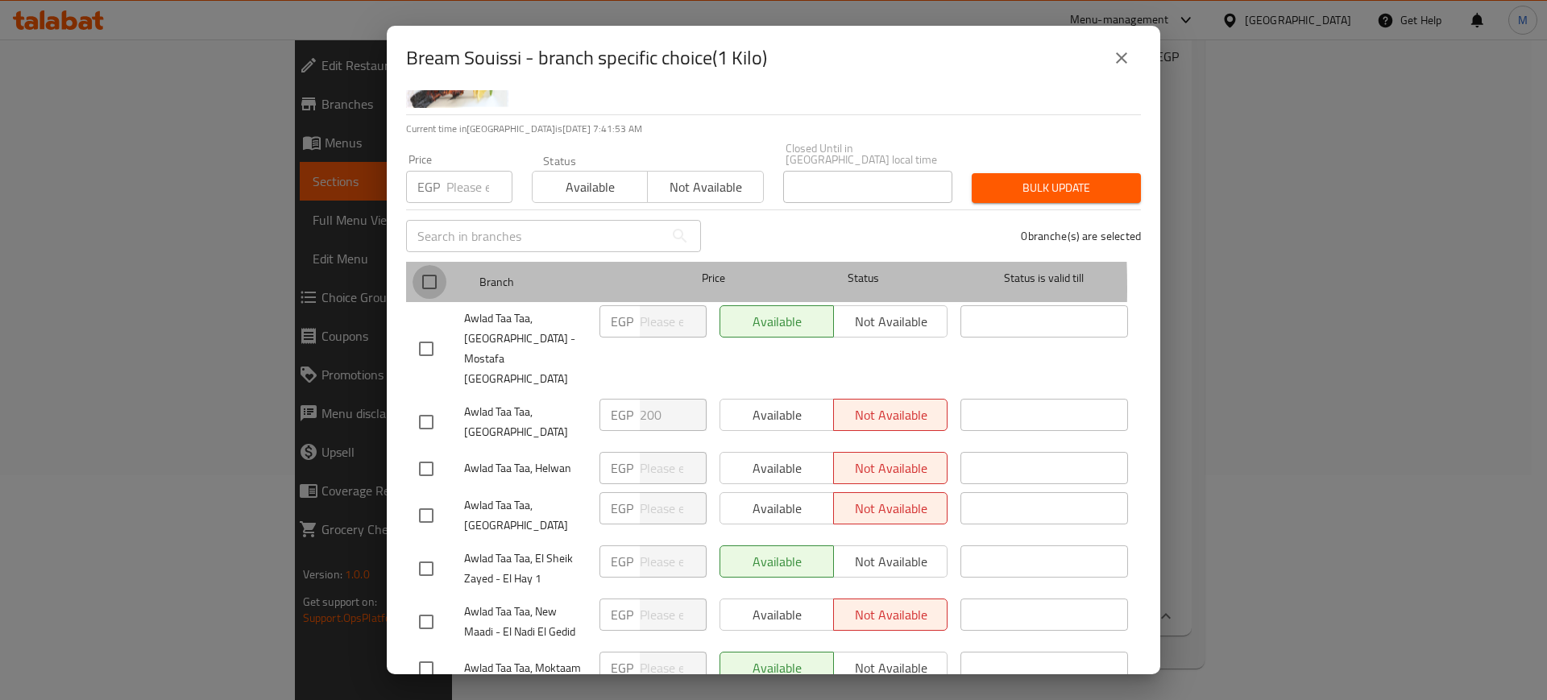
checkbox input "true"
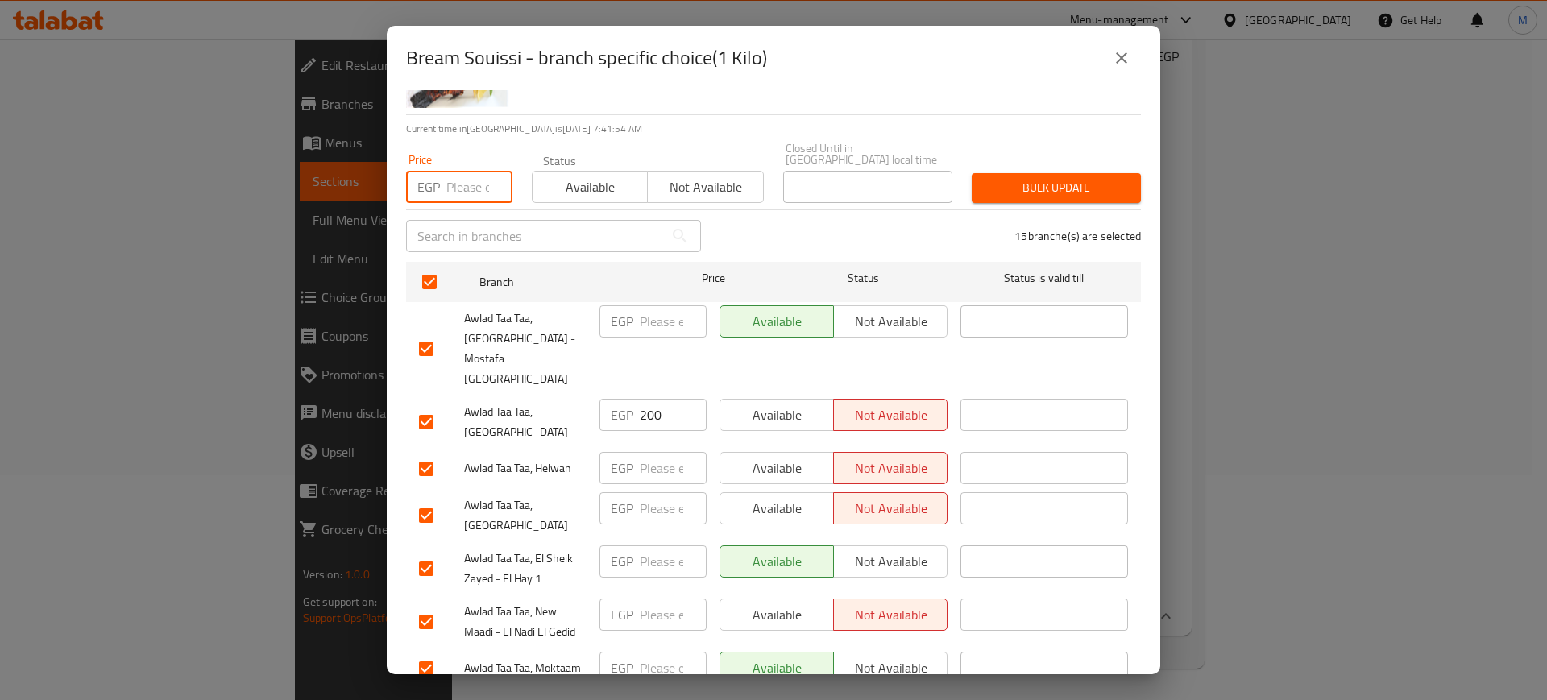
click at [462, 189] on input "number" at bounding box center [479, 187] width 66 height 32
type input "100"
type input "1000"
click at [1025, 178] on span "Bulk update" at bounding box center [1056, 188] width 143 height 20
click at [1129, 45] on button "close" at bounding box center [1121, 58] width 39 height 39
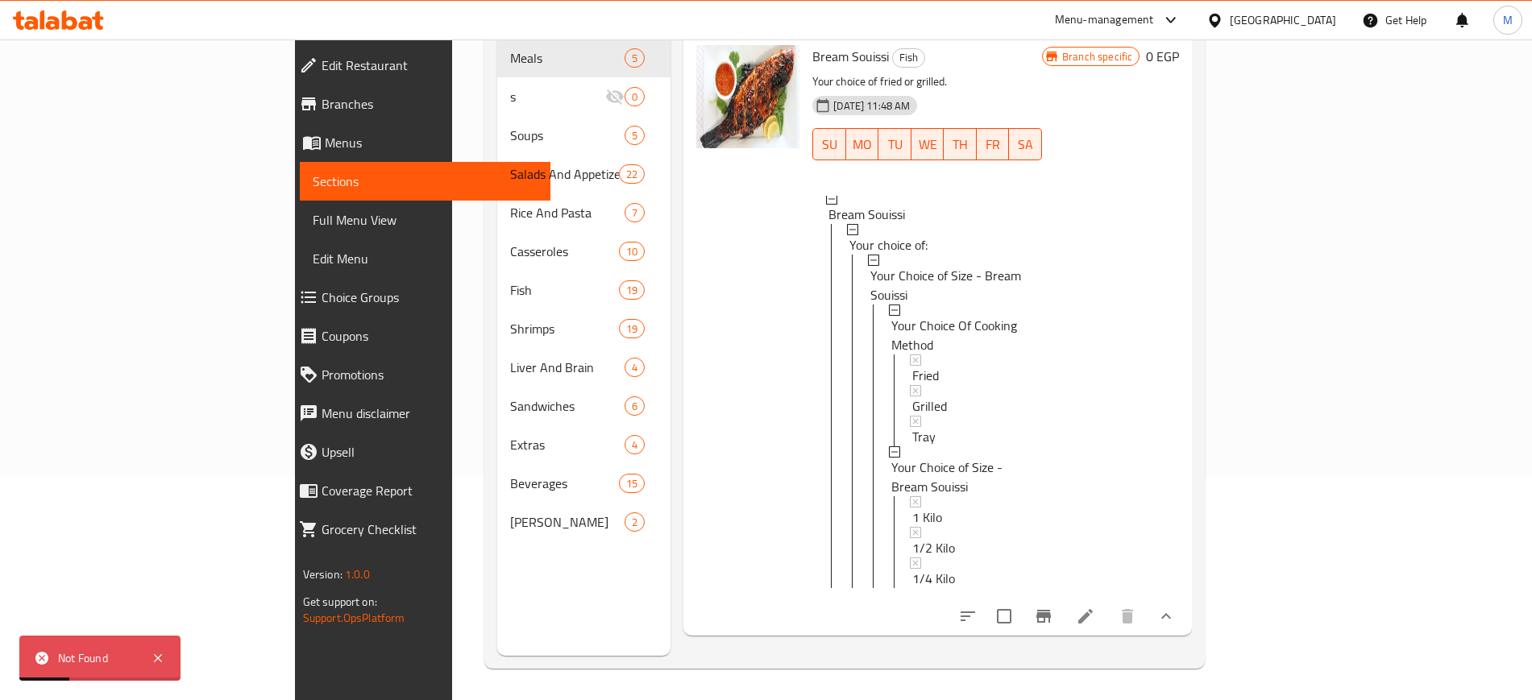
scroll to position [0, 0]
click at [868, 257] on icon at bounding box center [873, 262] width 11 height 11
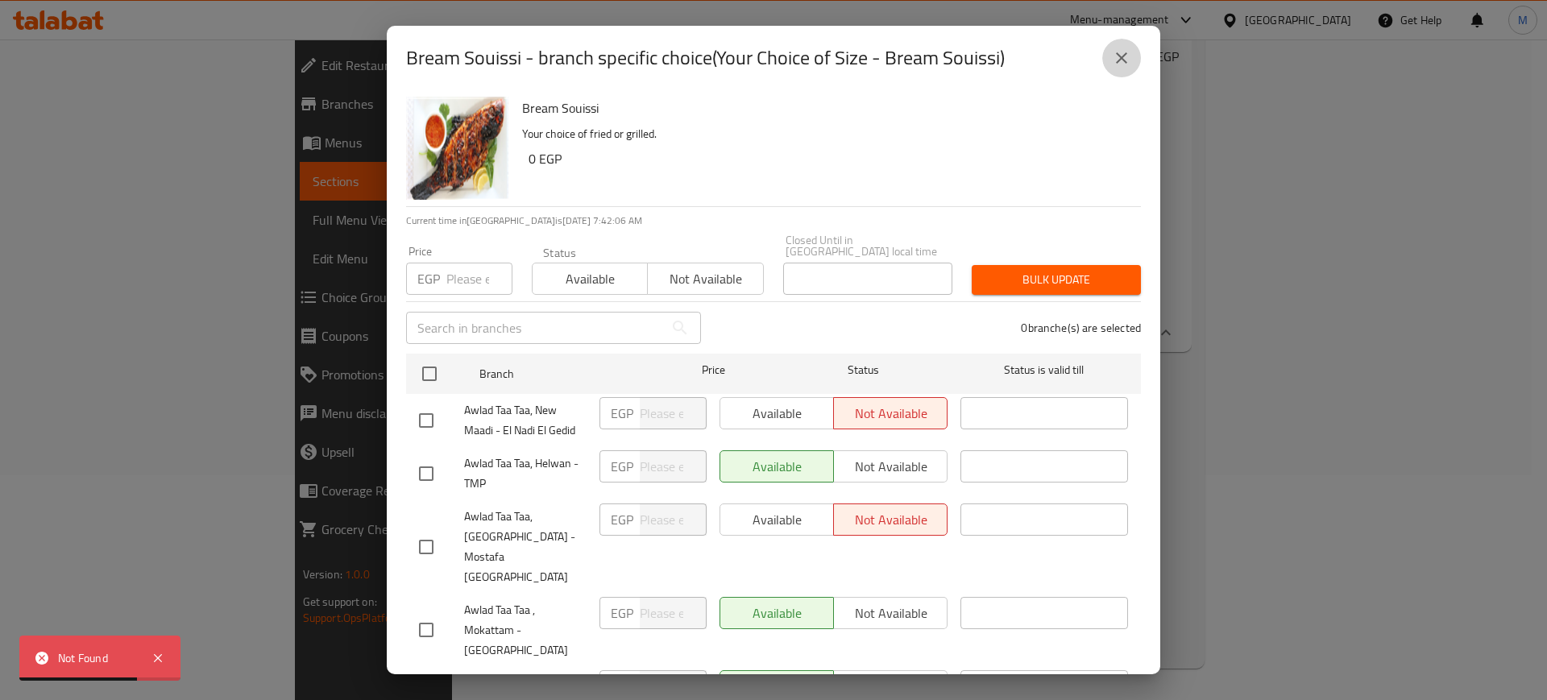
click at [1117, 56] on icon "close" at bounding box center [1121, 57] width 19 height 19
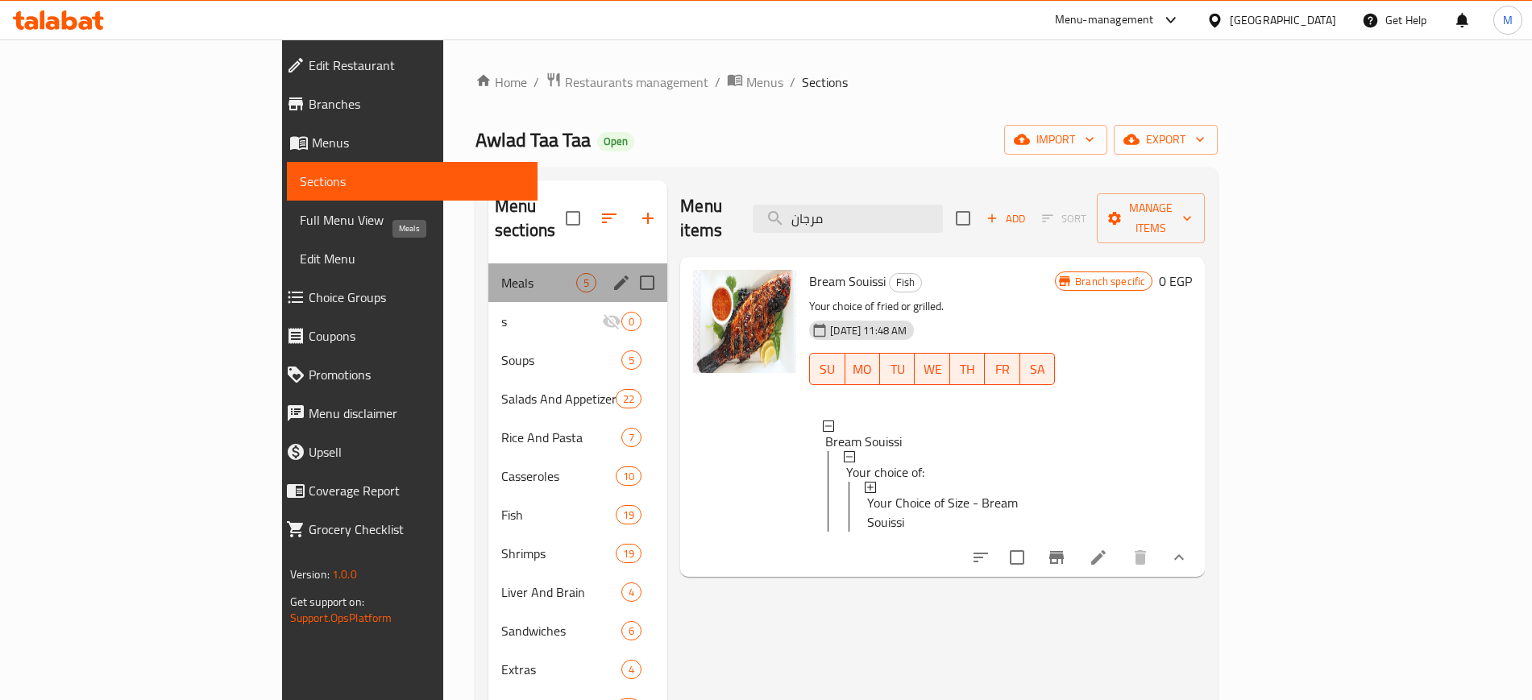
click at [501, 273] on span "Meals" at bounding box center [538, 282] width 75 height 19
click at [507, 273] on div "Meals 5" at bounding box center [577, 282] width 179 height 39
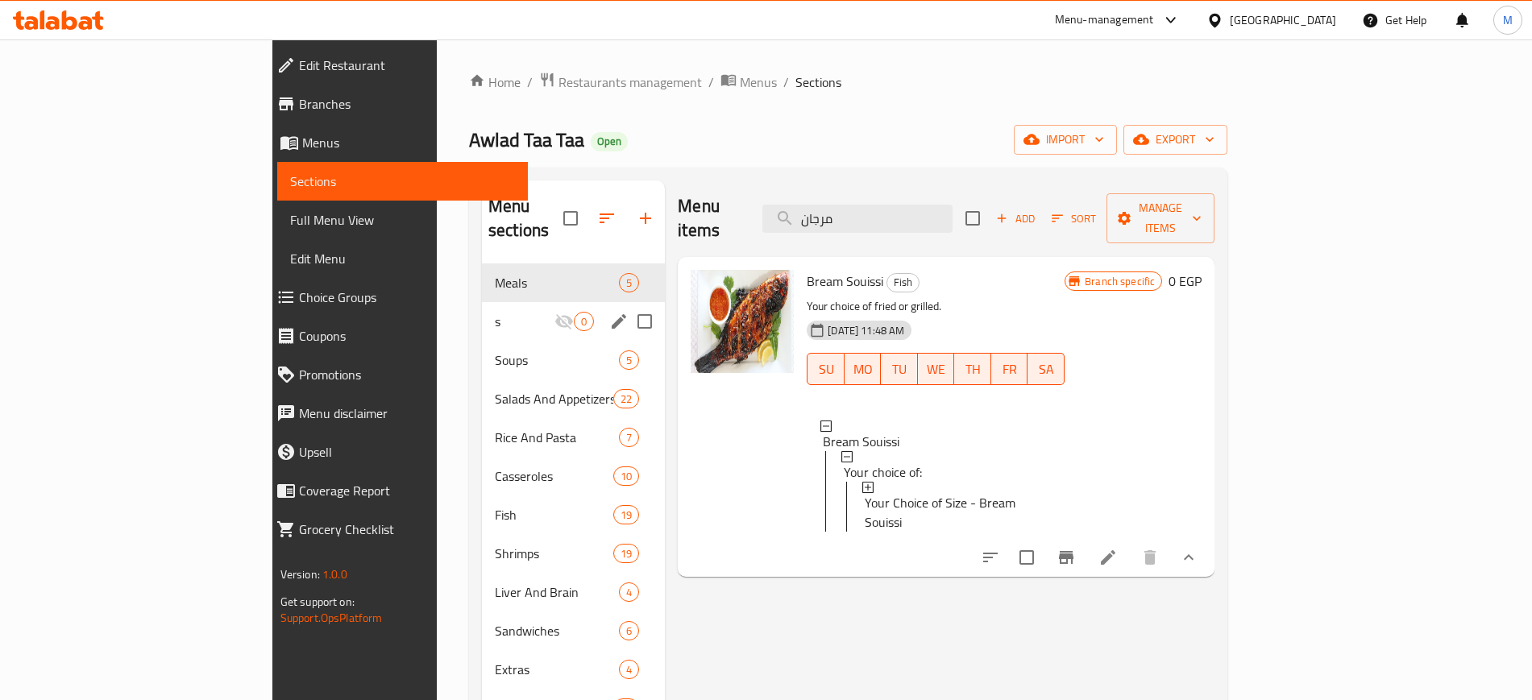
click at [501, 314] on div "s 0" at bounding box center [573, 321] width 183 height 39
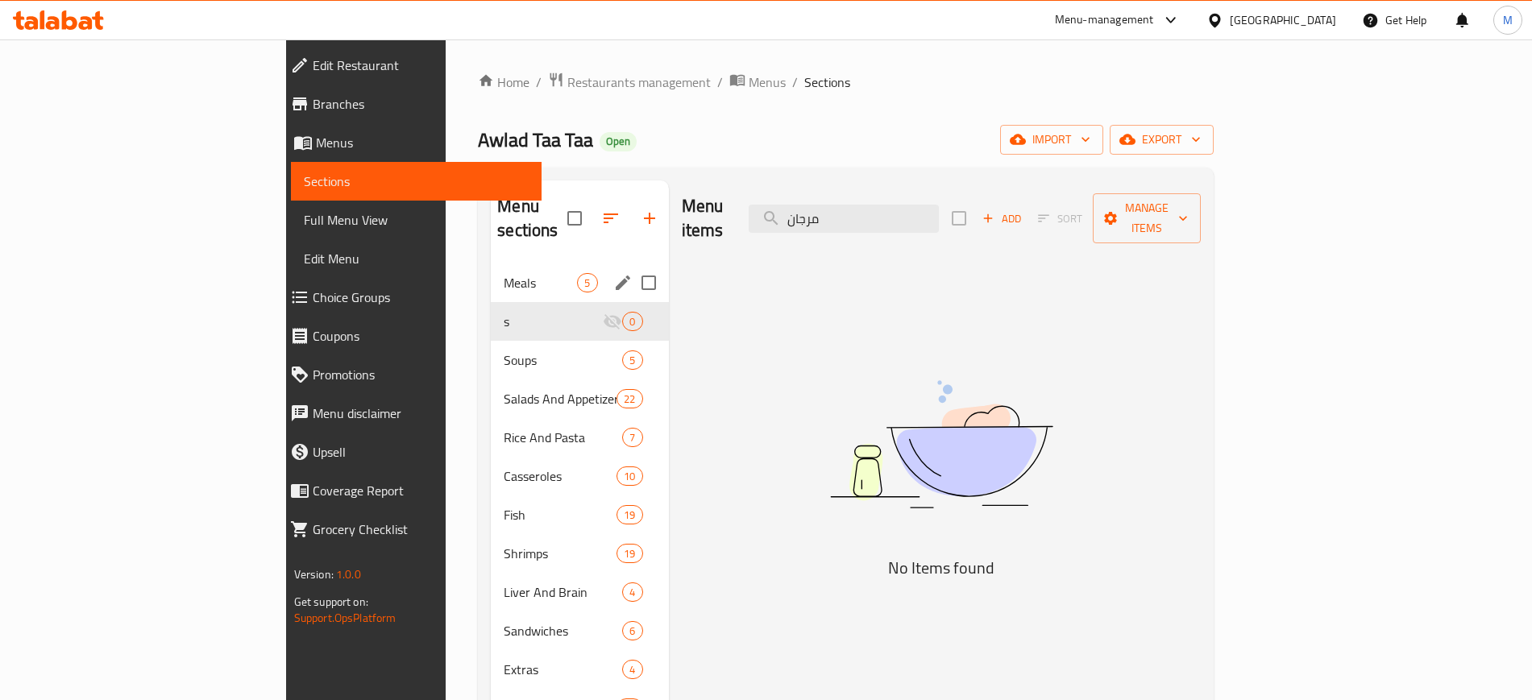
click at [491, 270] on div "Meals 5" at bounding box center [579, 282] width 177 height 39
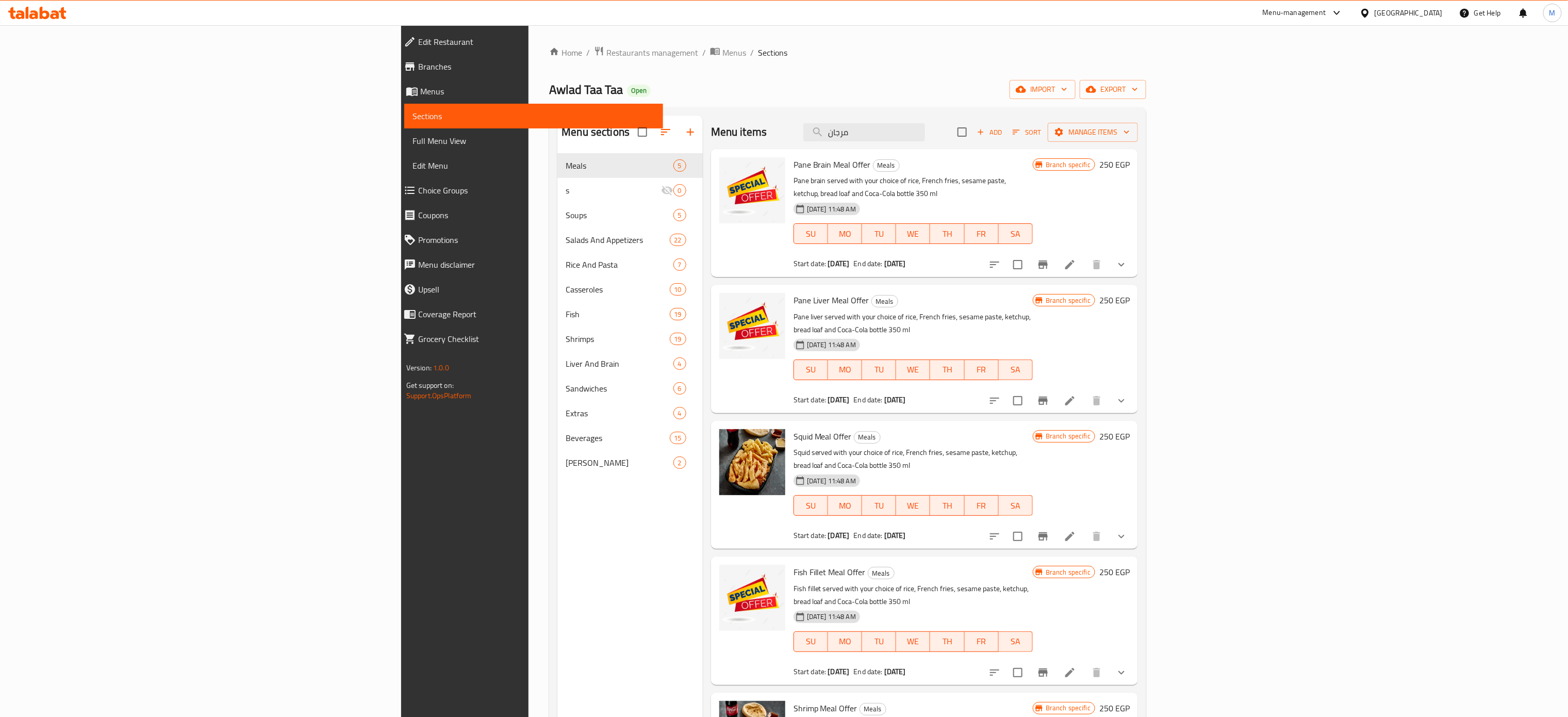
drag, startPoint x: 968, startPoint y: 1, endPoint x: 1087, endPoint y: 165, distance: 202.6
click at [989, 165] on h6 "Pane Brain Meal Offer Meals" at bounding box center [913, 165] width 239 height 15
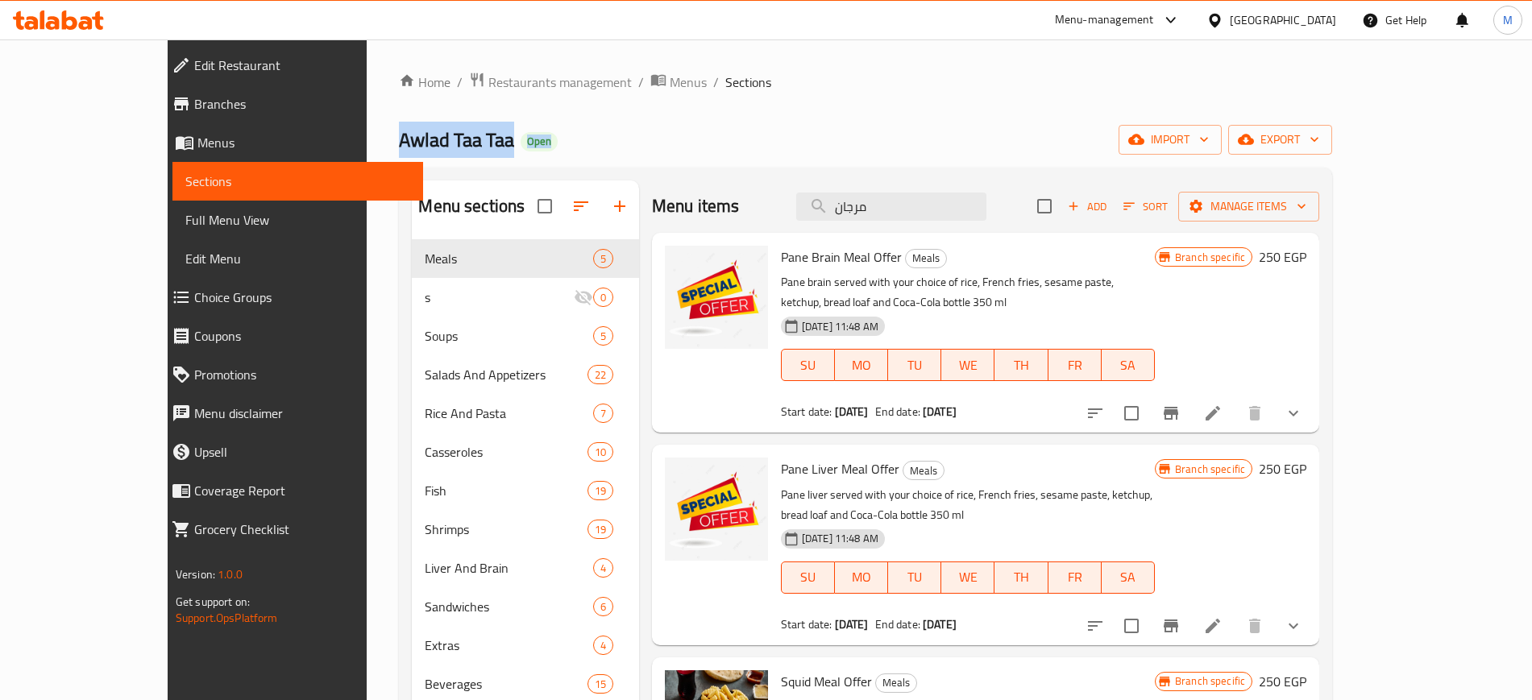
drag, startPoint x: 1950, startPoint y: 2, endPoint x: 835, endPoint y: 93, distance: 1118.9
click at [835, 93] on div "Home / Restaurants management / Menus / Sections Awlad Taa Taa Open import expo…" at bounding box center [865, 483] width 933 height 822
click at [488, 88] on span "Restaurants management" at bounding box center [559, 82] width 143 height 19
